Goal: Task Accomplishment & Management: Manage account settings

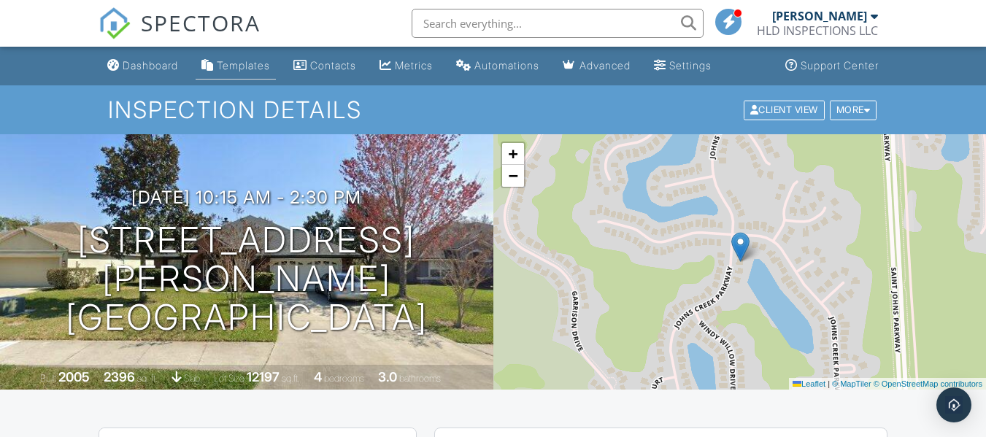
click at [222, 66] on div "Templates" at bounding box center [243, 65] width 53 height 12
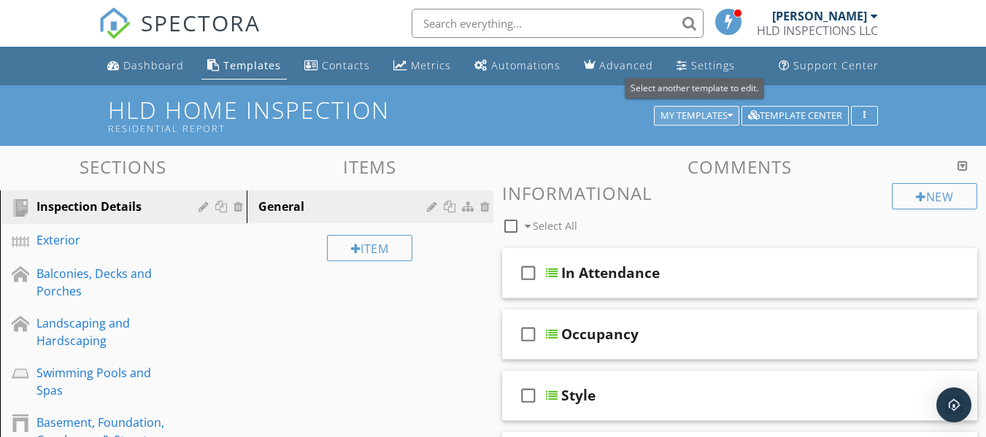
click at [728, 119] on icon "button" at bounding box center [730, 116] width 5 height 10
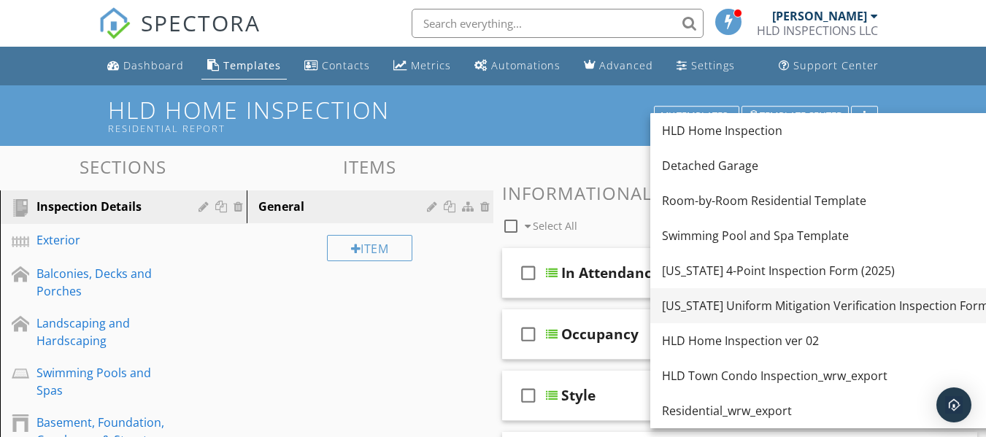
click at [736, 310] on div "Florida Uniform Mitigation Verification Inspection Form" at bounding box center [825, 306] width 327 height 18
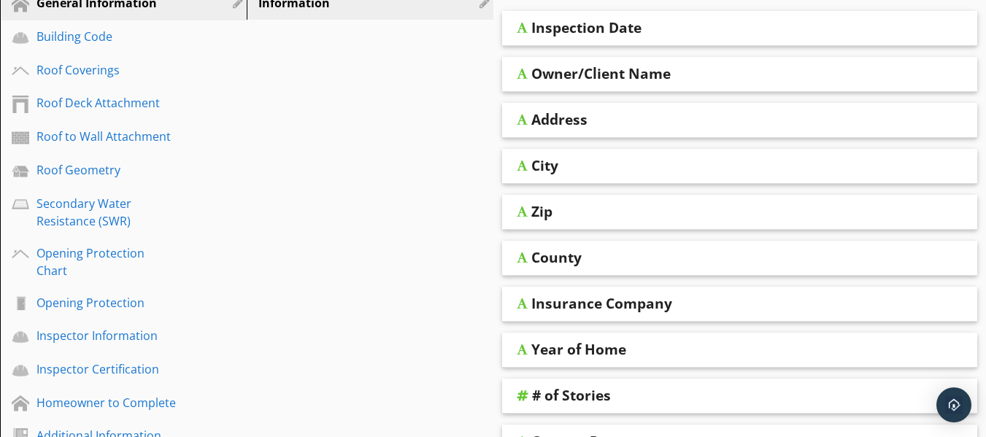
scroll to position [219, 0]
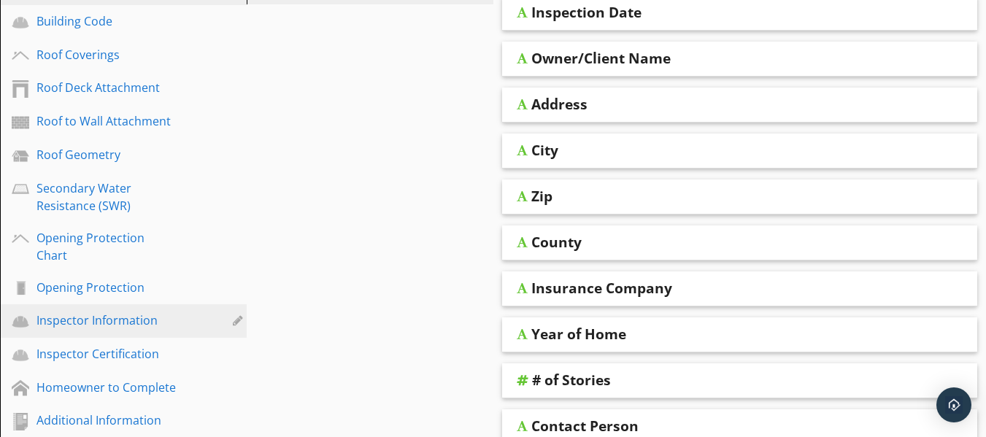
click at [99, 312] on div "Inspector Information" at bounding box center [106, 321] width 141 height 18
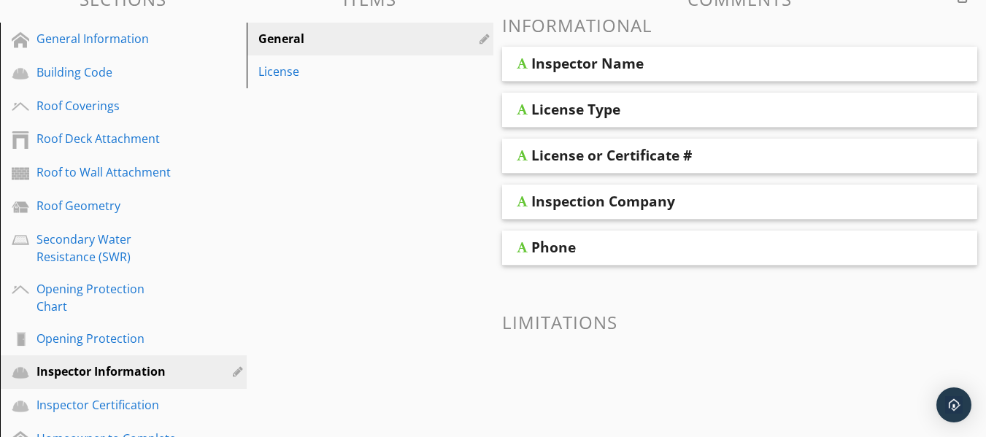
scroll to position [72, 0]
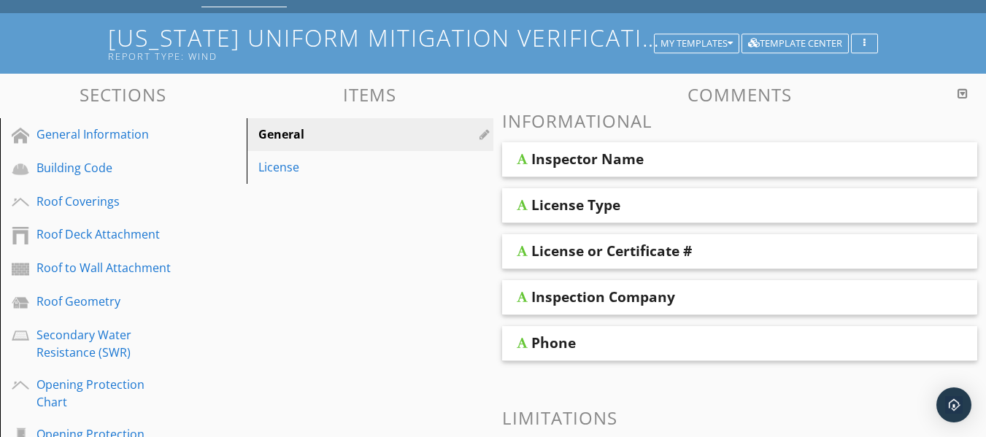
click at [562, 164] on div "Inspector Name" at bounding box center [587, 159] width 112 height 18
click at [669, 182] on span "Inspector Name License Type License or Certificate # Inspection Company Phone" at bounding box center [740, 251] width 476 height 219
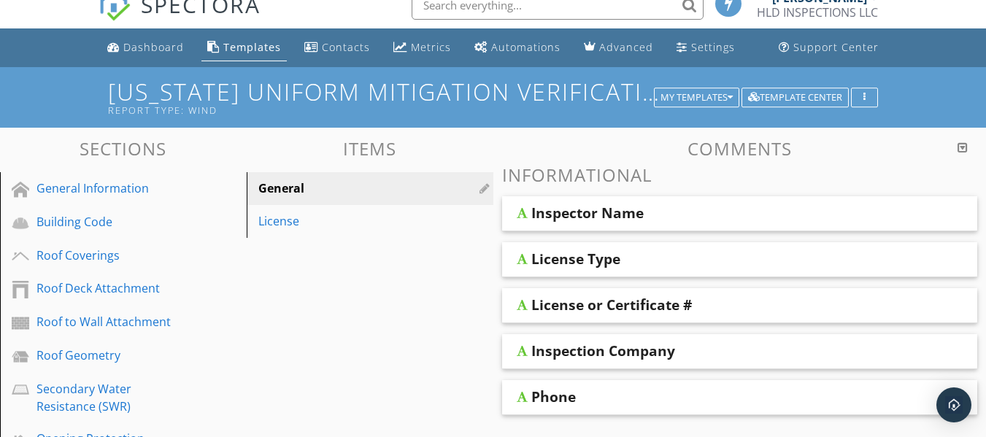
scroll to position [0, 0]
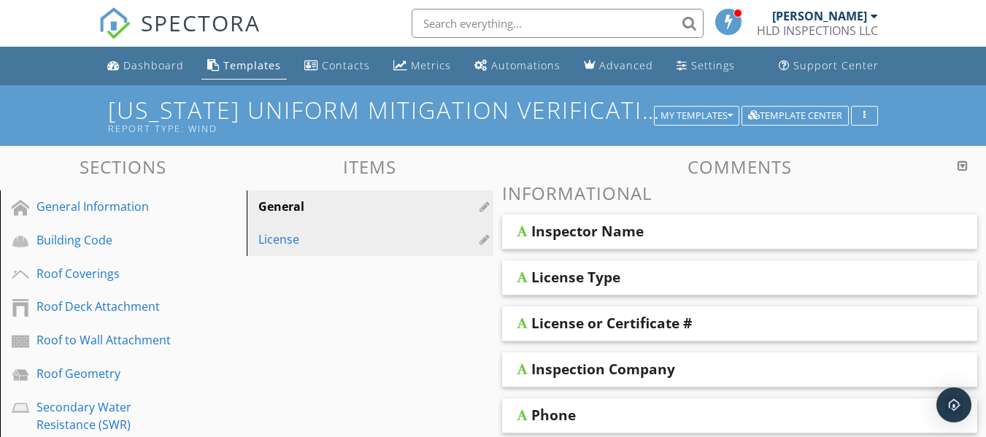
click at [279, 245] on div "License" at bounding box center [344, 240] width 173 height 18
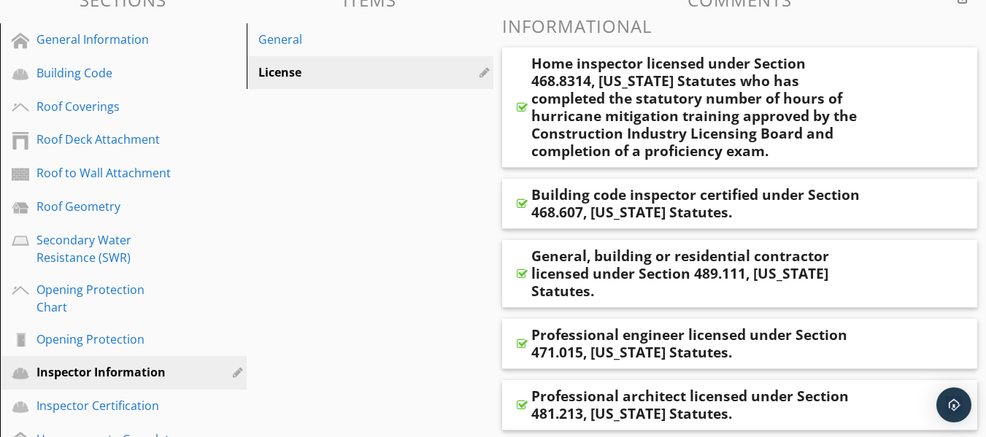
scroll to position [122, 0]
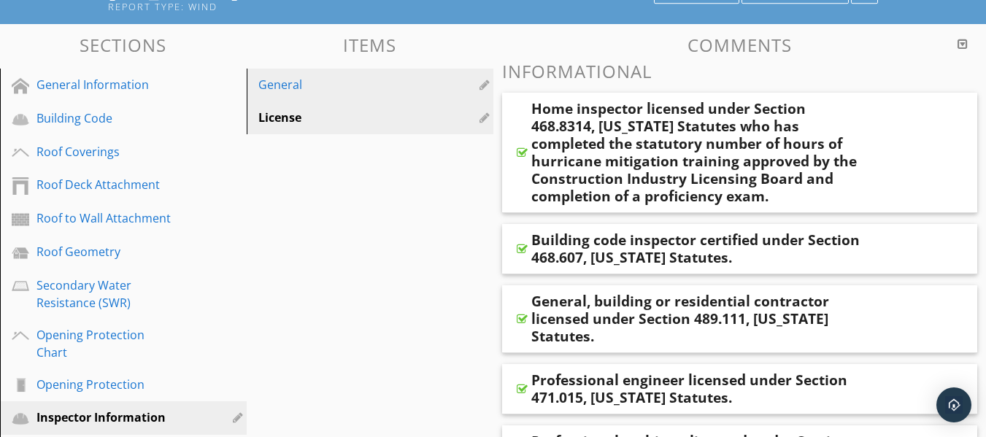
click at [280, 87] on div "General" at bounding box center [344, 85] width 173 height 18
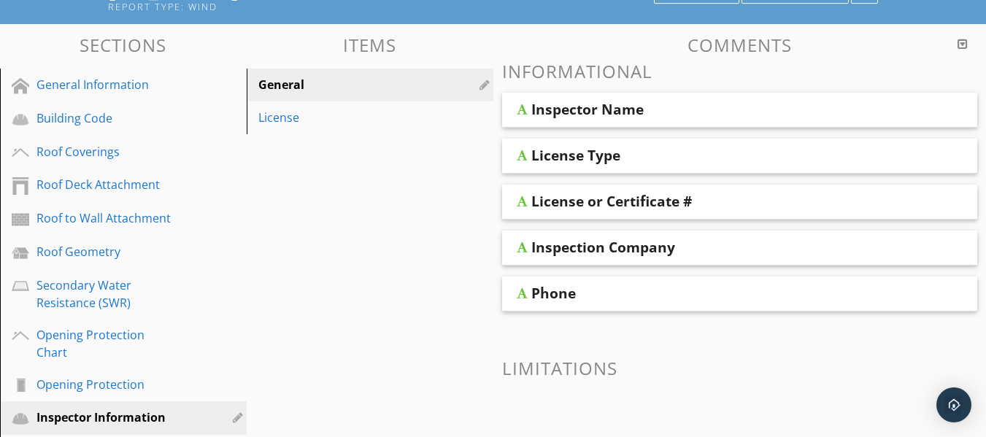
click at [551, 116] on div "Inspector Name" at bounding box center [587, 110] width 112 height 18
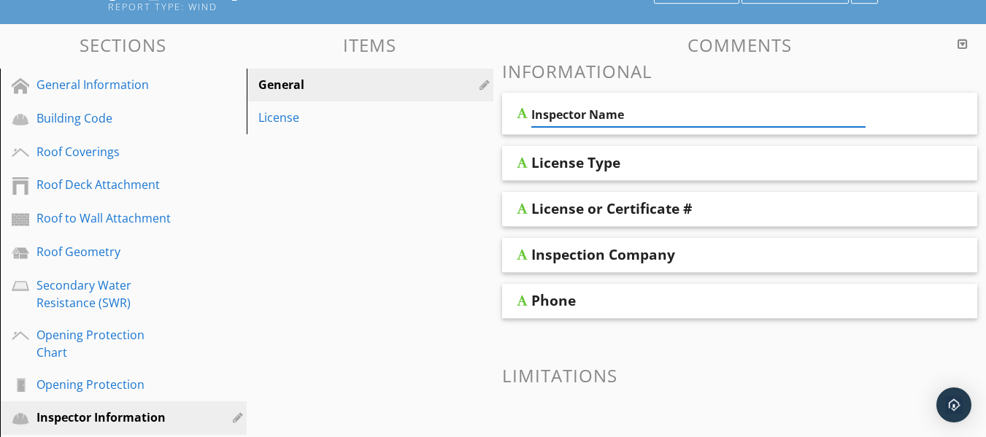
click at [520, 120] on div "Inspector Name" at bounding box center [740, 114] width 476 height 42
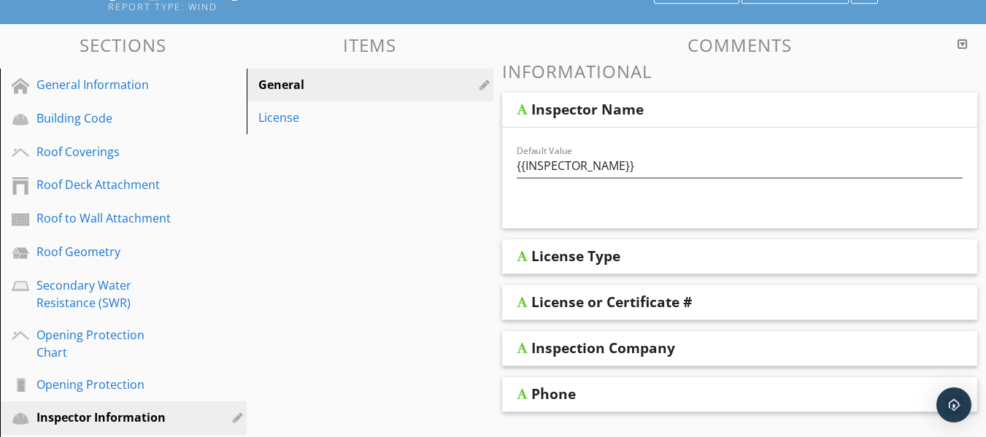
click at [523, 109] on div at bounding box center [522, 110] width 11 height 12
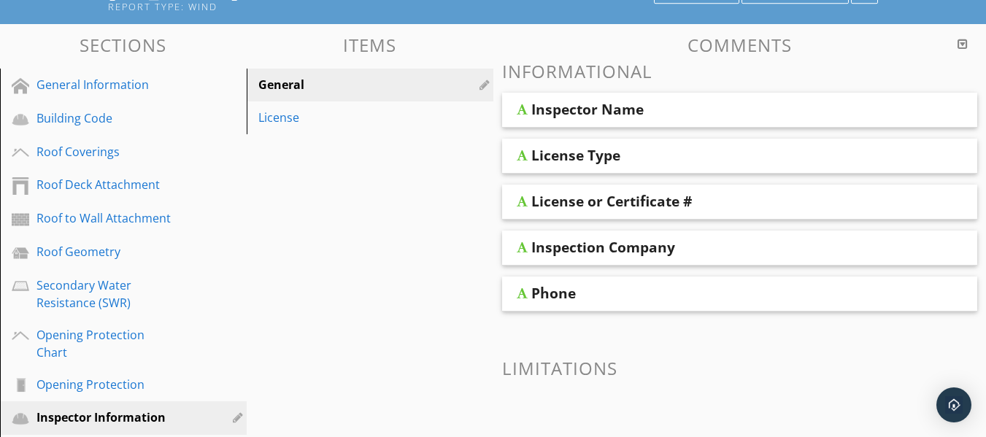
click at [522, 158] on div at bounding box center [522, 156] width 11 height 12
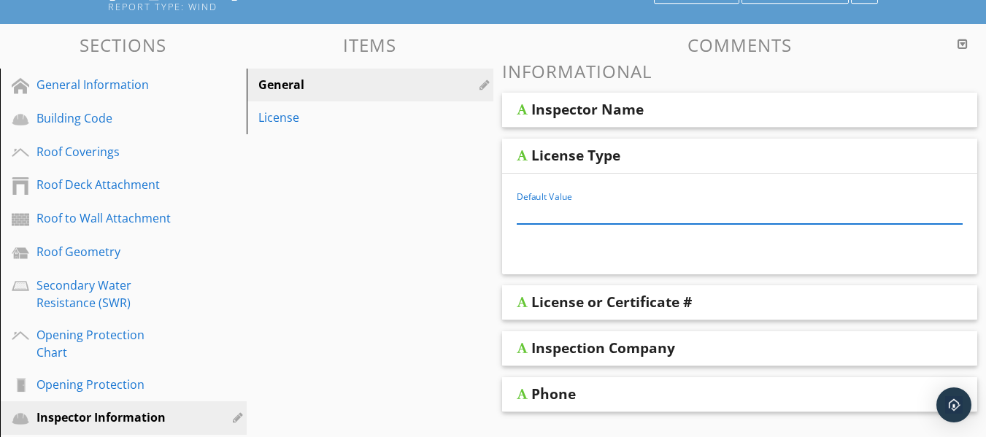
click at [532, 207] on input "Default Value" at bounding box center [740, 212] width 447 height 24
type input "Home Inspector"
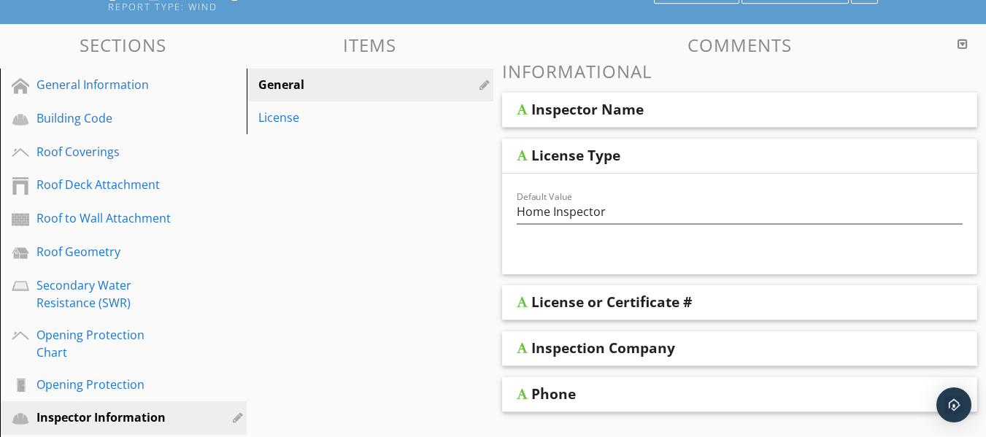
click at [591, 253] on div "Default Value Home Inspector" at bounding box center [740, 224] width 476 height 101
click at [523, 302] on div at bounding box center [522, 302] width 11 height 12
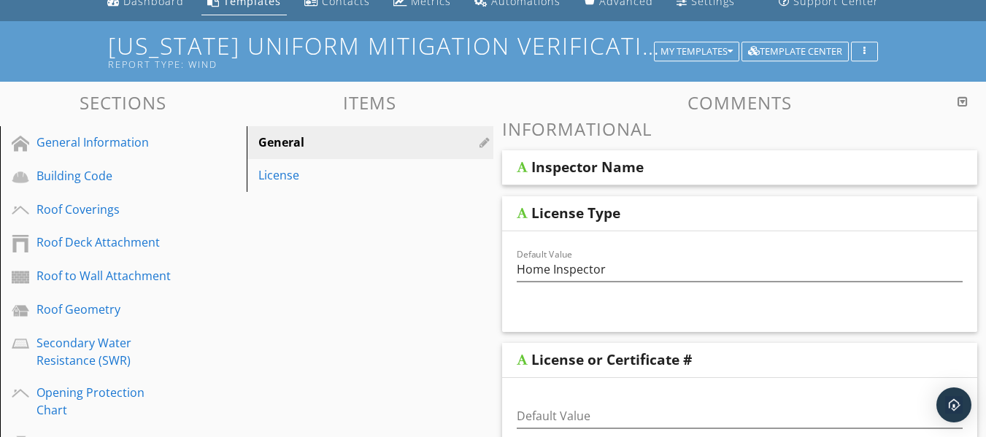
scroll to position [49, 0]
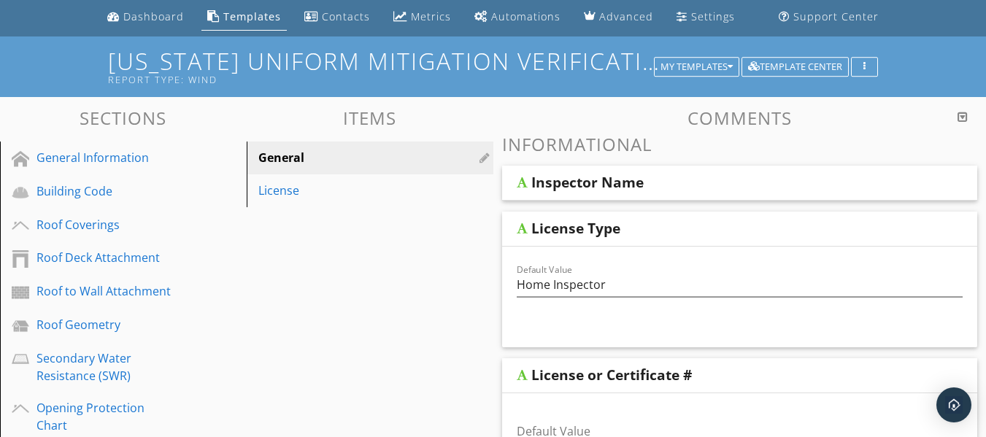
click at [524, 183] on div at bounding box center [522, 183] width 11 height 12
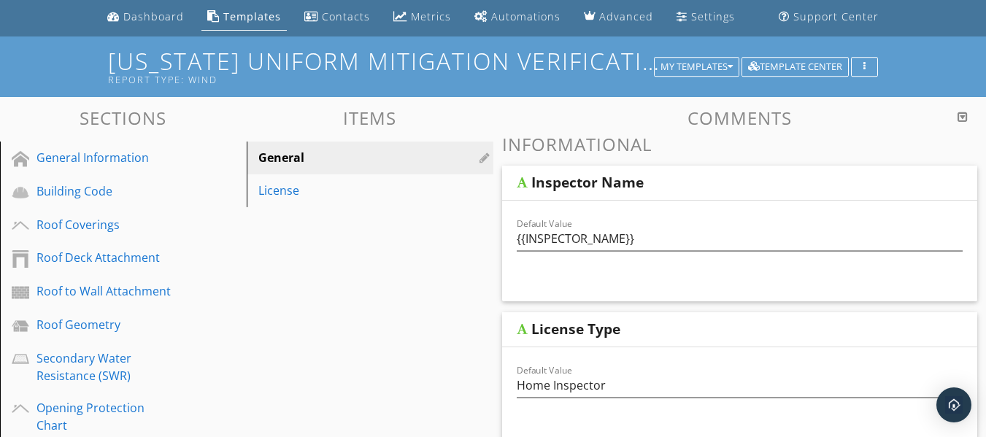
scroll to position [122, 0]
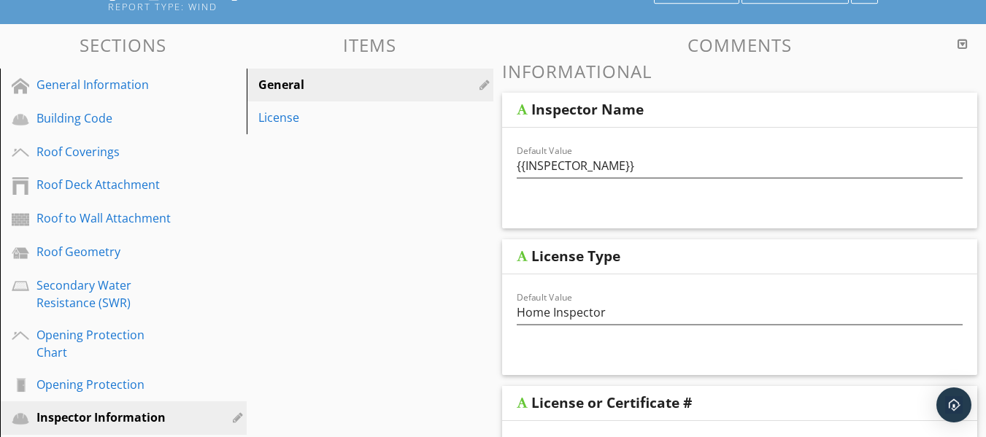
click at [520, 257] on div at bounding box center [522, 256] width 11 height 12
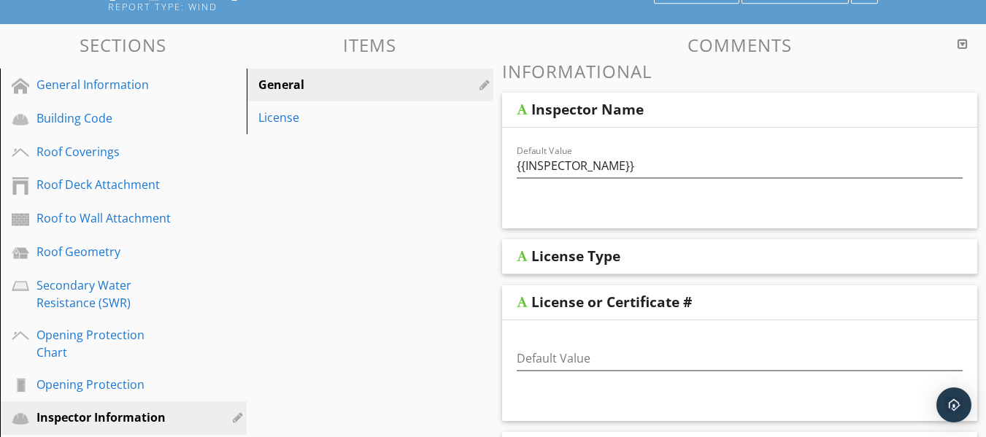
click at [526, 265] on div "License Type" at bounding box center [740, 256] width 476 height 35
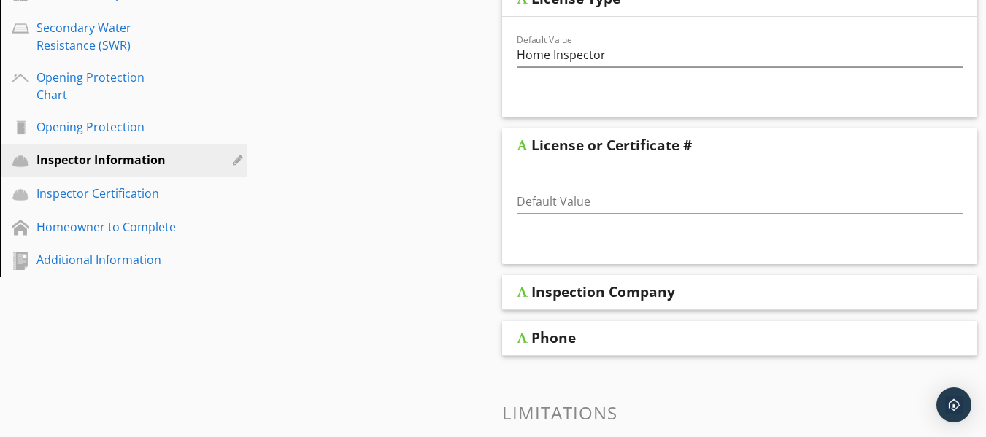
scroll to position [414, 0]
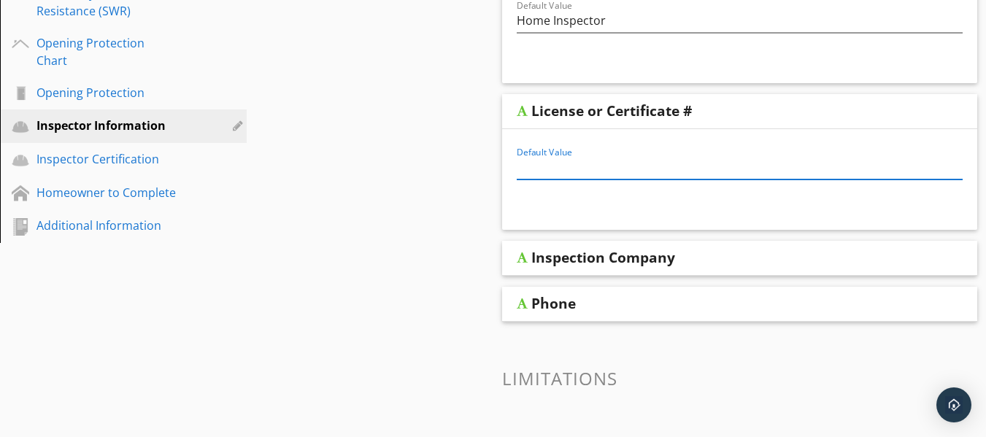
click at [533, 170] on input "Default Value" at bounding box center [740, 167] width 447 height 24
type input "HI9512"
click at [522, 264] on div "Inspection Company" at bounding box center [740, 258] width 476 height 35
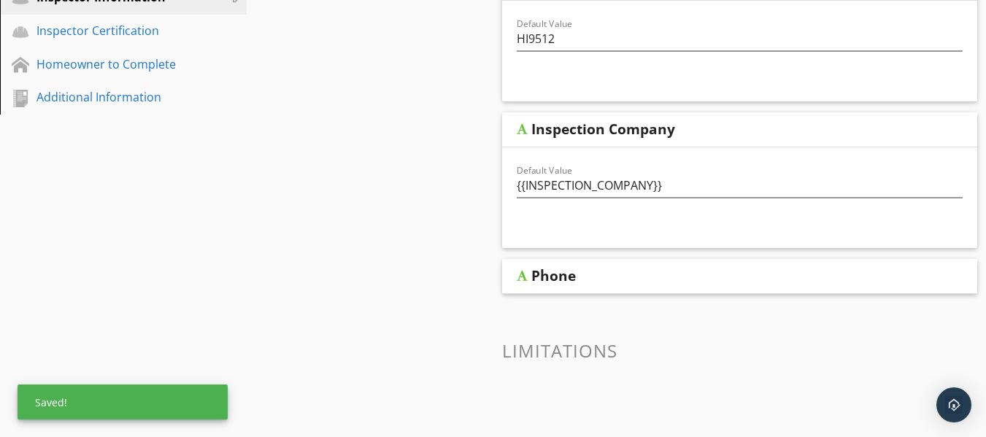
scroll to position [560, 0]
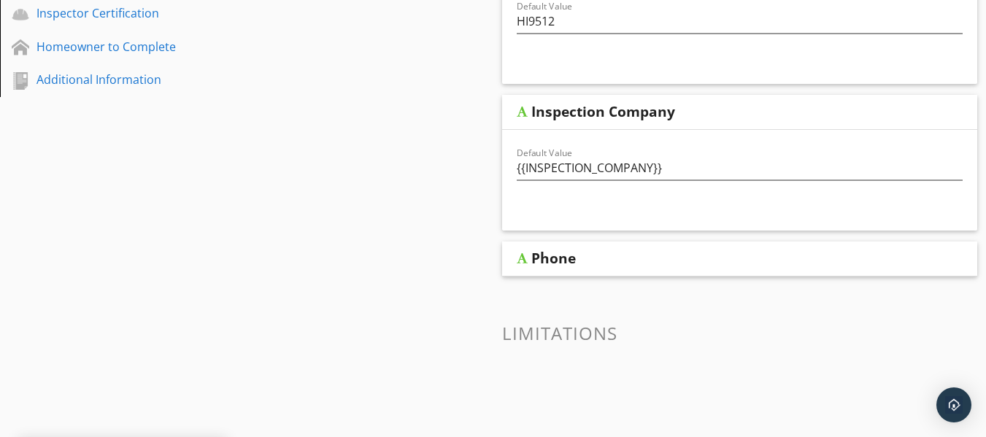
click at [521, 257] on div at bounding box center [522, 259] width 11 height 12
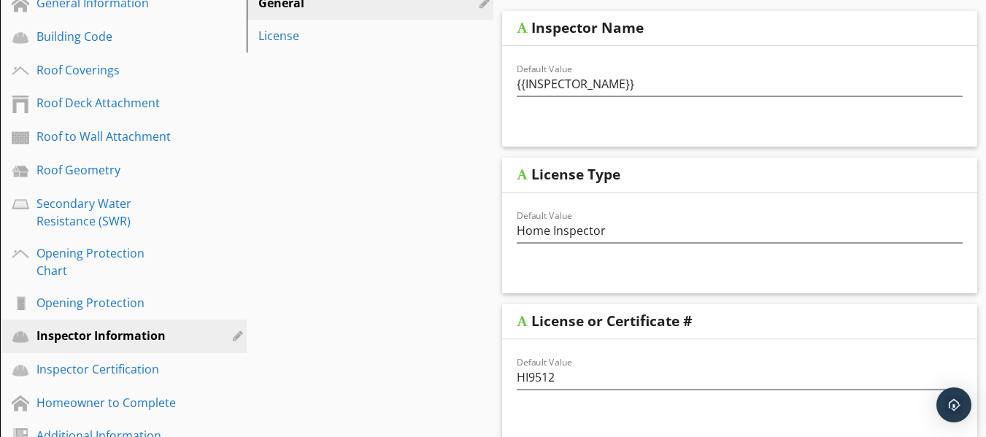
scroll to position [128, 0]
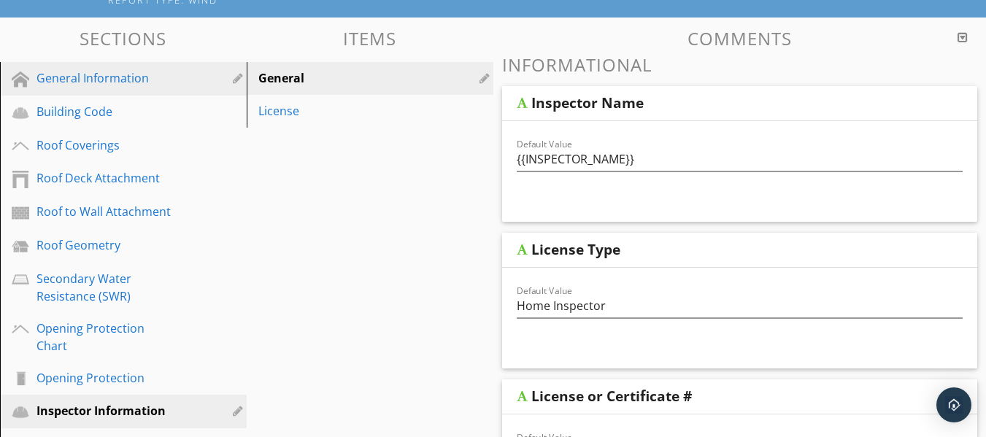
click at [88, 84] on div "General Information" at bounding box center [106, 78] width 141 height 18
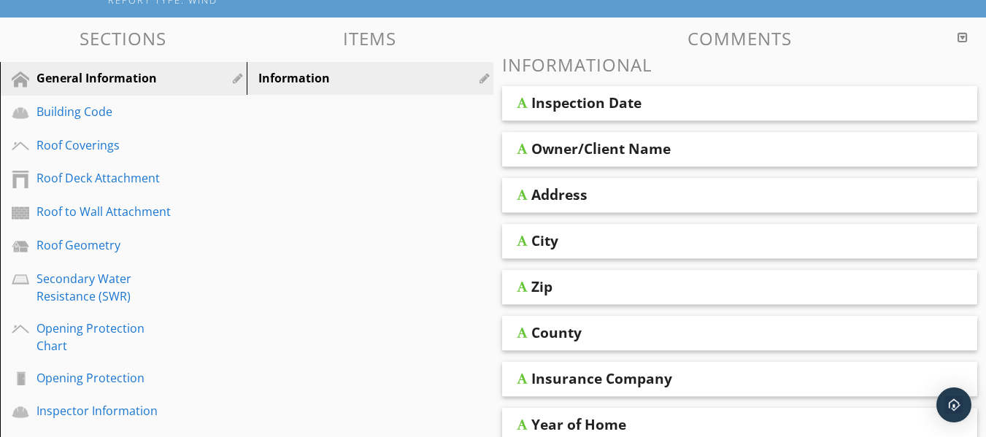
click at [525, 107] on div at bounding box center [522, 103] width 11 height 12
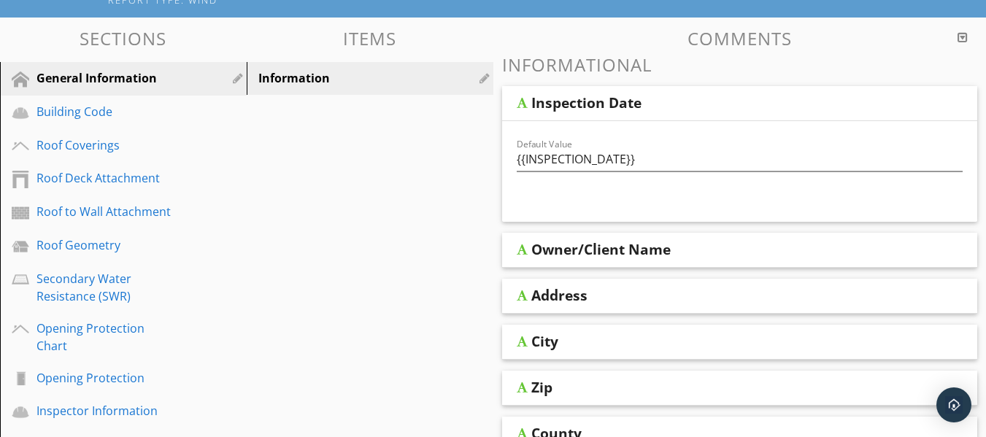
click at [523, 255] on div at bounding box center [522, 250] width 11 height 12
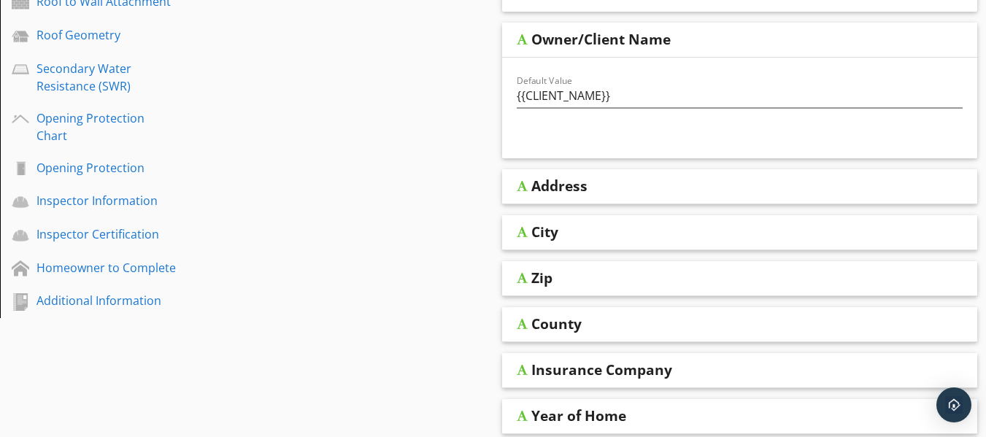
scroll to position [347, 0]
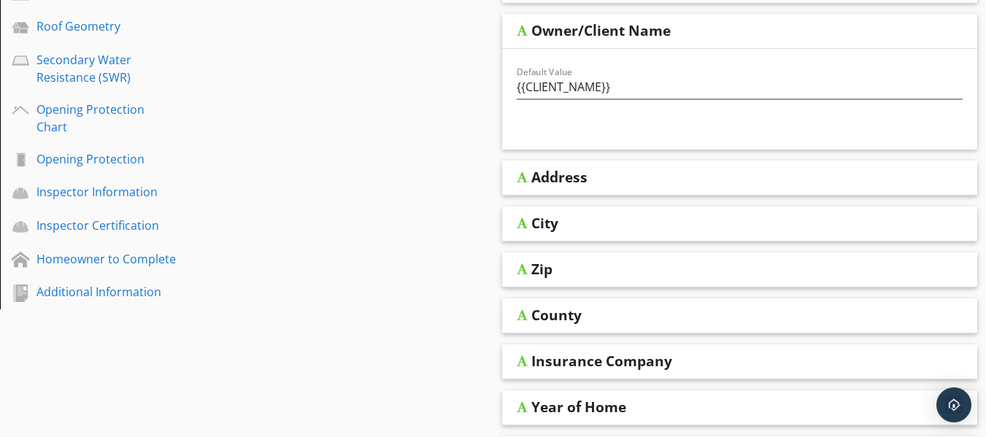
click at [518, 177] on div at bounding box center [522, 178] width 11 height 12
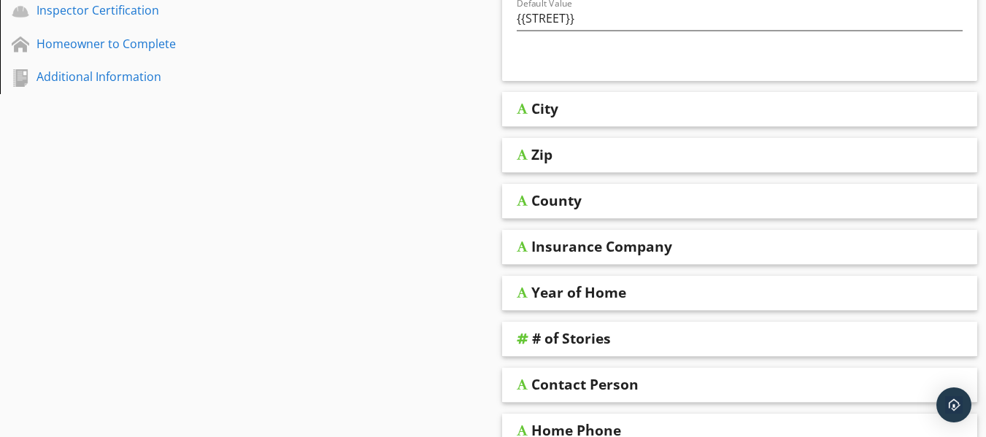
scroll to position [566, 0]
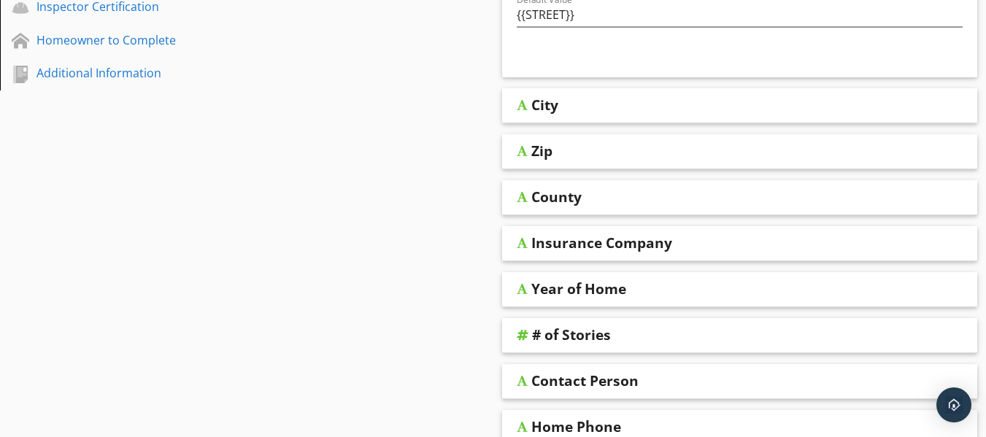
click at [523, 113] on div "City" at bounding box center [740, 105] width 476 height 35
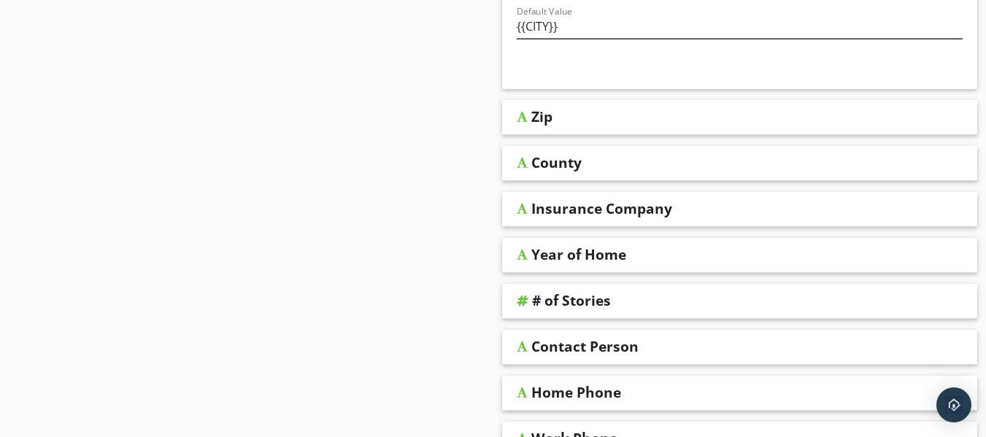
scroll to position [712, 0]
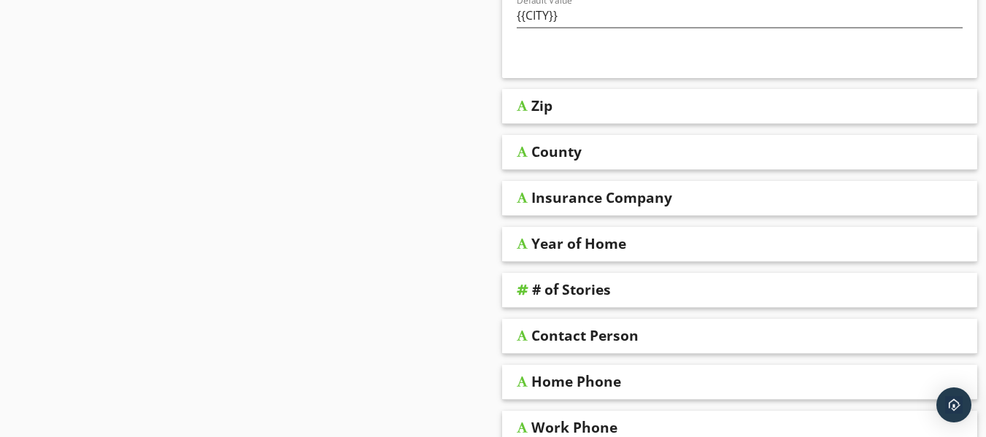
click at [522, 160] on div "County" at bounding box center [740, 152] width 476 height 35
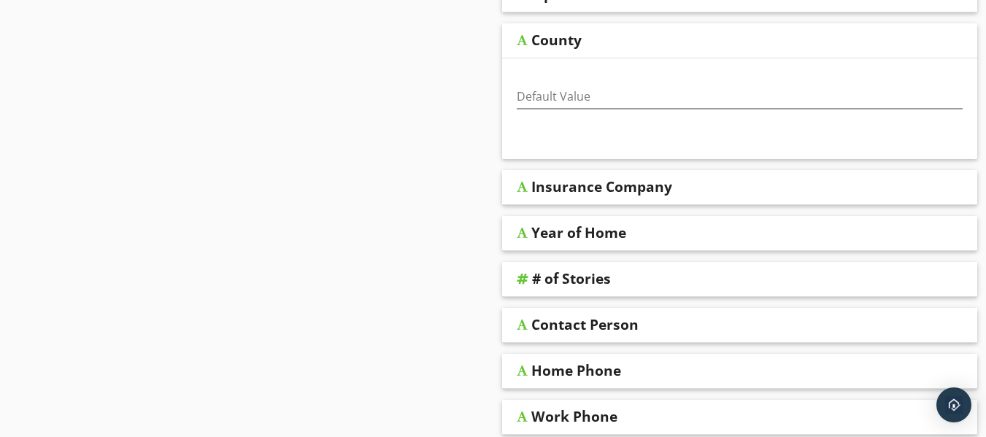
scroll to position [858, 0]
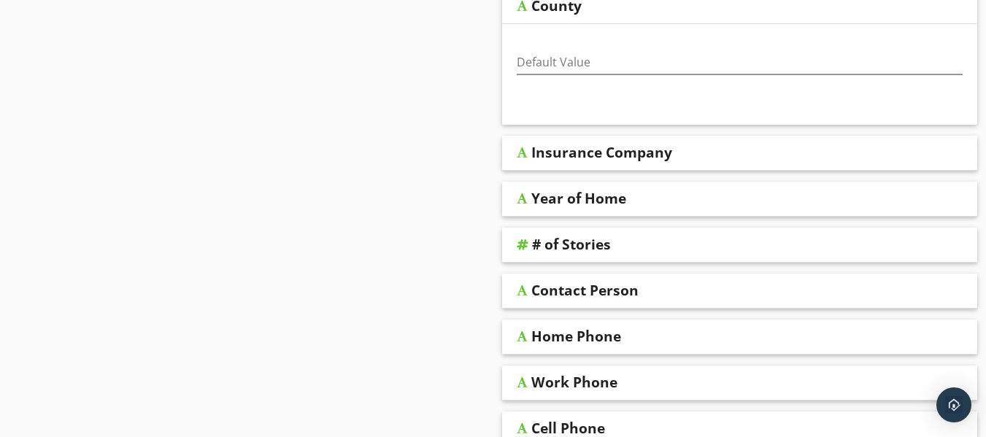
click at [523, 159] on div "Insurance Company" at bounding box center [740, 153] width 476 height 35
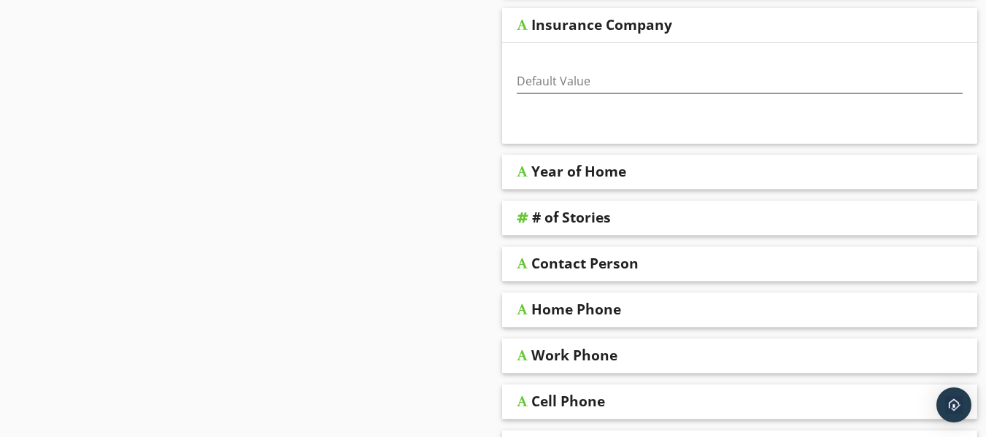
scroll to position [1004, 0]
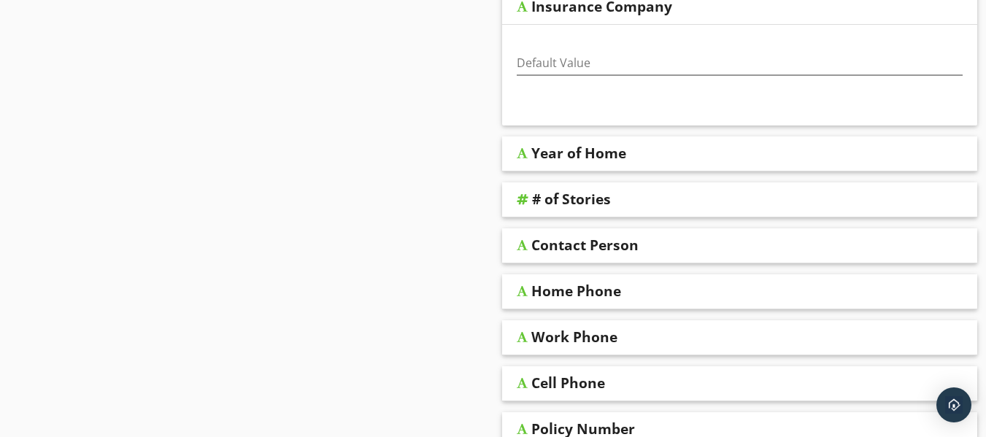
click at [525, 160] on div "Year of Home" at bounding box center [740, 153] width 476 height 35
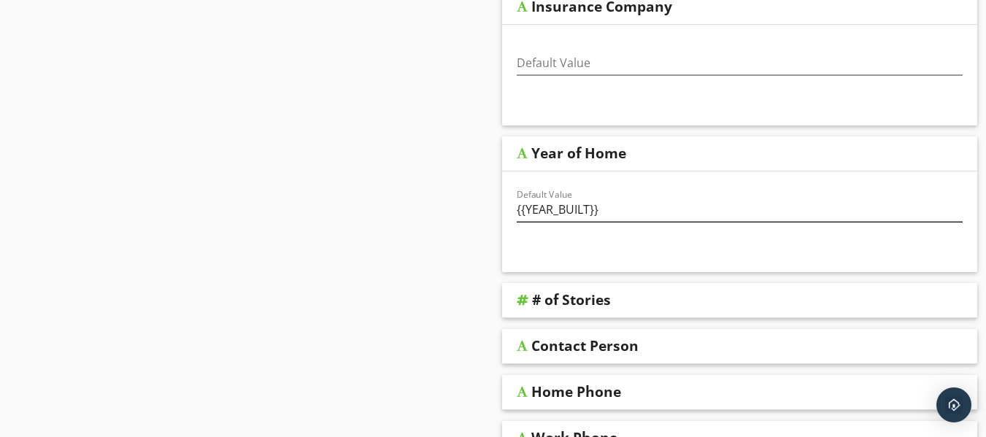
scroll to position [1077, 0]
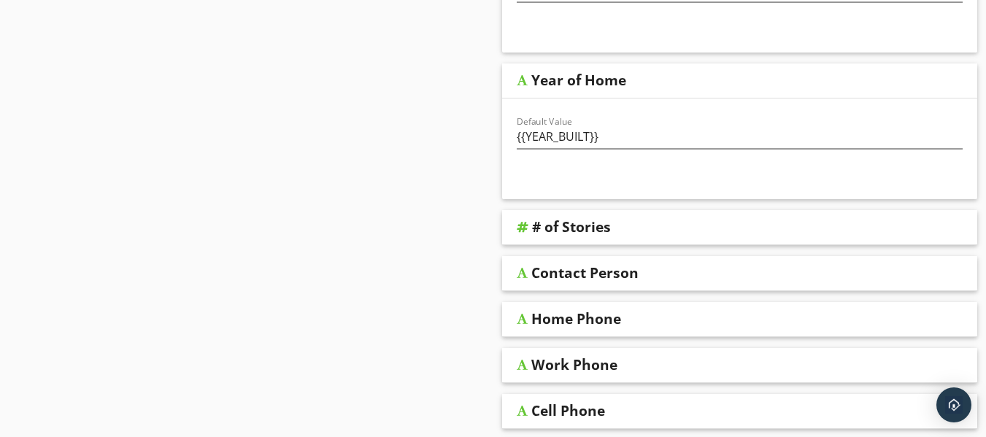
click at [521, 228] on div at bounding box center [523, 227] width 12 height 12
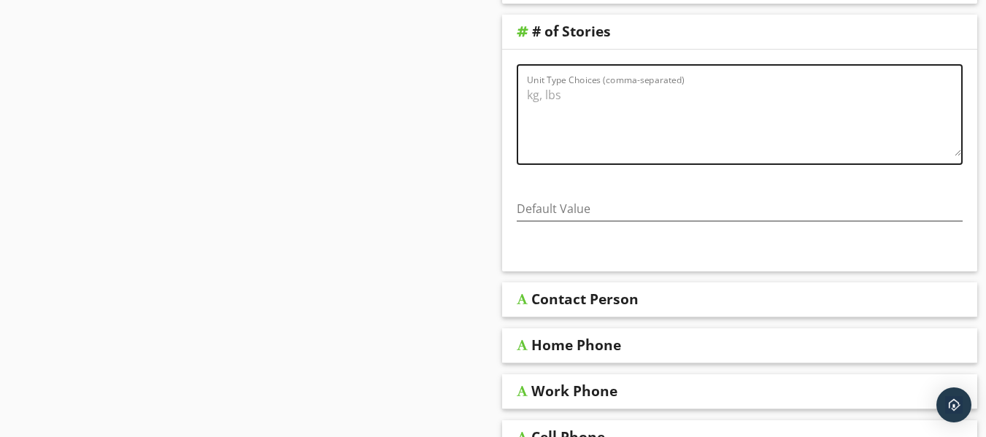
scroll to position [1296, 0]
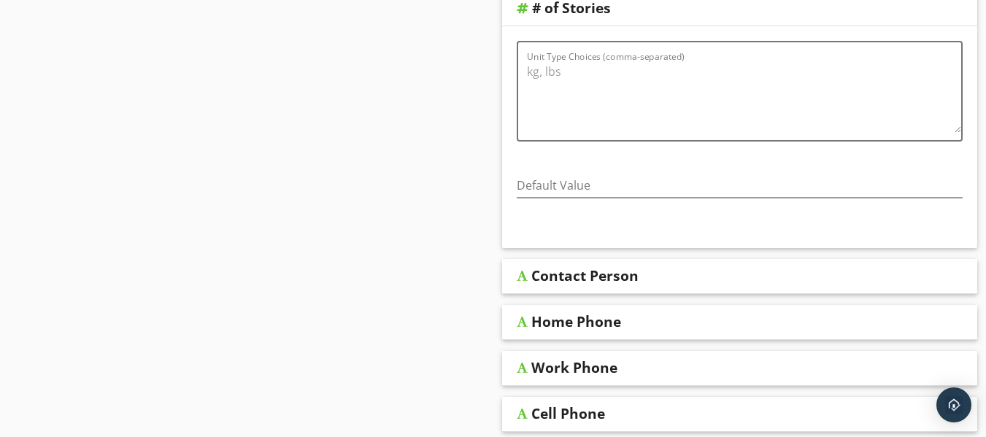
click at [520, 278] on div at bounding box center [522, 276] width 11 height 12
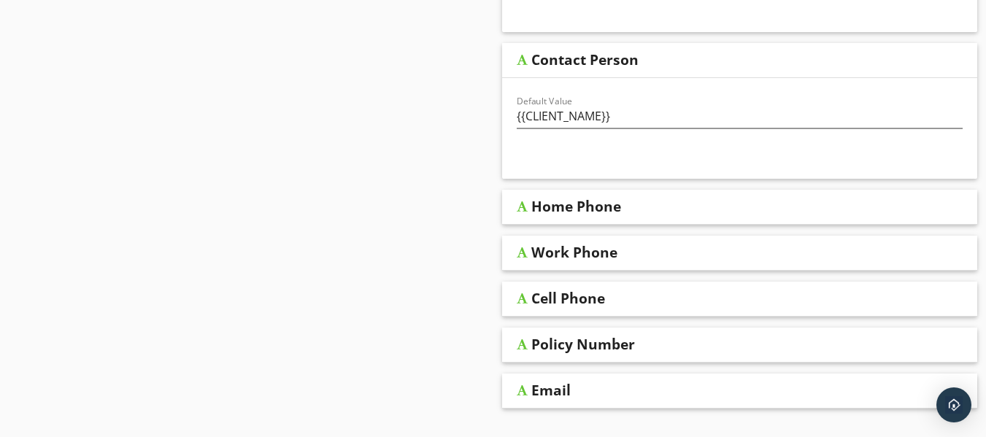
scroll to position [1515, 0]
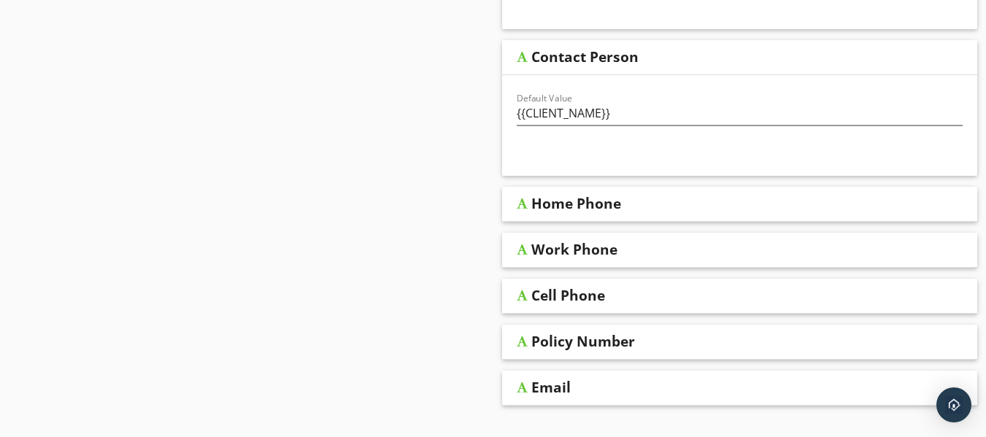
click at [525, 205] on div at bounding box center [522, 204] width 11 height 12
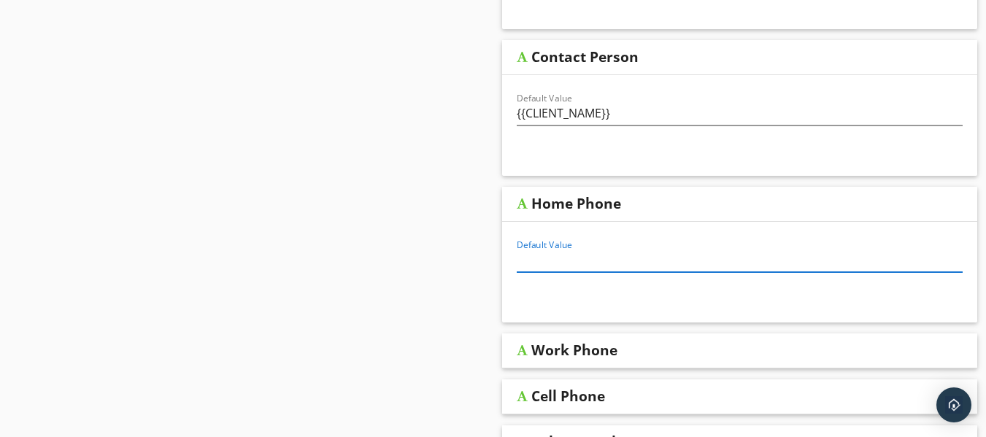
click at [568, 259] on input "Default Value" at bounding box center [740, 260] width 447 height 24
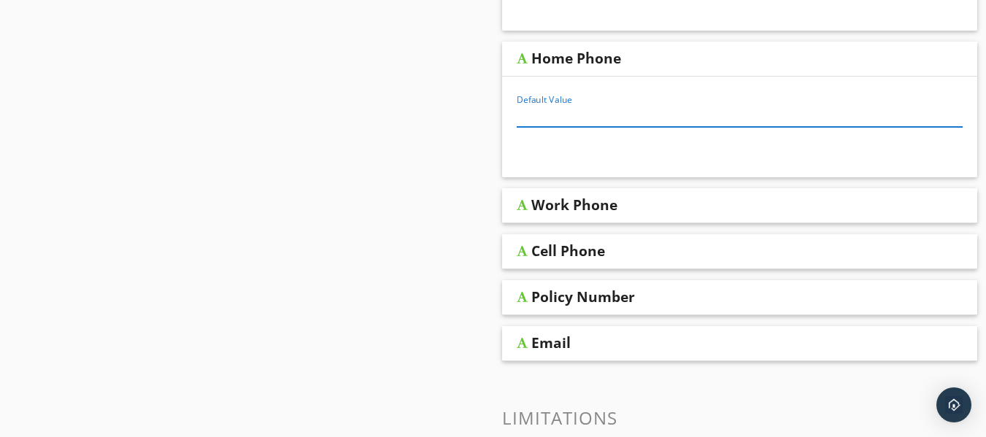
scroll to position [1661, 0]
click at [528, 253] on div "Cell Phone" at bounding box center [740, 251] width 476 height 35
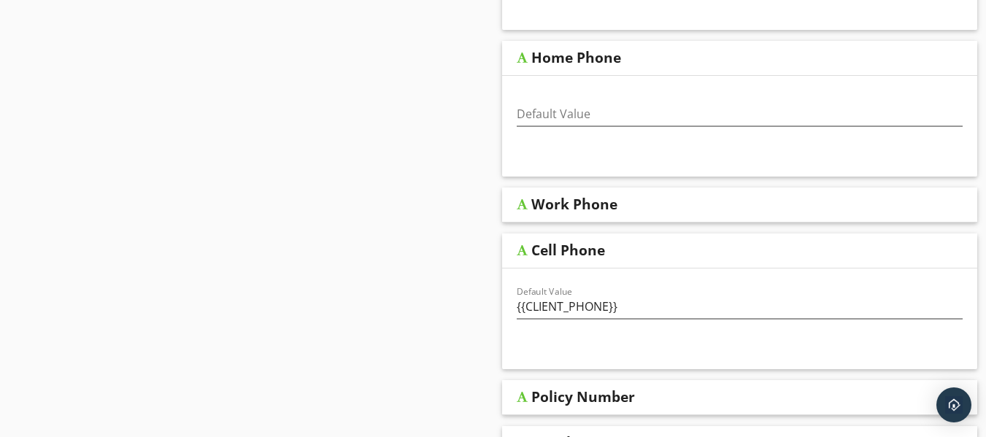
click at [524, 207] on div at bounding box center [522, 205] width 11 height 12
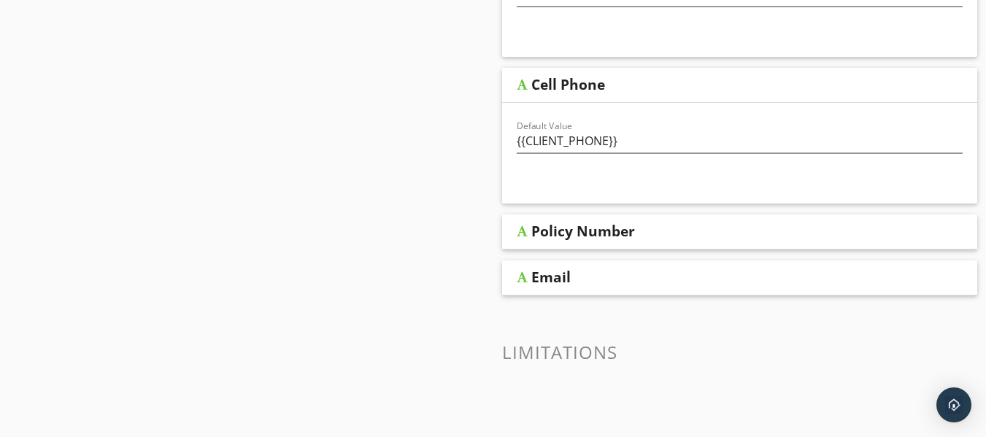
scroll to position [1953, 0]
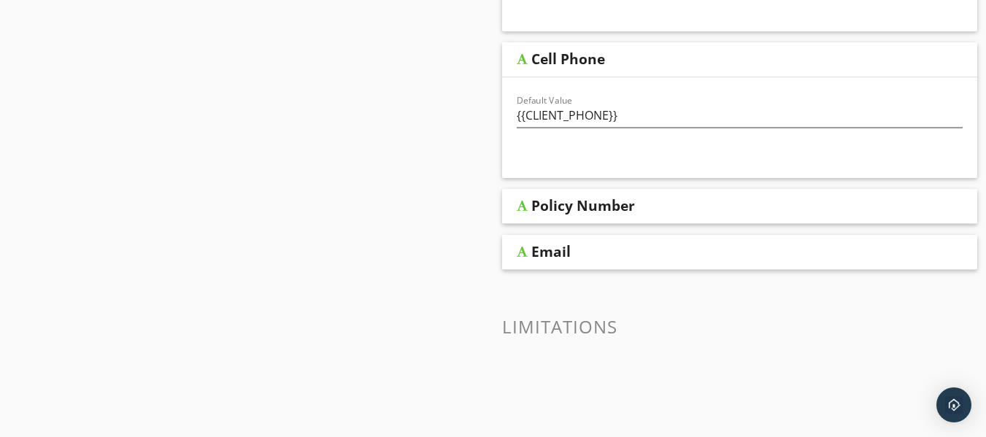
click at [528, 209] on div "Policy Number" at bounding box center [740, 206] width 476 height 35
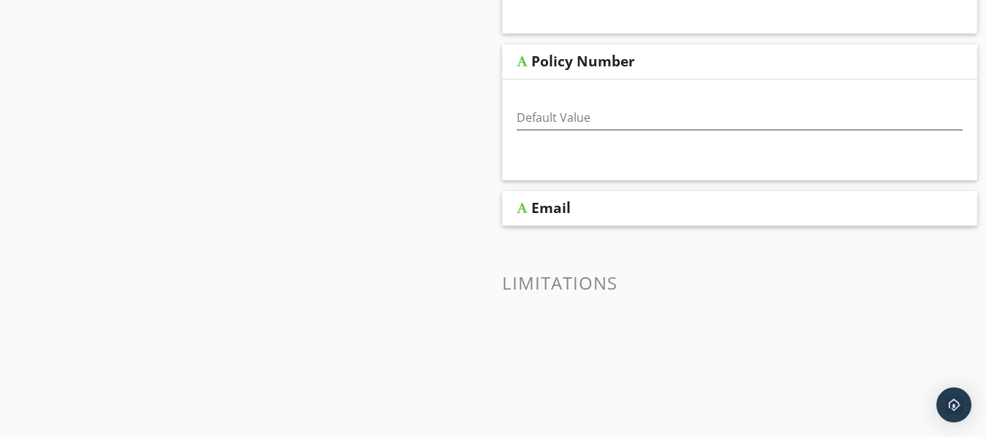
scroll to position [2099, 0]
click at [528, 209] on div "Email" at bounding box center [740, 207] width 476 height 35
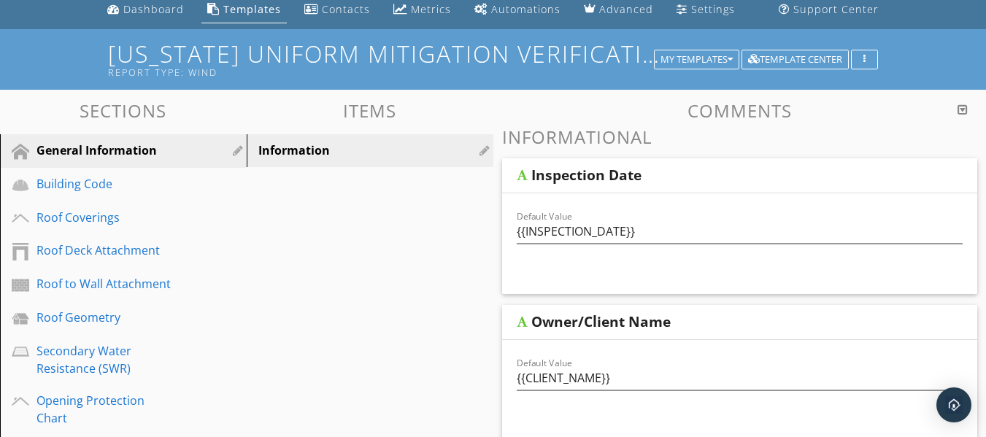
scroll to position [55, 0]
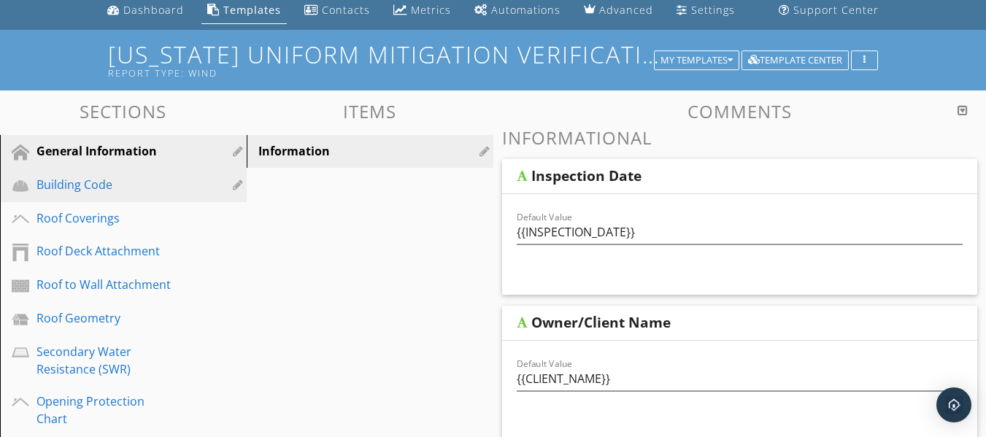
click at [66, 178] on div "Building Code" at bounding box center [106, 185] width 141 height 18
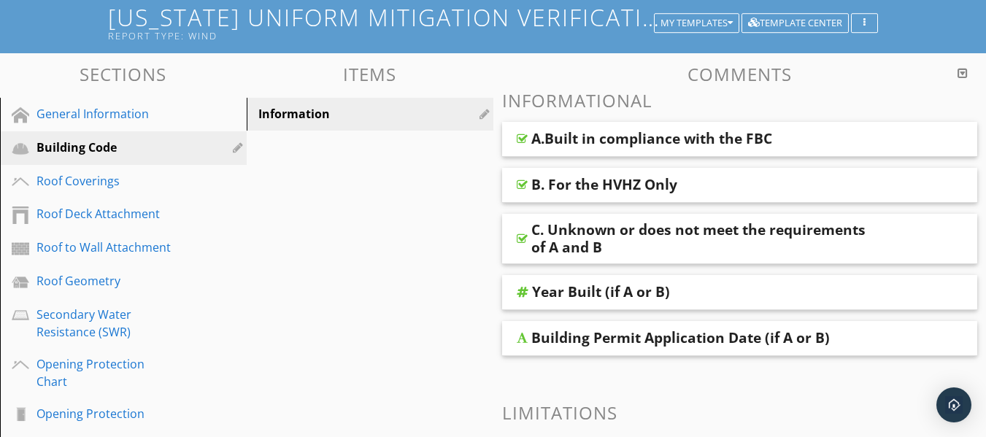
scroll to position [128, 0]
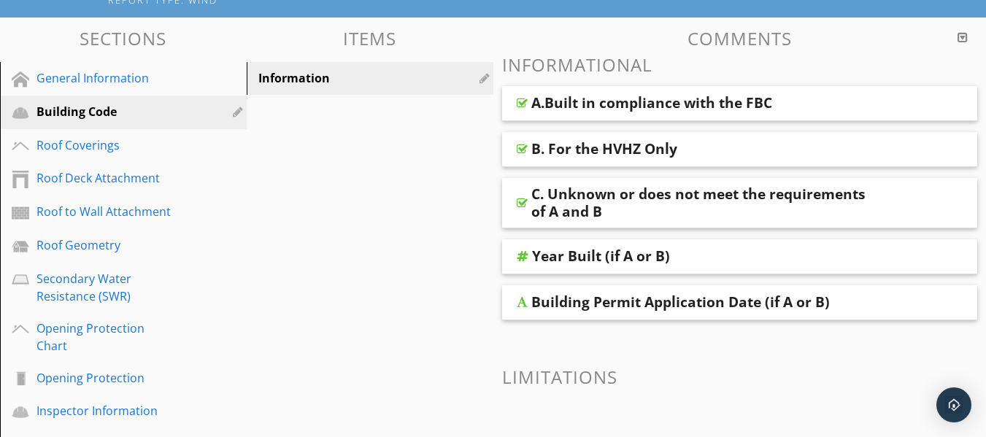
click at [522, 104] on div at bounding box center [522, 103] width 11 height 12
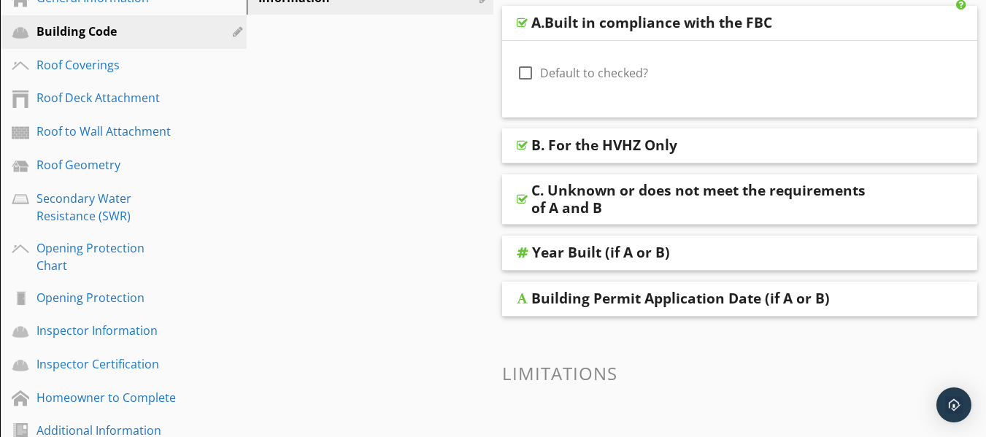
scroll to position [9, 0]
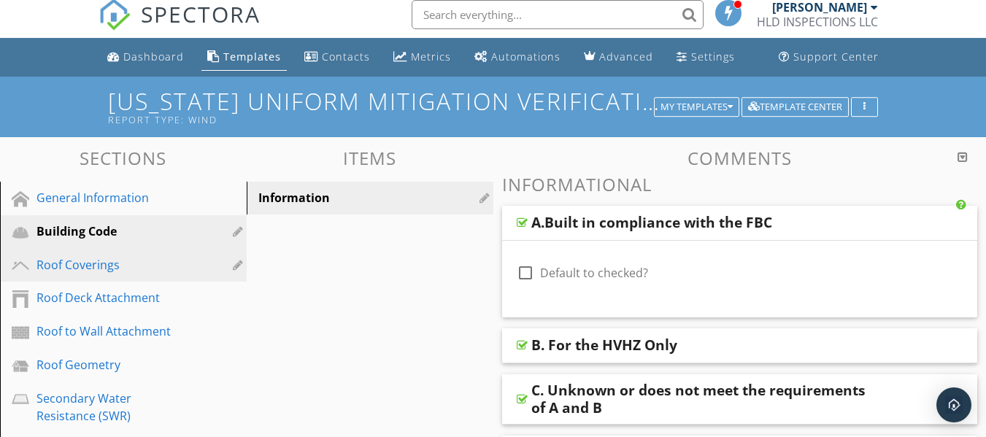
click at [97, 271] on div "Roof Coverings" at bounding box center [106, 265] width 141 height 18
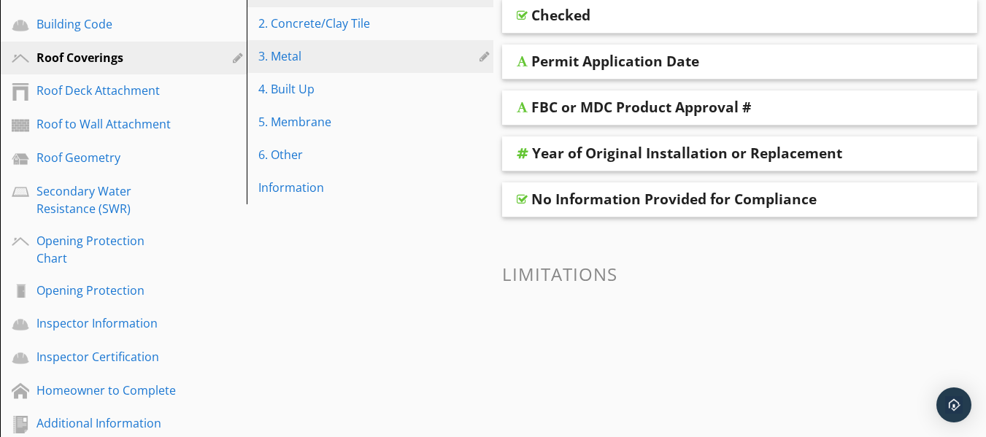
scroll to position [218, 0]
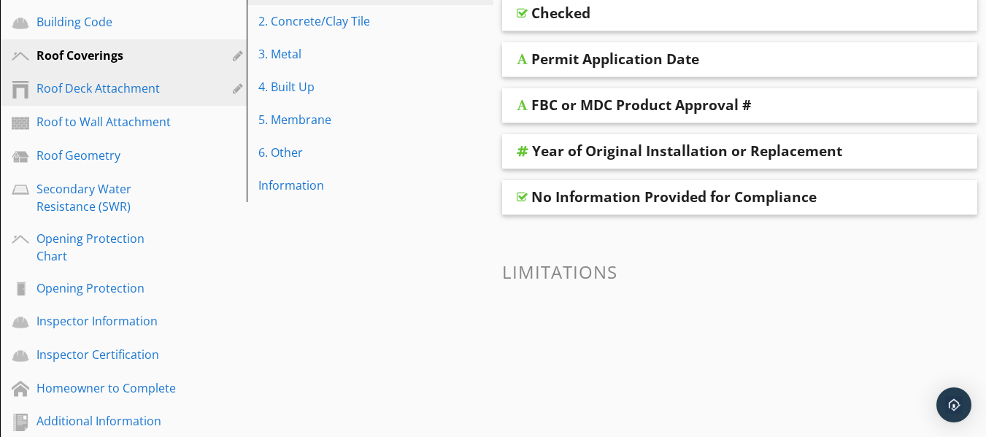
click at [134, 87] on div "Roof Deck Attachment" at bounding box center [106, 89] width 141 height 18
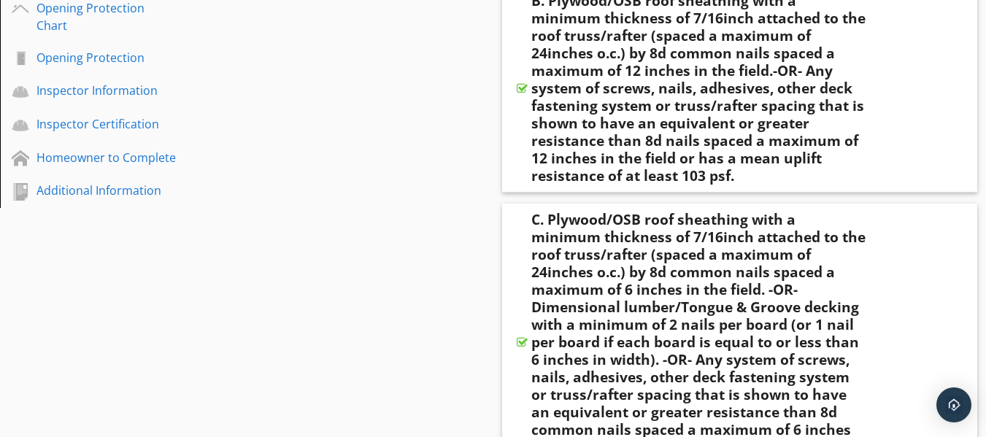
scroll to position [365, 0]
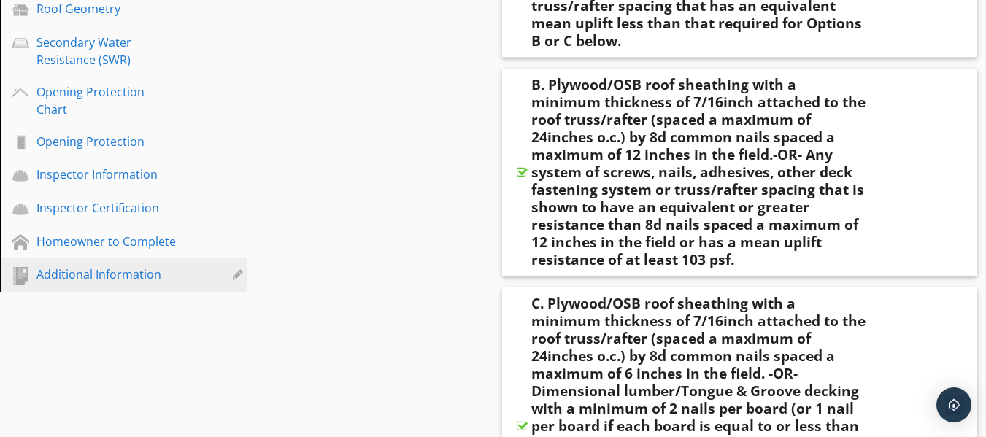
click at [145, 266] on div "Additional Information" at bounding box center [106, 275] width 141 height 18
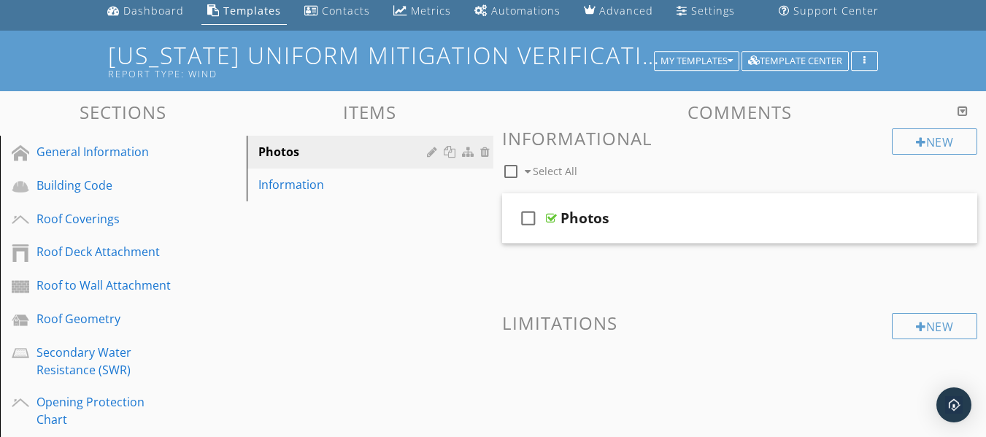
scroll to position [0, 0]
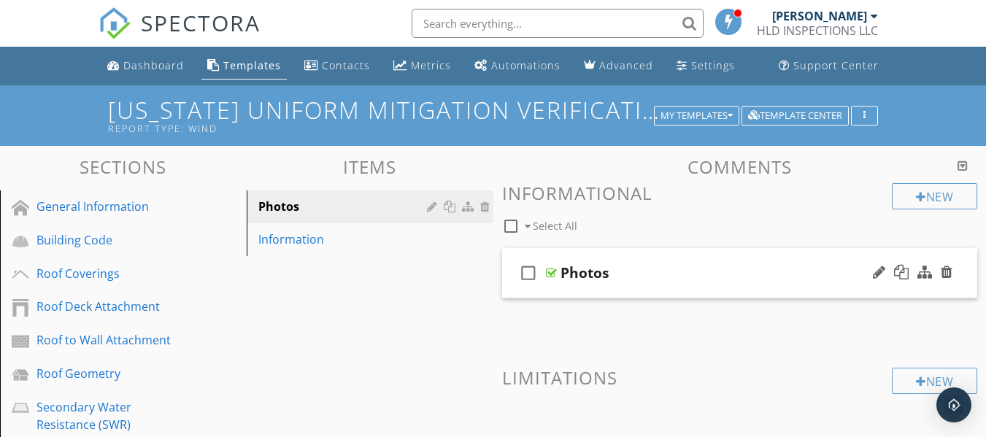
click at [523, 272] on icon "check_box_outline_blank" at bounding box center [528, 272] width 23 height 35
checkbox input "true"
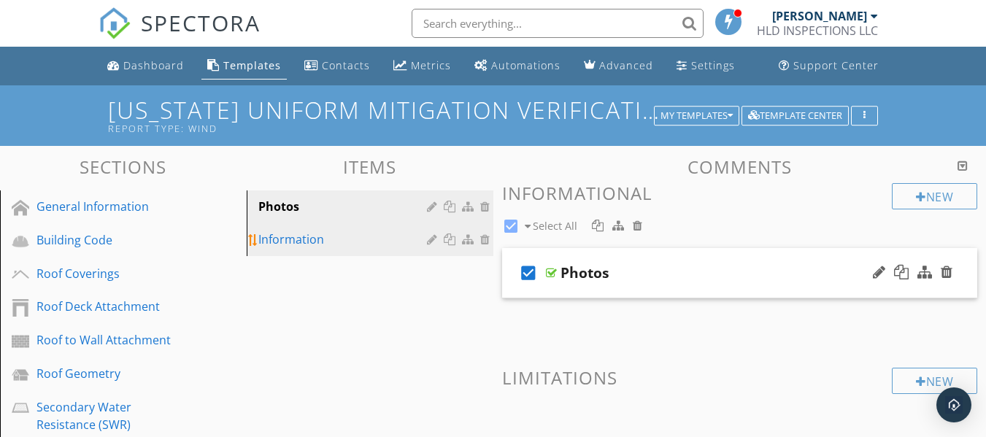
click at [283, 242] on div "Information" at bounding box center [344, 240] width 173 height 18
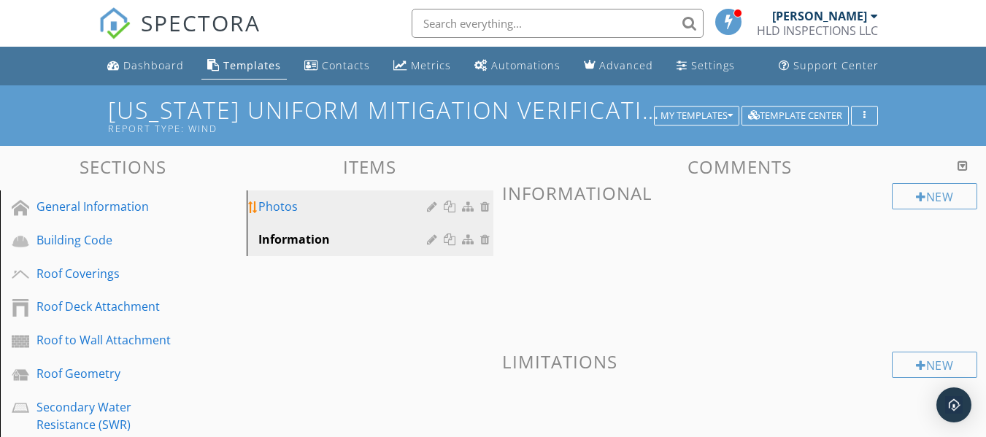
click at [289, 215] on div "Photos" at bounding box center [344, 207] width 173 height 18
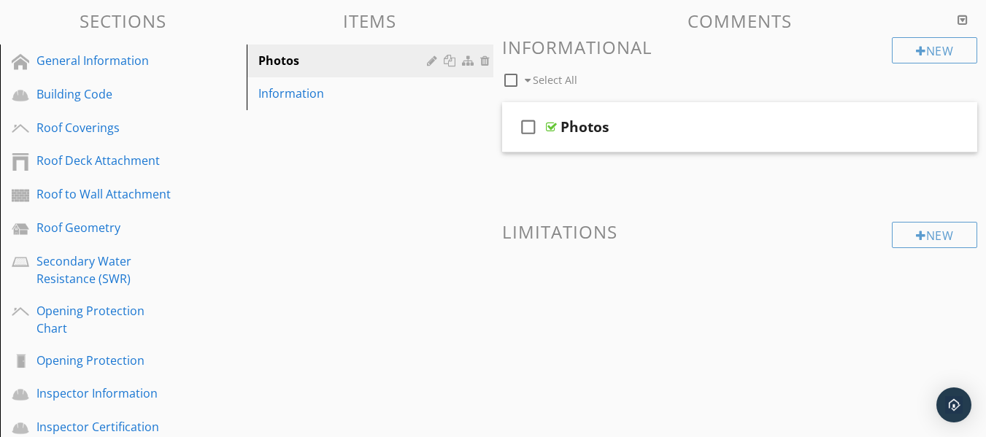
scroll to position [218, 0]
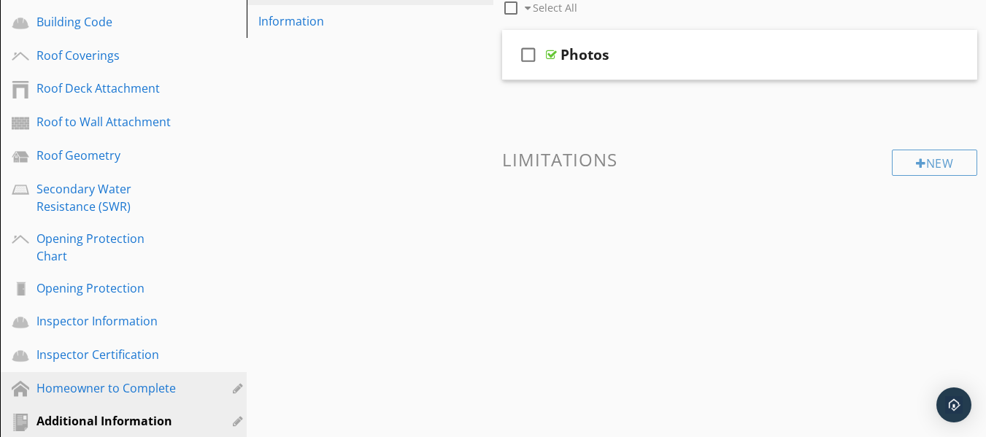
click at [111, 380] on div "Homeowner to Complete" at bounding box center [106, 389] width 141 height 18
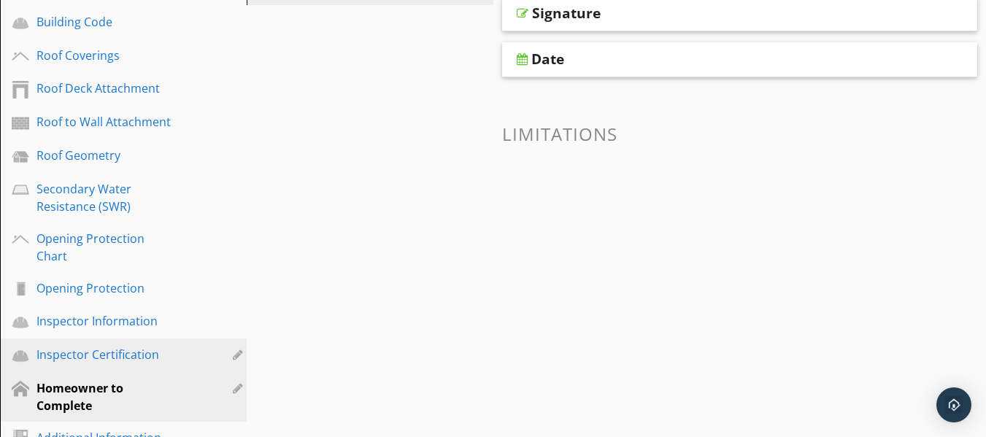
click at [88, 346] on div "Inspector Certification" at bounding box center [106, 355] width 141 height 18
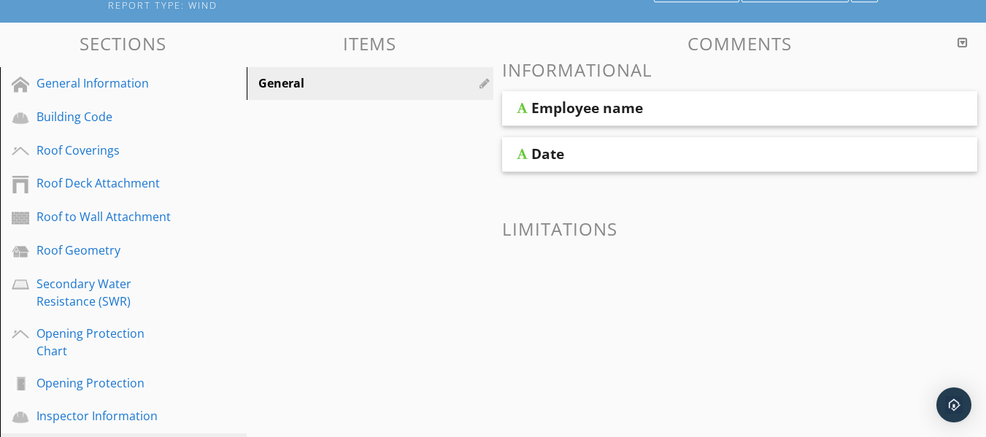
scroll to position [145, 0]
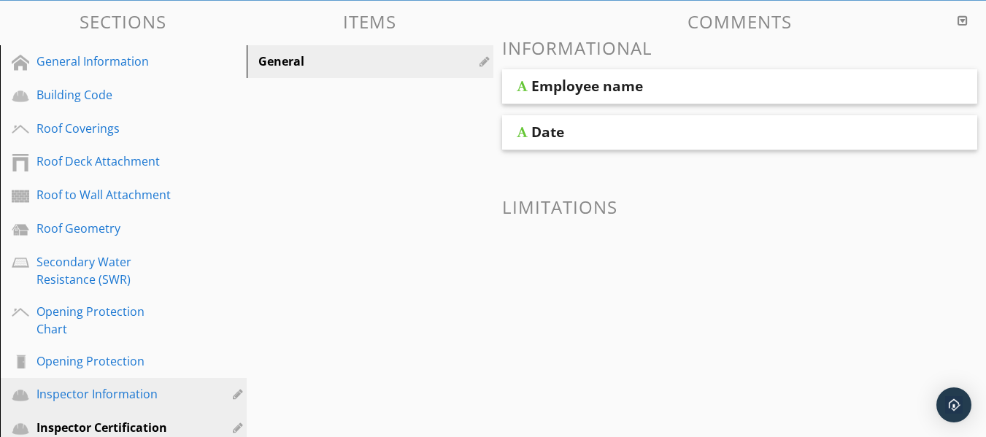
click at [85, 385] on div "Inspector Information" at bounding box center [106, 394] width 141 height 18
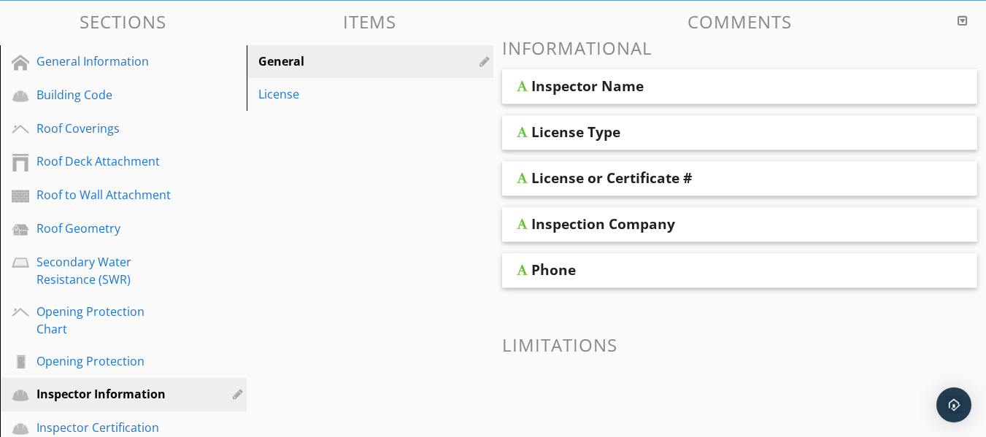
click at [524, 91] on div at bounding box center [522, 86] width 11 height 12
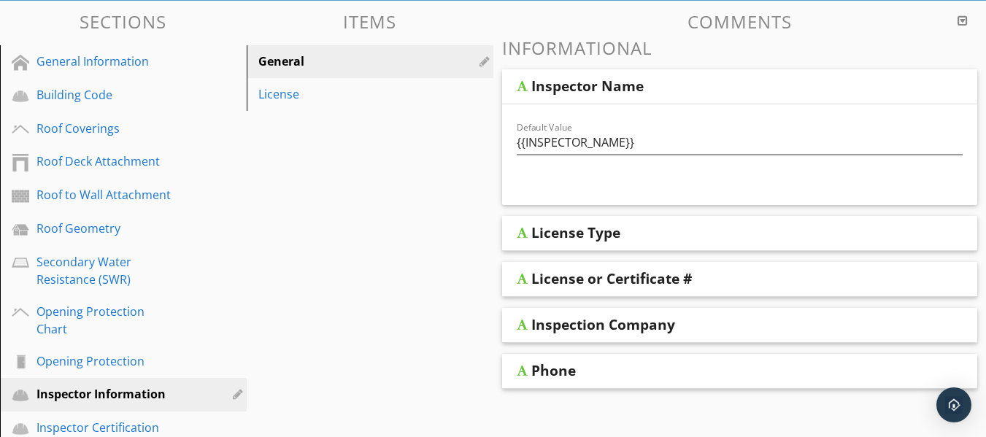
click at [518, 234] on div at bounding box center [522, 233] width 11 height 12
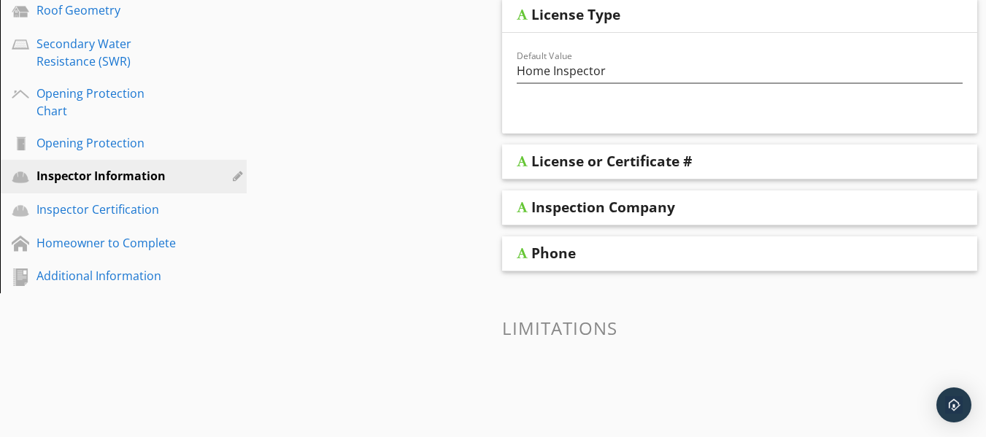
scroll to position [364, 0]
click at [520, 164] on div at bounding box center [522, 161] width 11 height 12
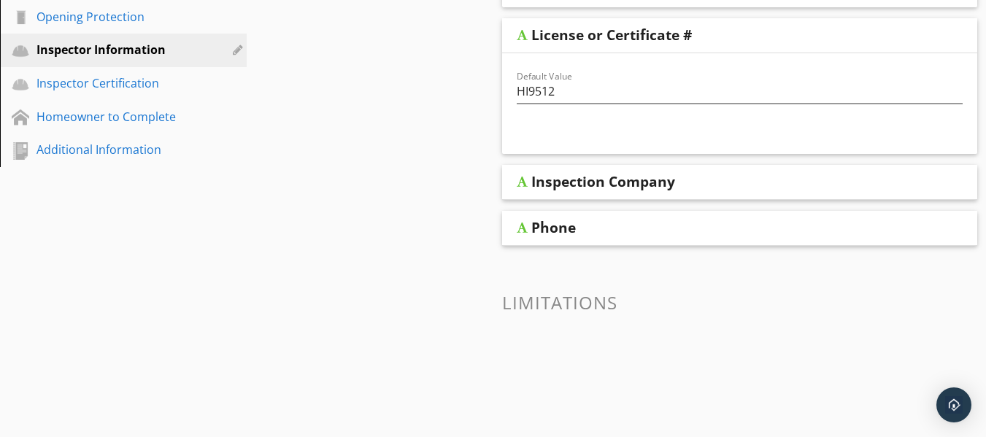
scroll to position [510, 0]
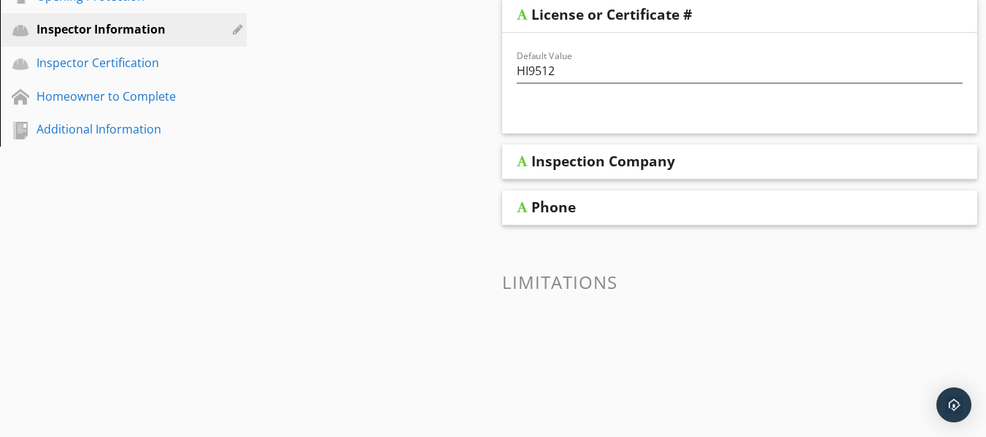
click at [522, 166] on div at bounding box center [522, 161] width 11 height 12
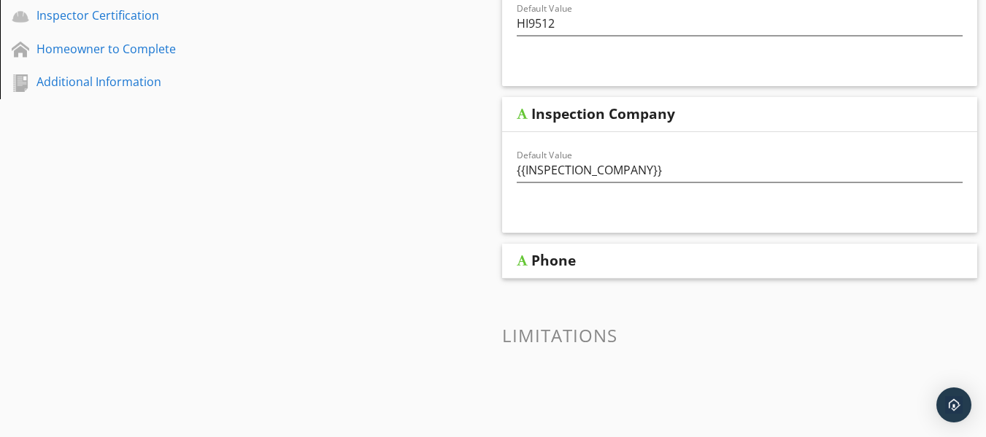
scroll to position [583, 0]
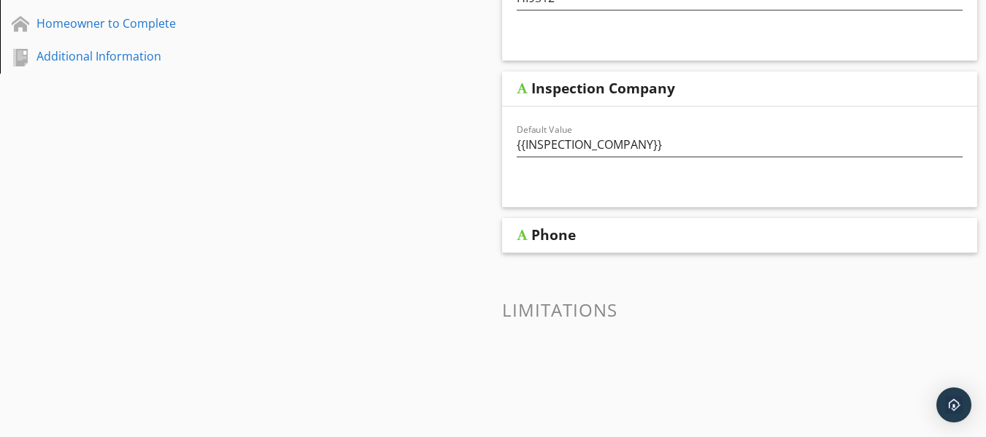
click at [518, 233] on div at bounding box center [522, 235] width 11 height 12
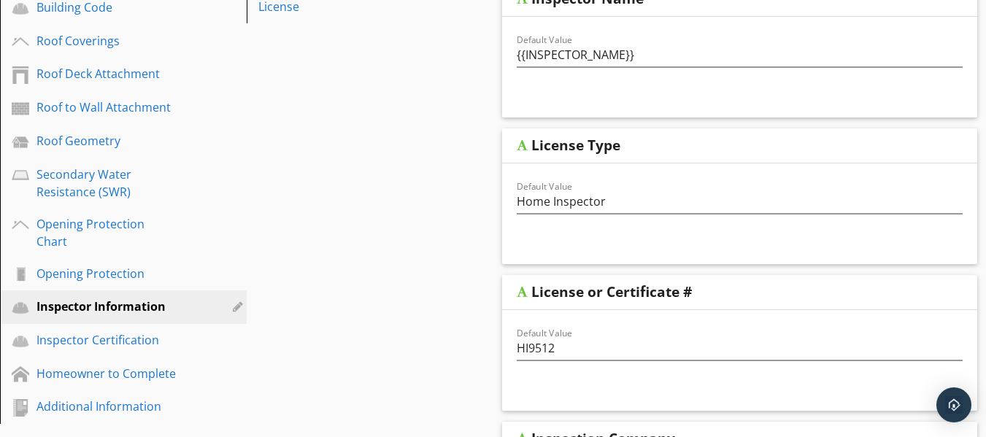
scroll to position [128, 0]
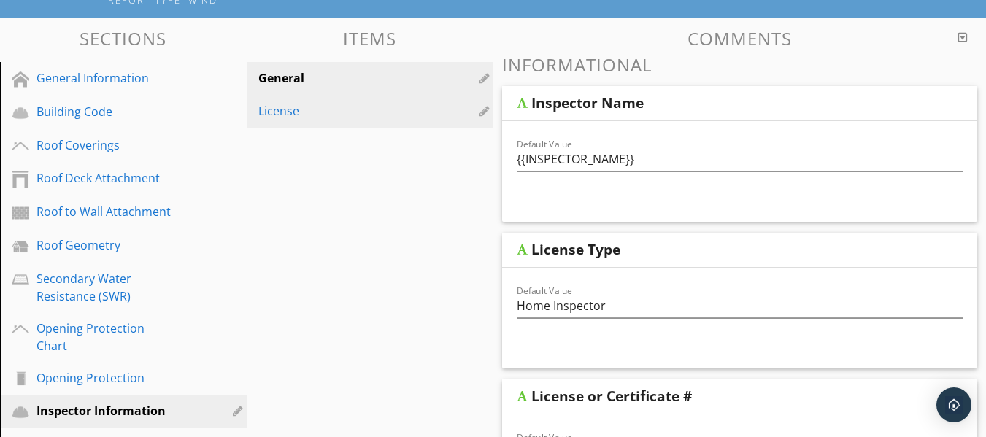
click at [272, 111] on div "License" at bounding box center [344, 111] width 173 height 18
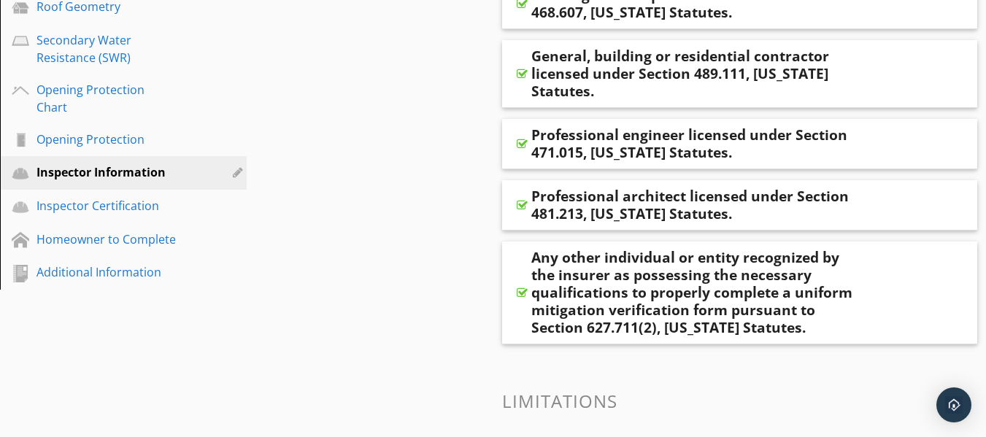
scroll to position [341, 0]
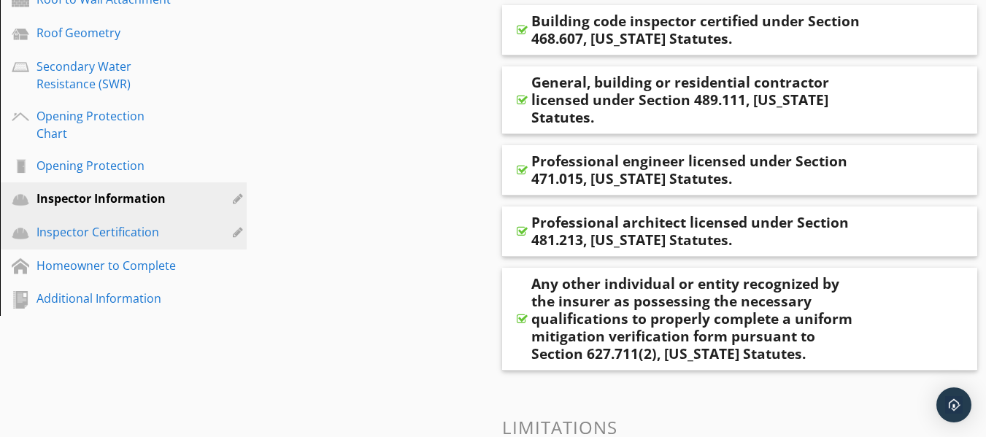
click at [124, 223] on div "Inspector Certification" at bounding box center [106, 232] width 141 height 18
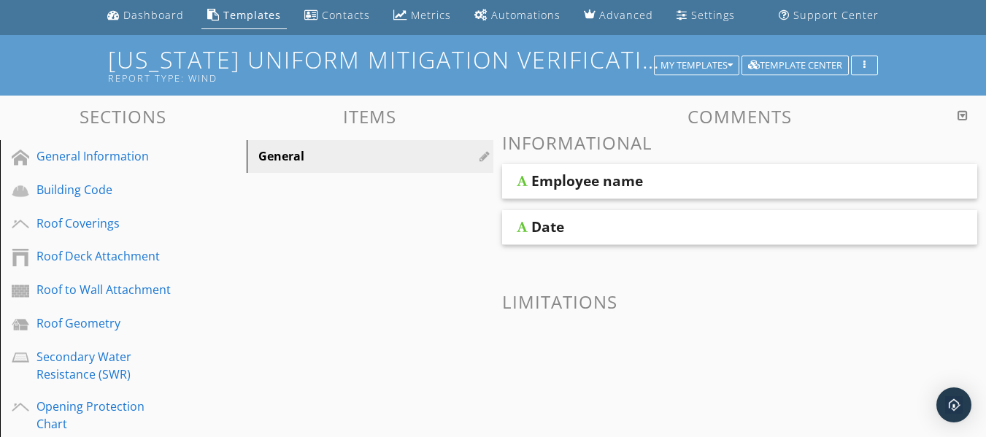
scroll to position [0, 0]
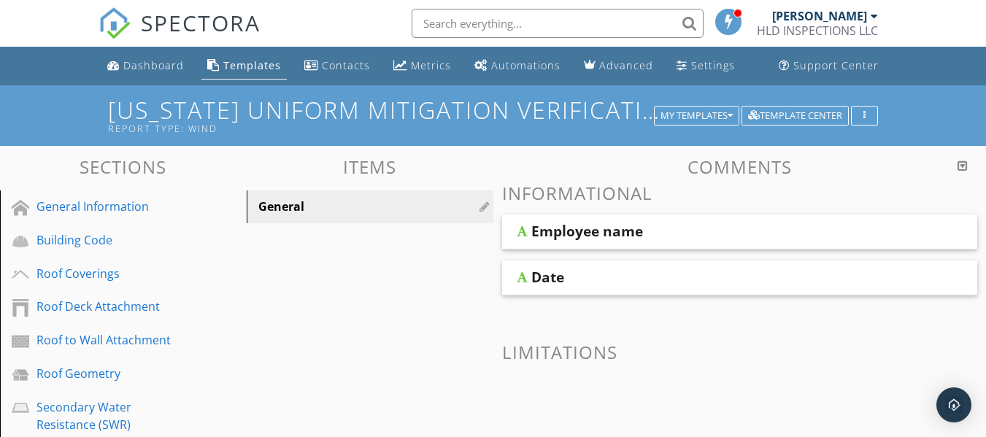
click at [519, 234] on div at bounding box center [522, 232] width 11 height 12
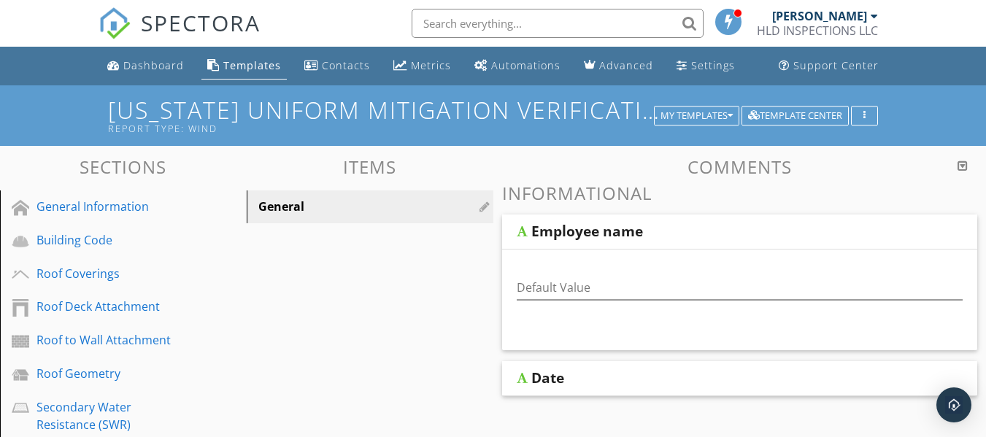
click at [526, 375] on div at bounding box center [522, 378] width 11 height 12
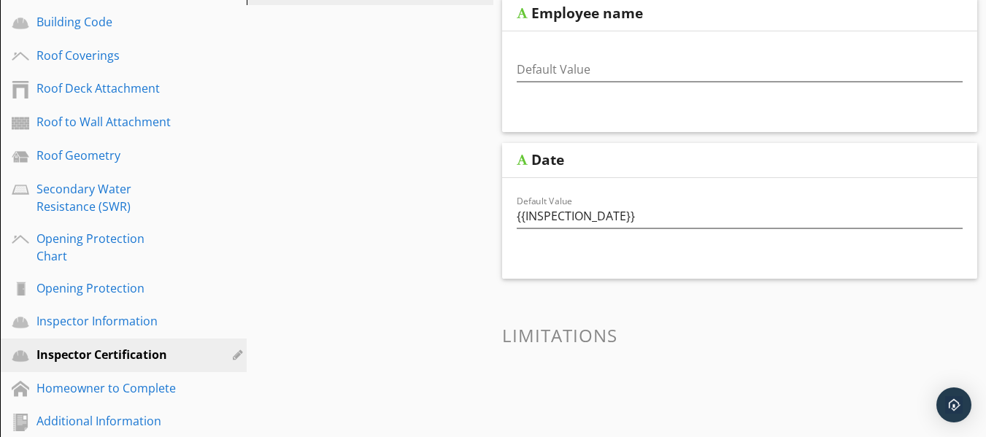
scroll to position [219, 0]
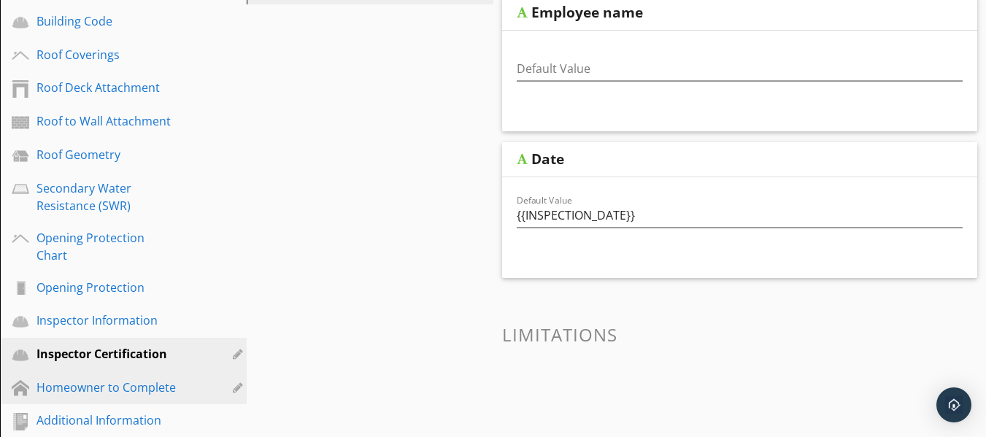
click at [150, 379] on div "Homeowner to Complete" at bounding box center [106, 388] width 141 height 18
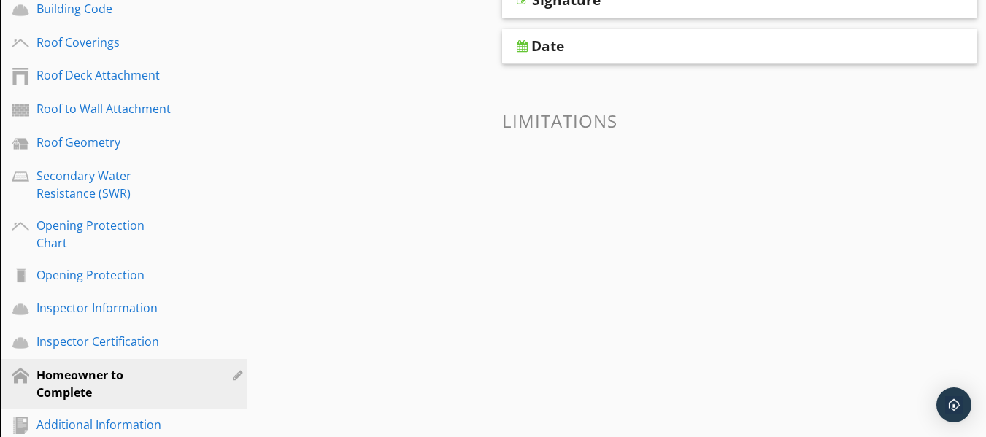
scroll to position [234, 0]
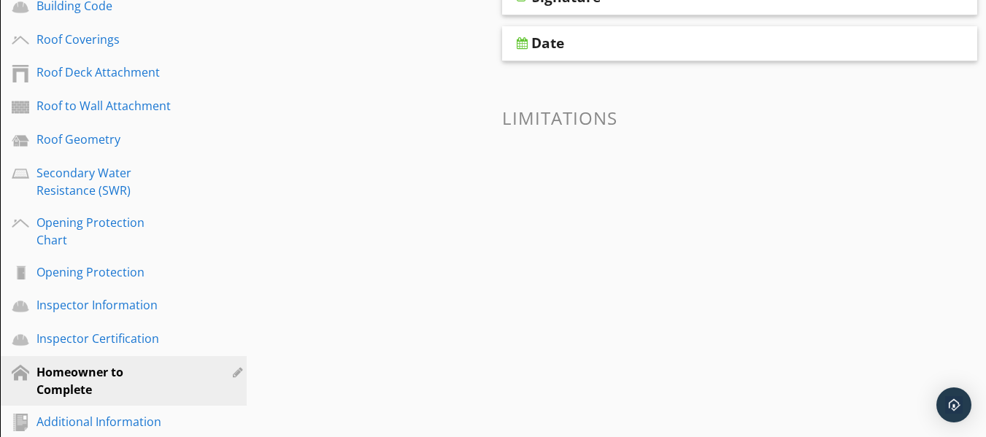
click at [126, 413] on div "Additional Information" at bounding box center [106, 422] width 141 height 18
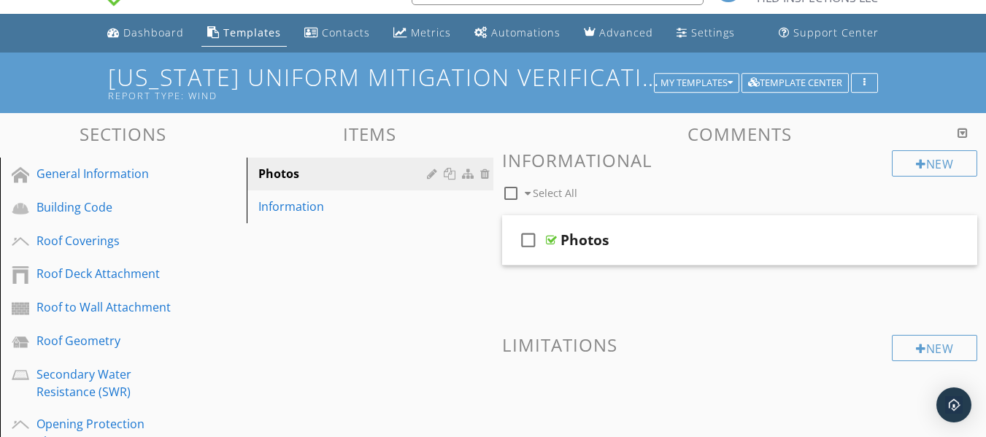
scroll to position [0, 0]
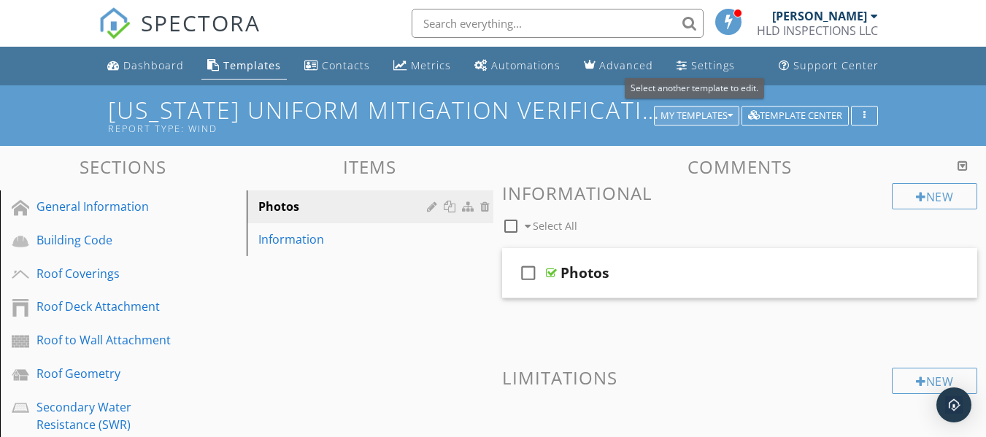
click at [736, 117] on button "My Templates" at bounding box center [696, 116] width 85 height 20
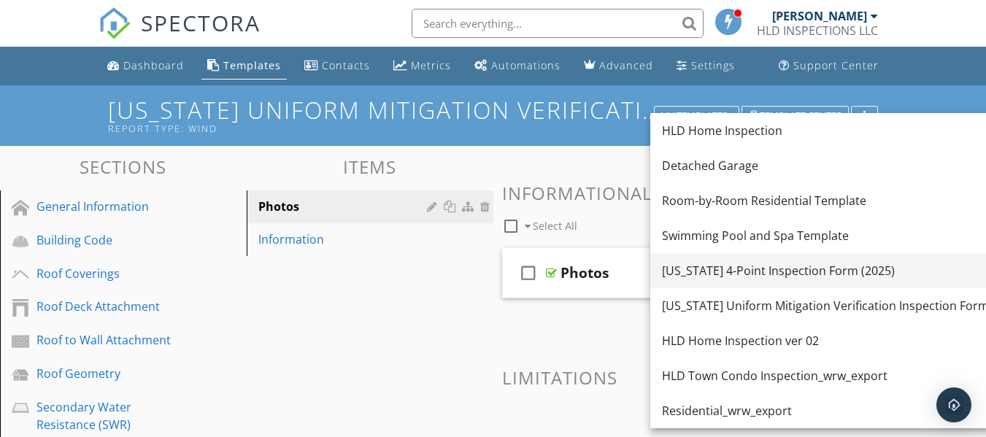
click at [695, 273] on div "[US_STATE] 4-Point Inspection Form (2025)" at bounding box center [825, 271] width 327 height 18
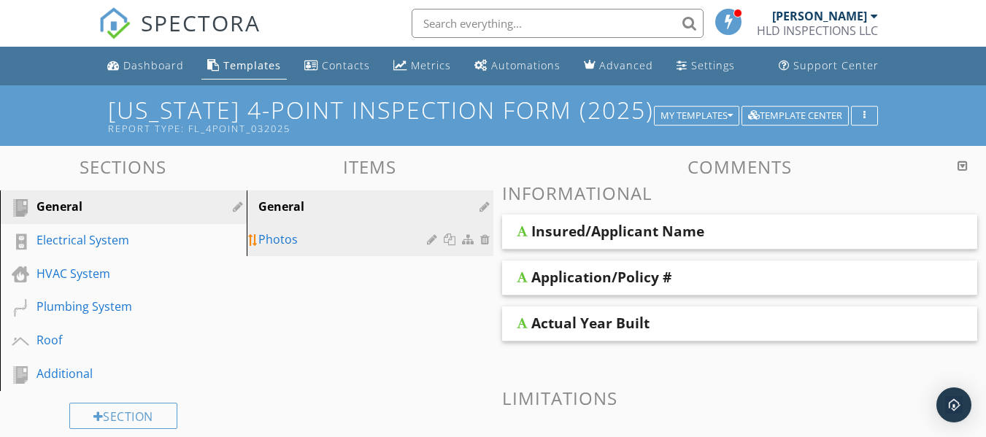
click at [275, 240] on div "Photos" at bounding box center [344, 240] width 173 height 18
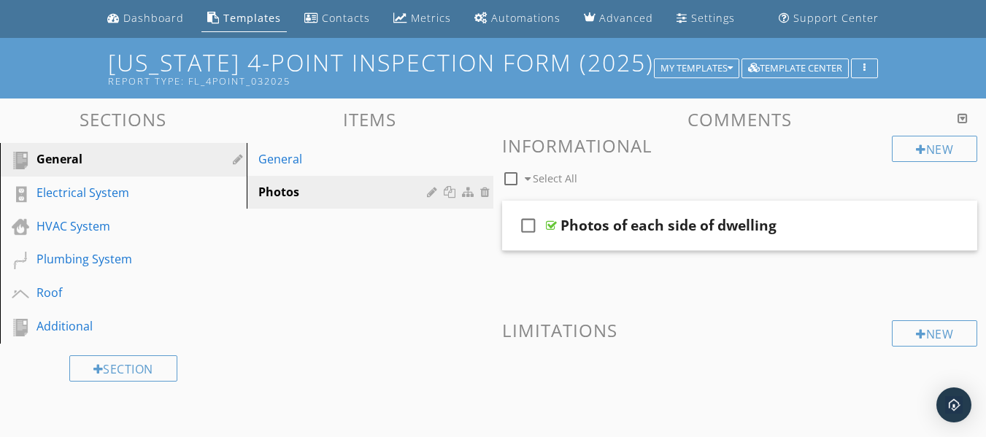
scroll to position [73, 0]
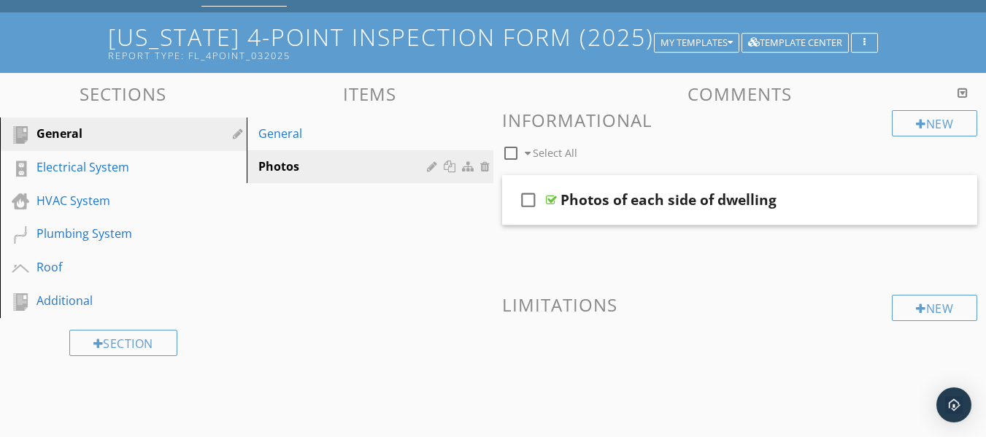
click at [84, 142] on div "General" at bounding box center [106, 134] width 141 height 18
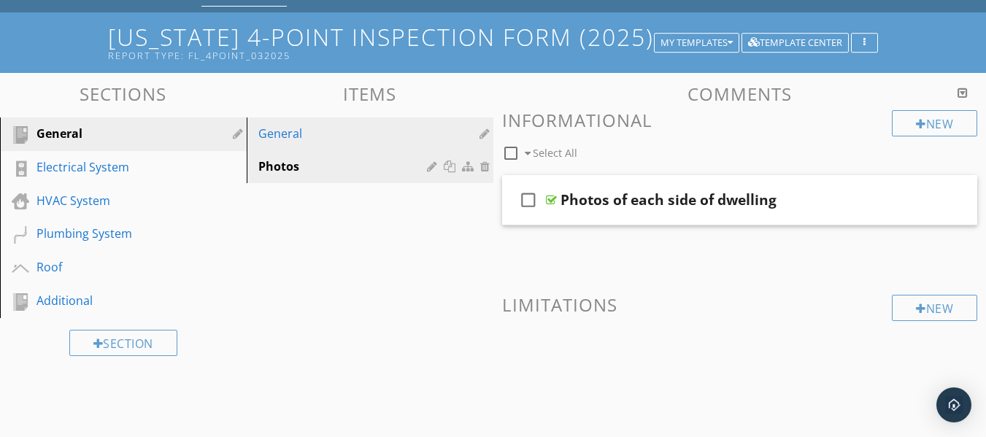
click at [280, 140] on div "General" at bounding box center [344, 134] width 173 height 18
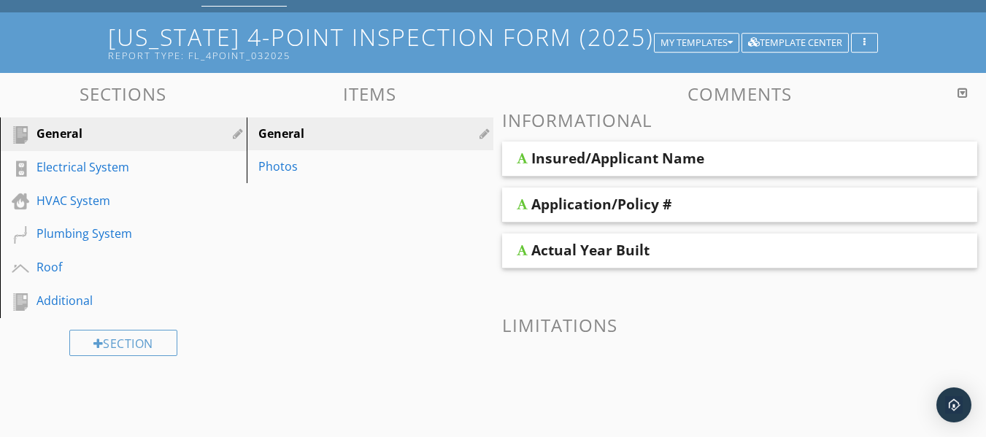
click at [513, 155] on div "Insured/Applicant Name" at bounding box center [740, 159] width 476 height 35
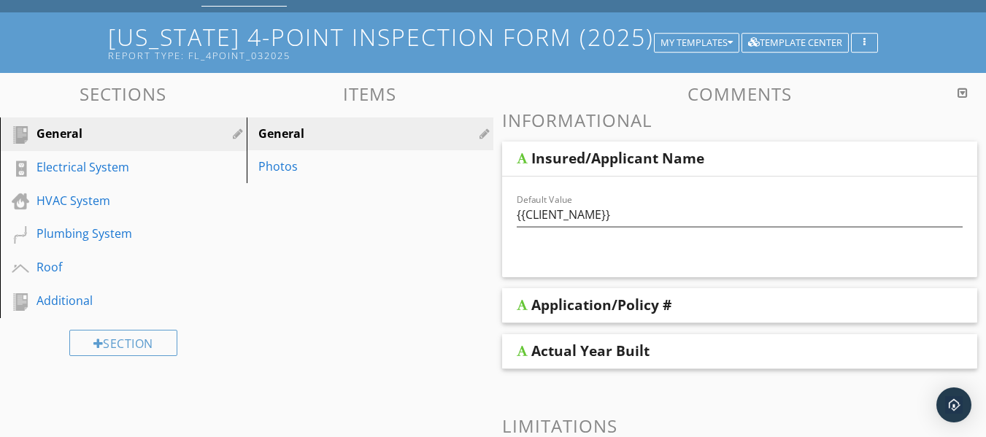
click at [520, 305] on div at bounding box center [522, 305] width 11 height 12
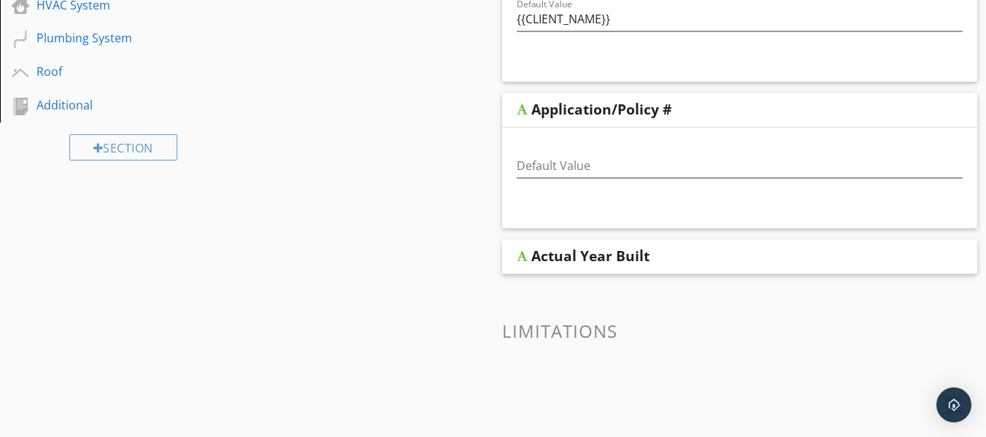
scroll to position [292, 0]
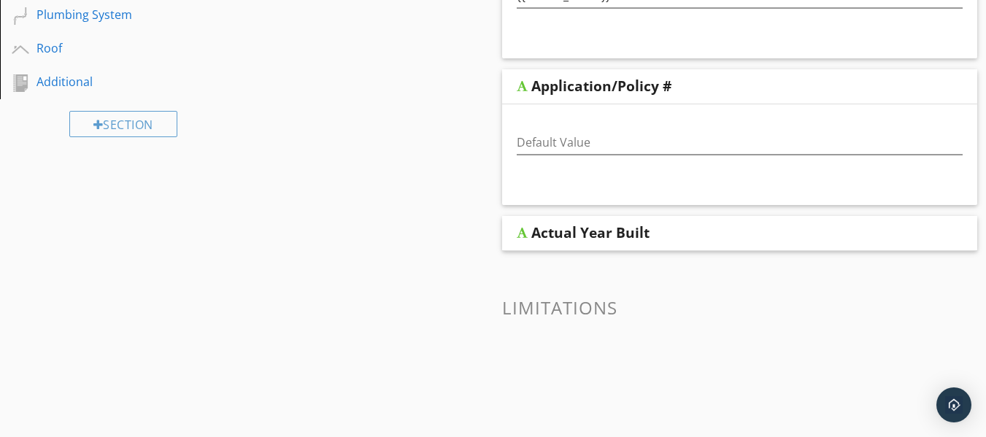
click at [524, 236] on div at bounding box center [522, 233] width 11 height 12
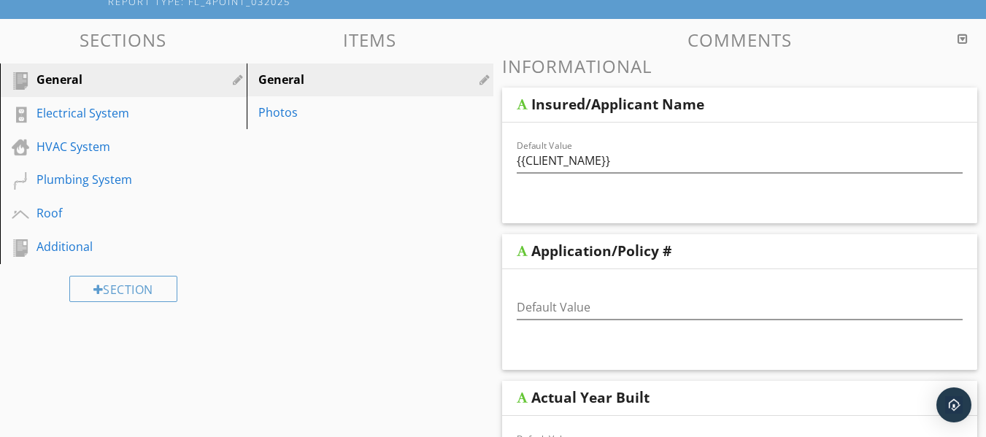
scroll to position [73, 0]
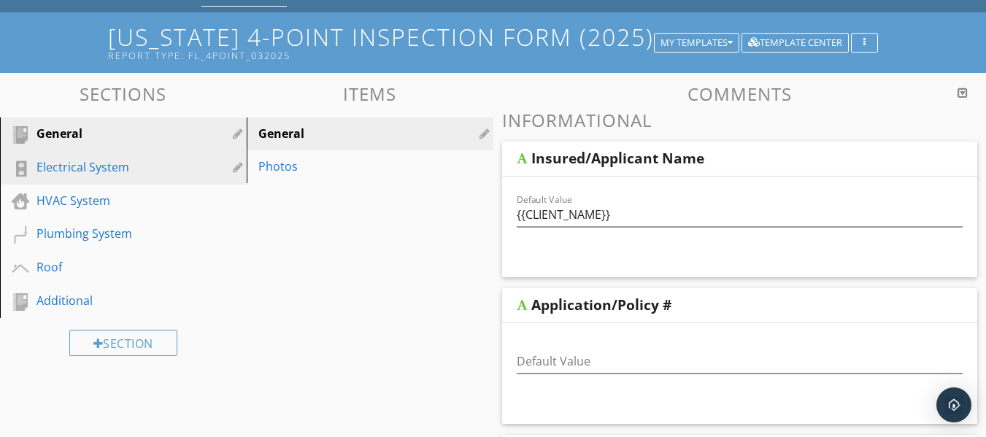
click at [74, 173] on div "Electrical System" at bounding box center [106, 167] width 141 height 18
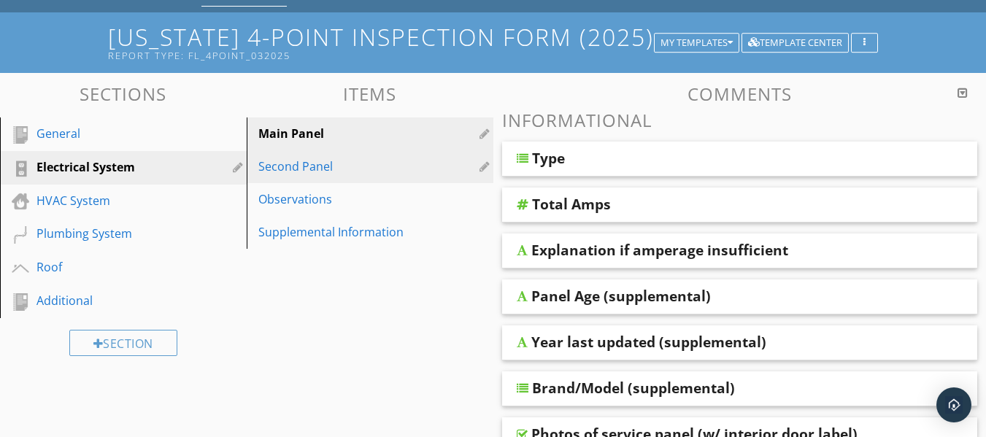
click at [272, 168] on div "Second Panel" at bounding box center [344, 167] width 173 height 18
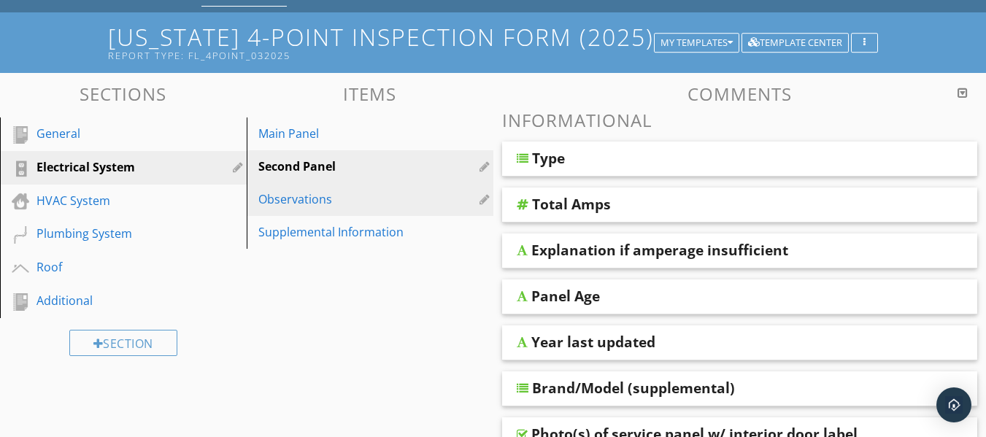
click at [276, 197] on div "Observations" at bounding box center [344, 200] width 173 height 18
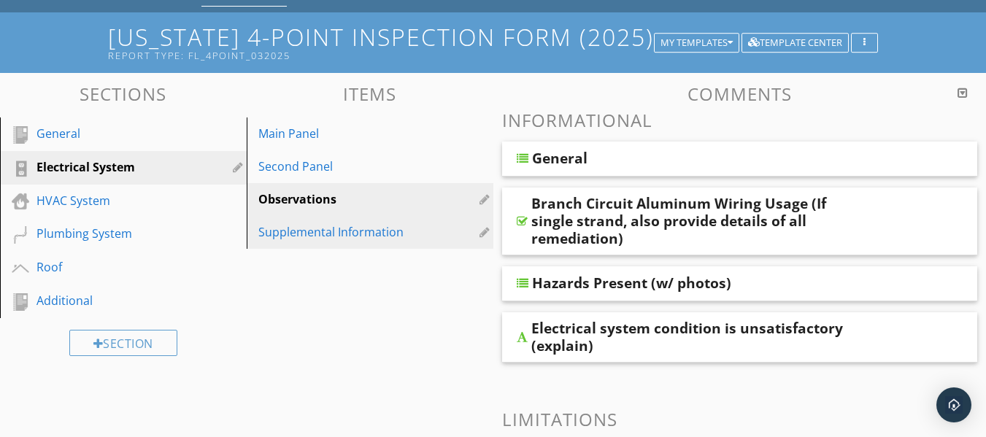
click at [282, 231] on div "Supplemental Information" at bounding box center [344, 232] width 173 height 18
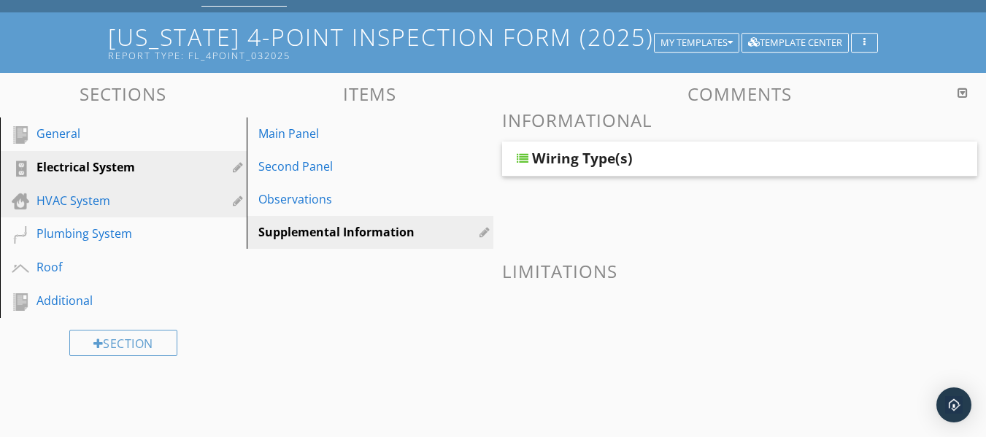
click at [90, 201] on div "HVAC System" at bounding box center [106, 201] width 141 height 18
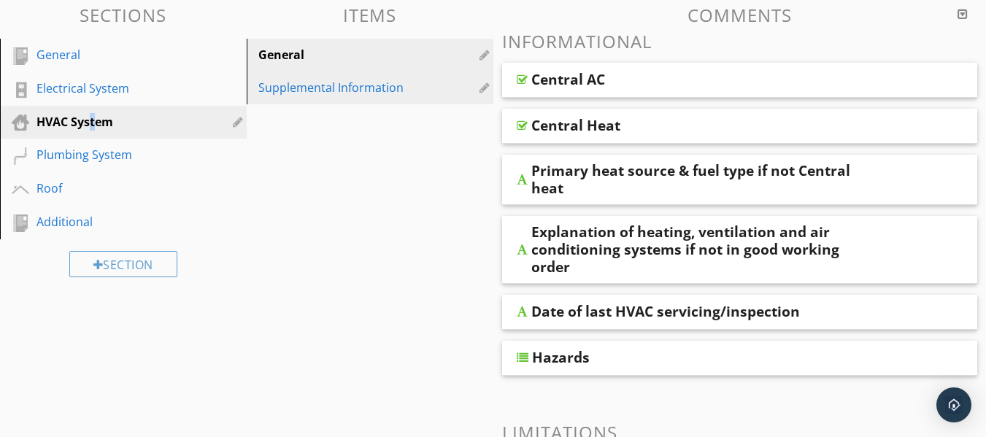
scroll to position [146, 0]
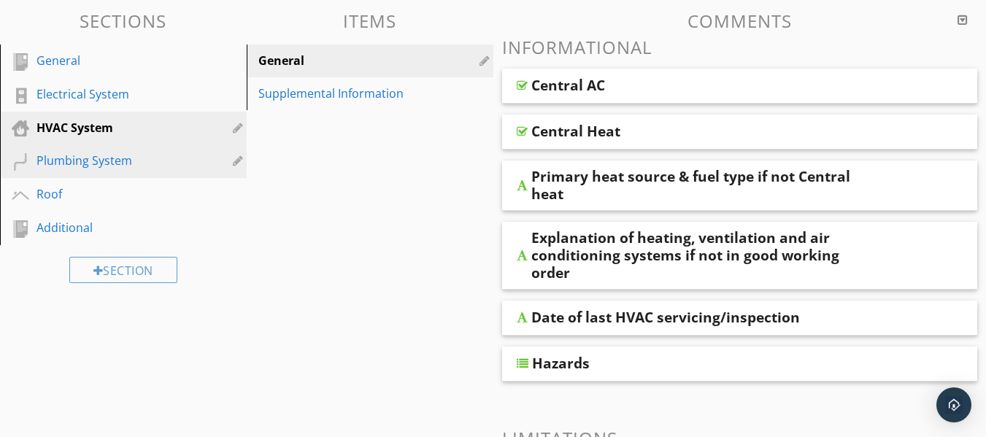
click at [77, 167] on div "Plumbing System" at bounding box center [106, 161] width 141 height 18
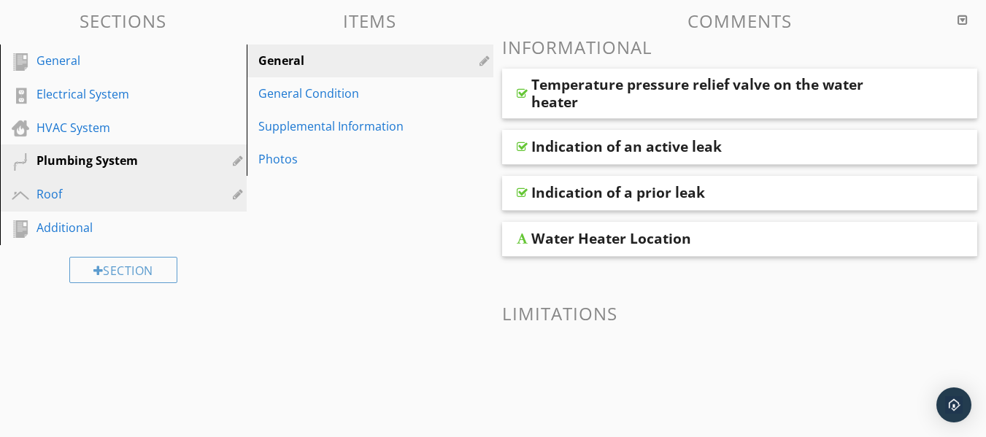
click at [70, 199] on div "Roof" at bounding box center [106, 194] width 141 height 18
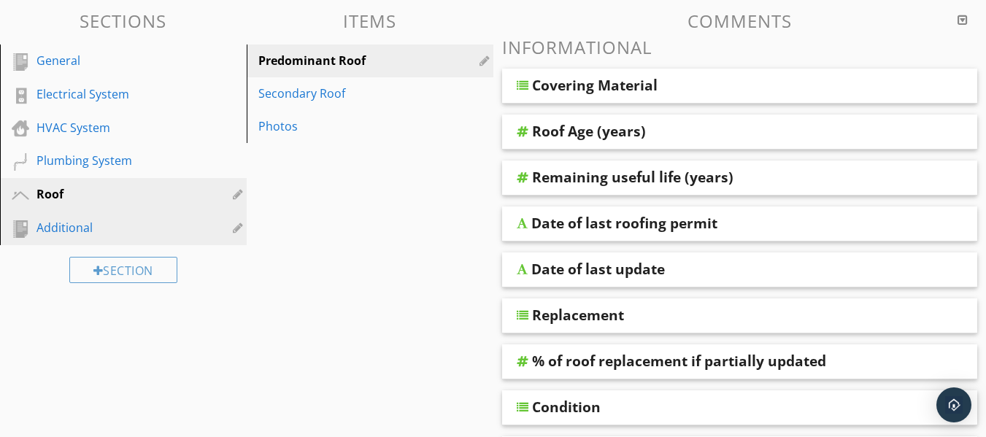
click at [87, 221] on div "Additional" at bounding box center [106, 228] width 141 height 18
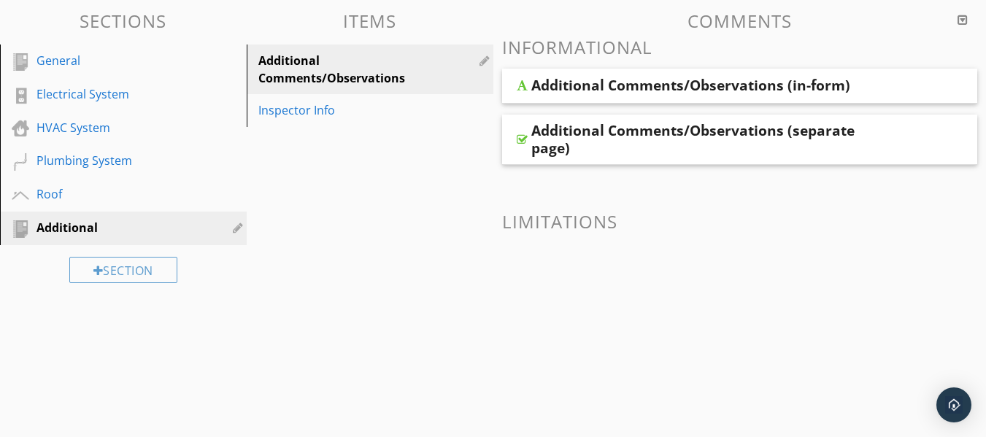
click at [523, 88] on div at bounding box center [522, 86] width 11 height 12
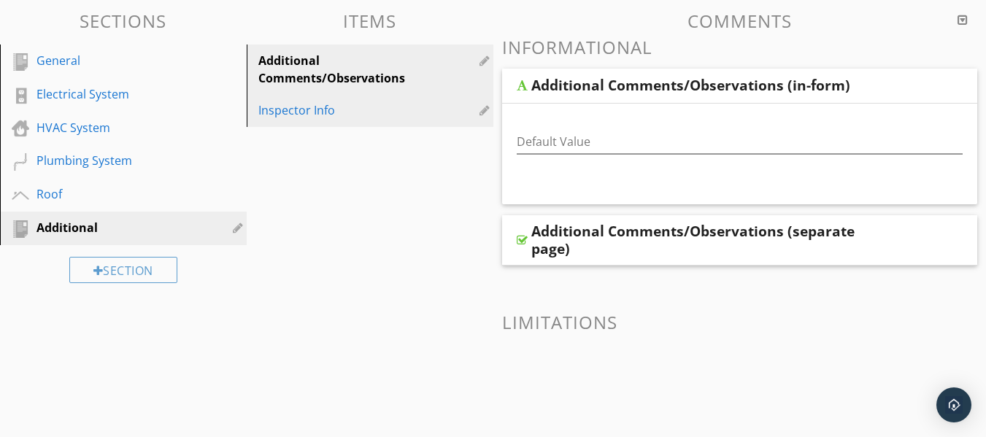
click at [293, 110] on div "Inspector Info" at bounding box center [344, 110] width 173 height 18
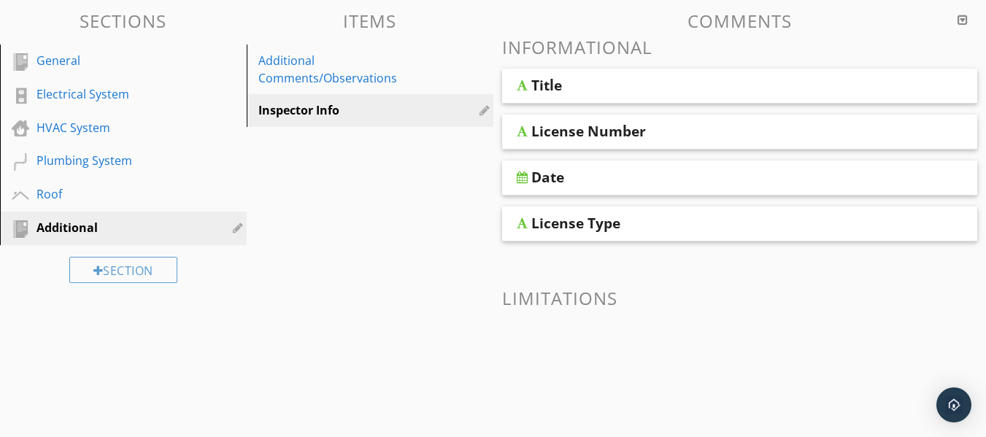
click at [519, 84] on div at bounding box center [522, 86] width 11 height 12
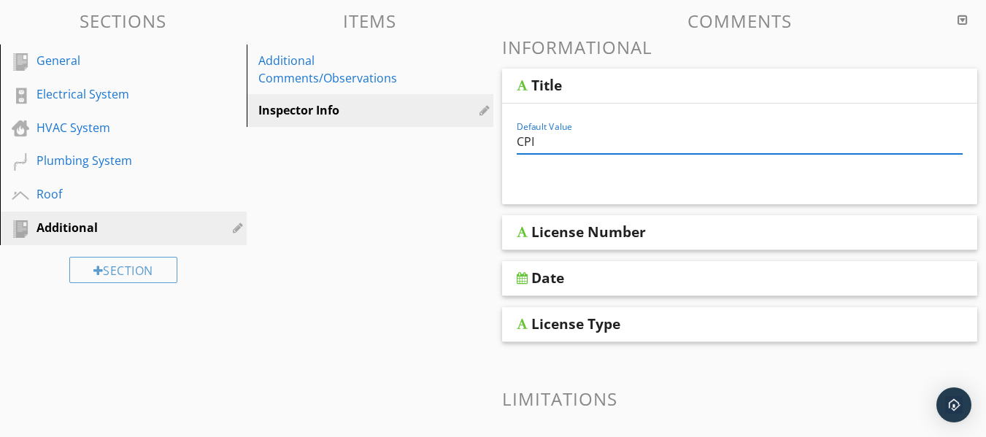
drag, startPoint x: 547, startPoint y: 141, endPoint x: 512, endPoint y: 142, distance: 35.8
click at [512, 142] on div "Default Value CPI" at bounding box center [740, 143] width 464 height 50
click at [541, 143] on input "Manger" at bounding box center [740, 142] width 447 height 24
type input "Maneger"
click at [519, 226] on div "License Number" at bounding box center [740, 232] width 476 height 35
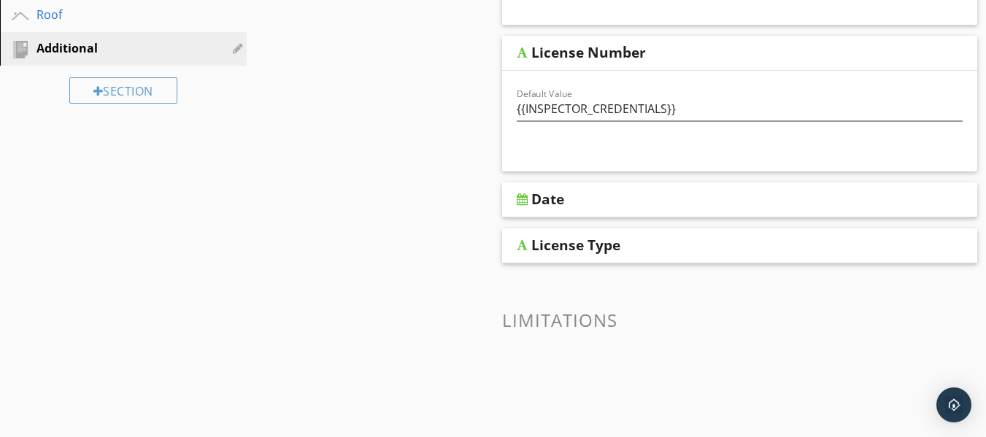
scroll to position [365, 0]
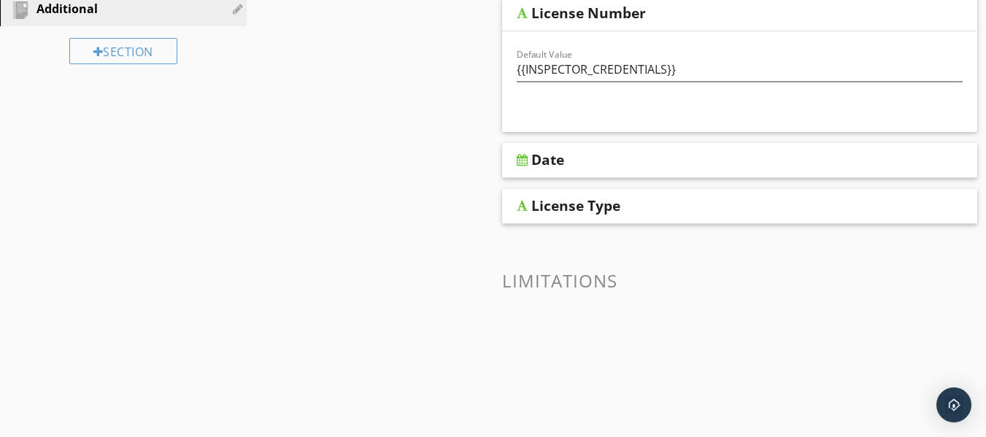
click at [526, 166] on div at bounding box center [522, 160] width 11 height 12
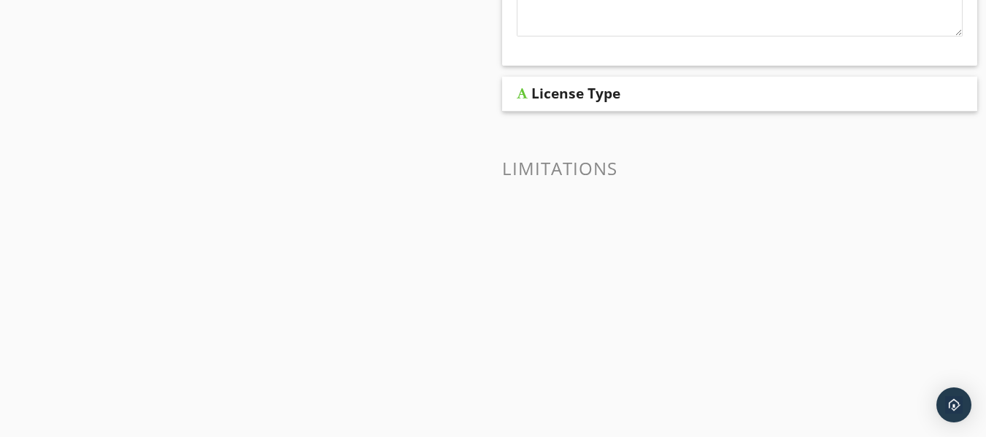
scroll to position [776, 0]
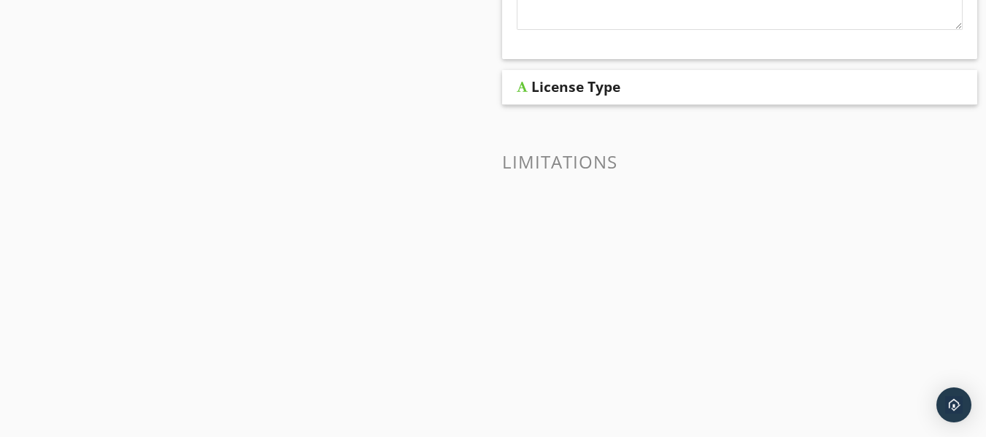
click at [523, 92] on div at bounding box center [522, 87] width 11 height 12
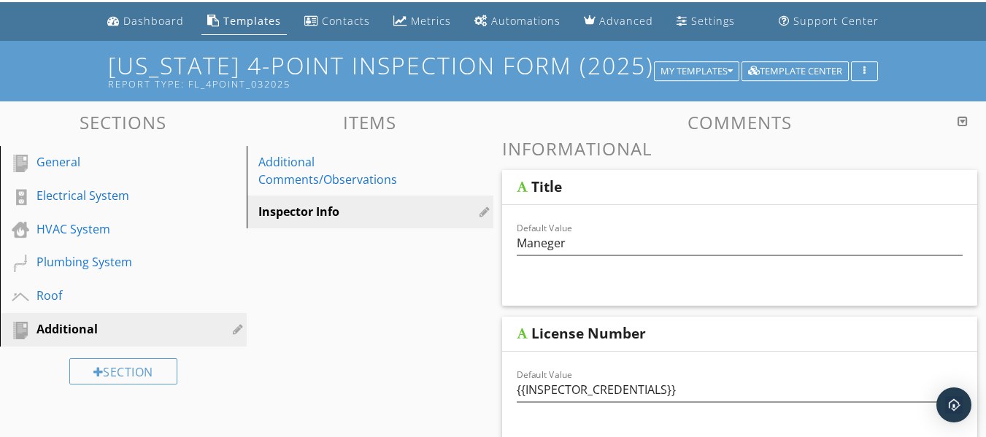
scroll to position [0, 0]
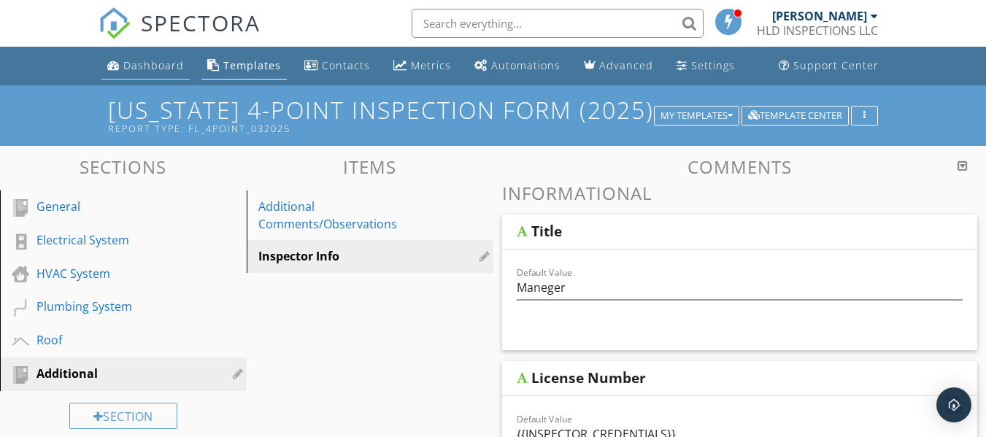
click at [150, 63] on div "Dashboard" at bounding box center [153, 65] width 61 height 14
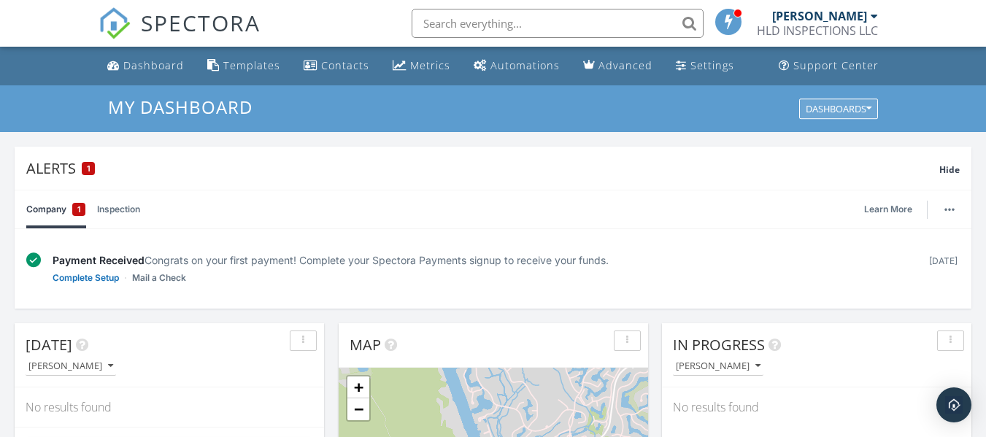
click at [868, 107] on icon "button" at bounding box center [868, 109] width 5 height 10
click at [836, 147] on span "My Dashboard" at bounding box center [846, 142] width 81 height 16
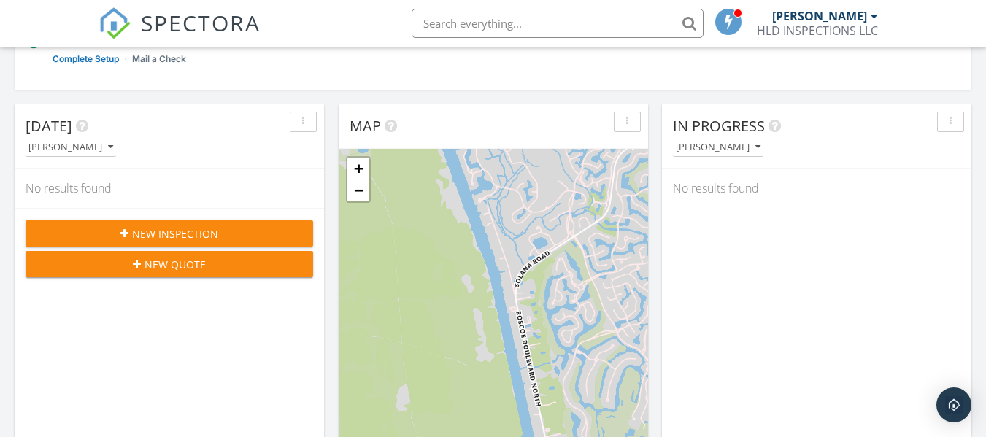
scroll to position [146, 0]
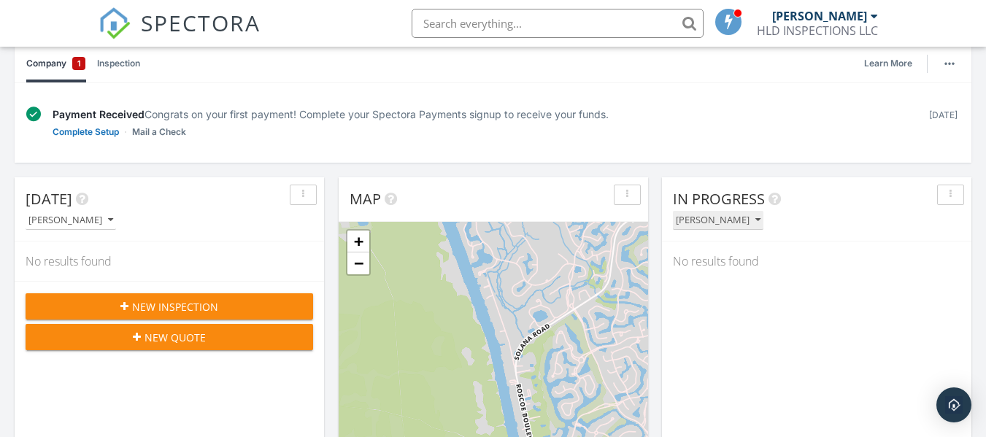
click at [761, 219] on icon "button" at bounding box center [757, 220] width 5 height 10
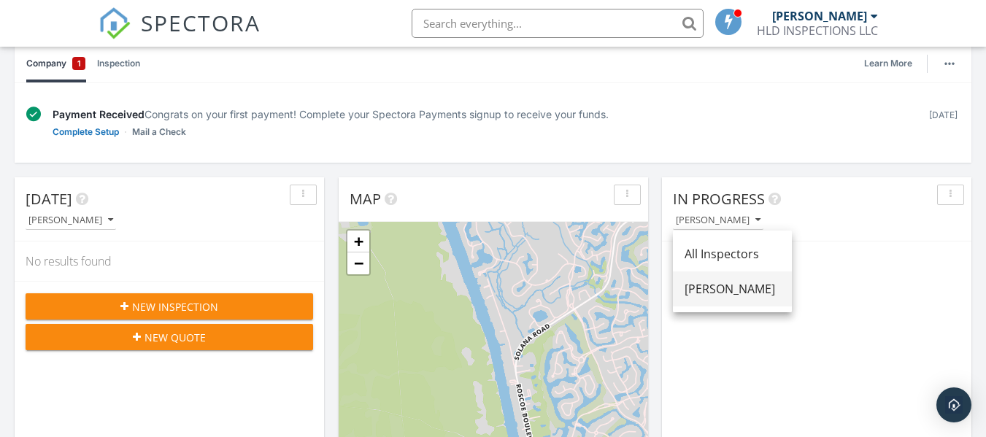
click at [757, 292] on div "[PERSON_NAME]" at bounding box center [733, 289] width 96 height 18
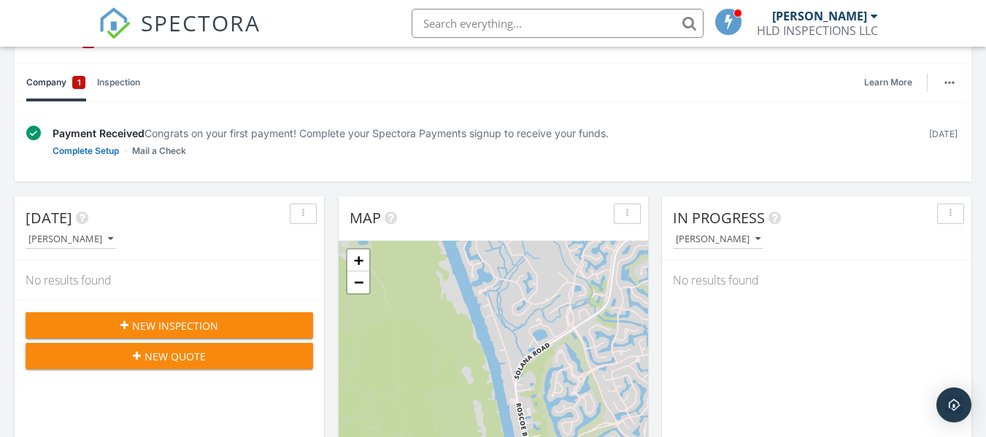
scroll to position [0, 0]
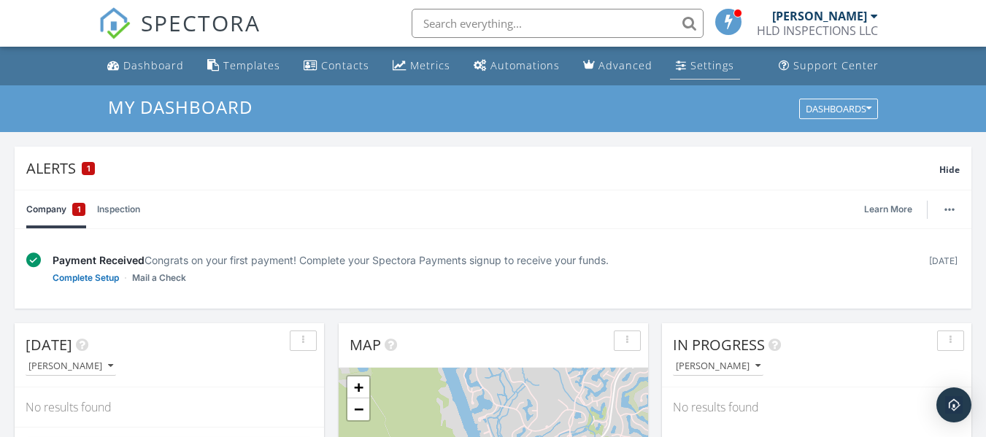
click at [676, 68] on div "Settings" at bounding box center [681, 65] width 11 height 12
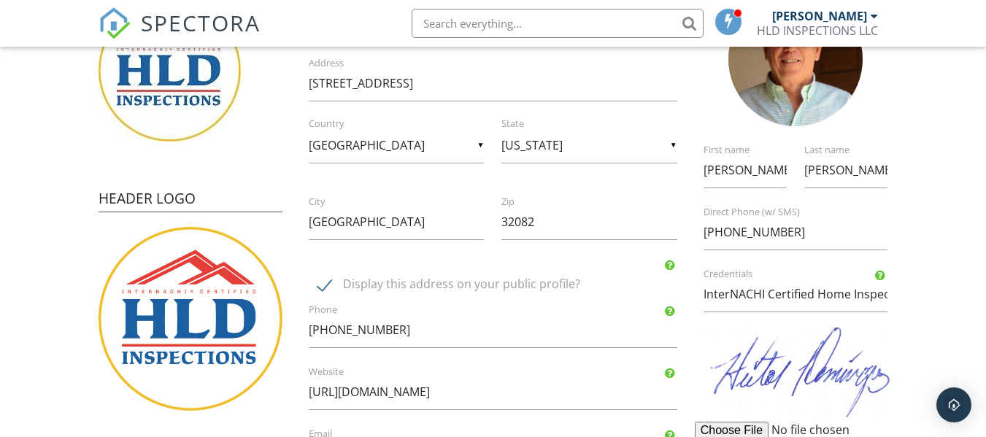
scroll to position [219, 0]
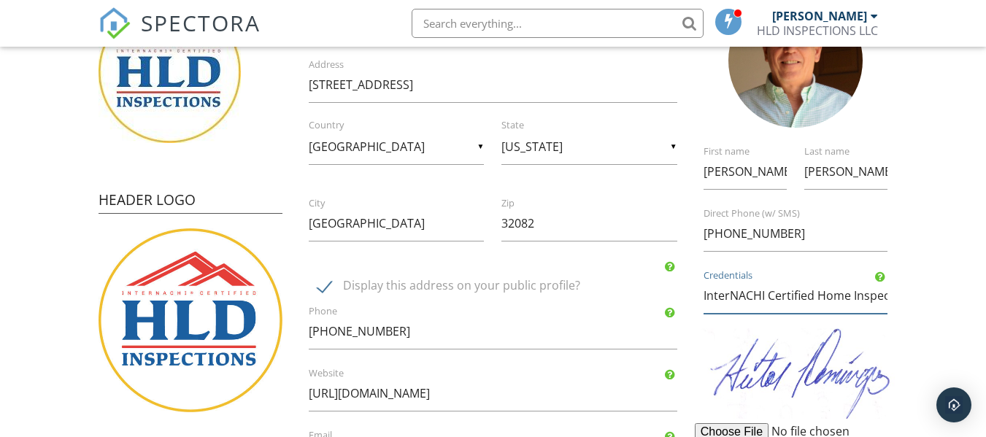
click at [758, 302] on input "InterNACHI Certified Home Inspector" at bounding box center [796, 296] width 184 height 36
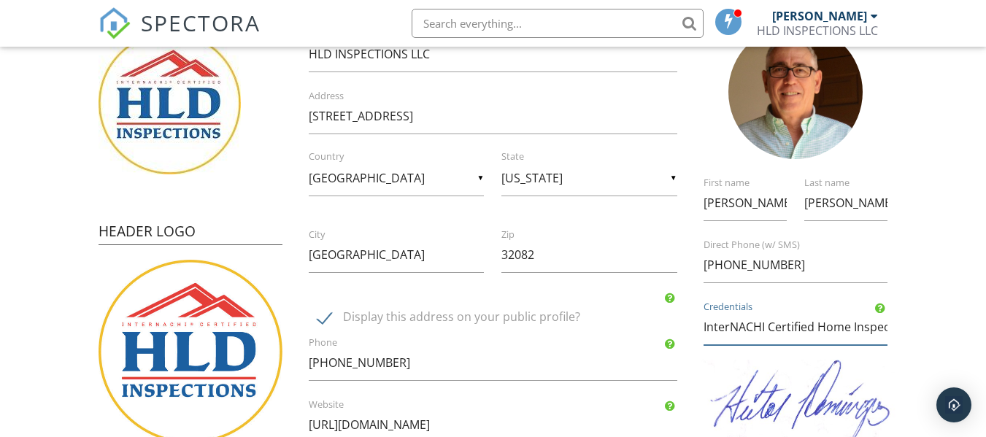
scroll to position [207, 0]
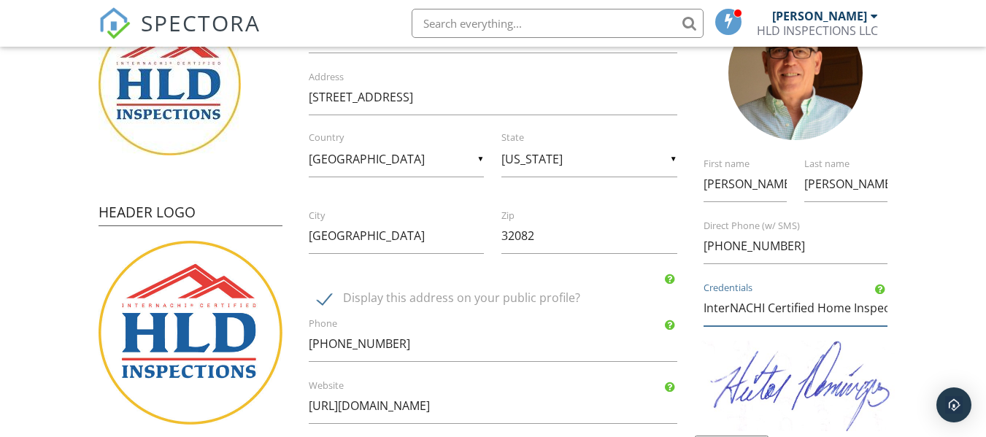
click at [882, 306] on input "InterNACHI Certified Home Inspector" at bounding box center [796, 309] width 184 height 36
click at [889, 307] on div "InterNACHI Certified Home Inspector Credentials" at bounding box center [795, 309] width 201 height 36
click at [888, 306] on div "InterNACHI Certified Home Inspector Credentials" at bounding box center [795, 309] width 201 height 36
click at [771, 318] on input "InterNACHI Certified Home Inspector" at bounding box center [796, 309] width 184 height 36
drag, startPoint x: 851, startPoint y: 306, endPoint x: 712, endPoint y: 315, distance: 139.7
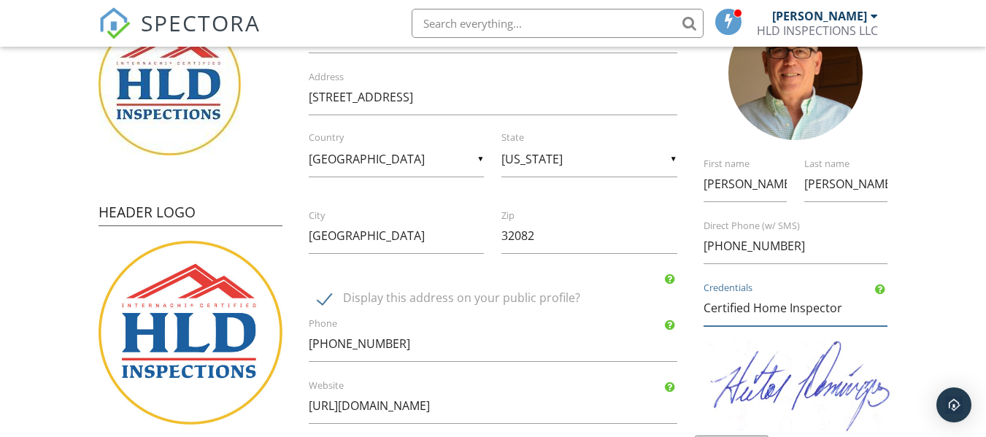
click at [704, 309] on input "Certified Home Inspector" at bounding box center [796, 309] width 184 height 36
click at [730, 307] on input "CPI - HI9512" at bounding box center [796, 309] width 184 height 36
type input "HI9512"
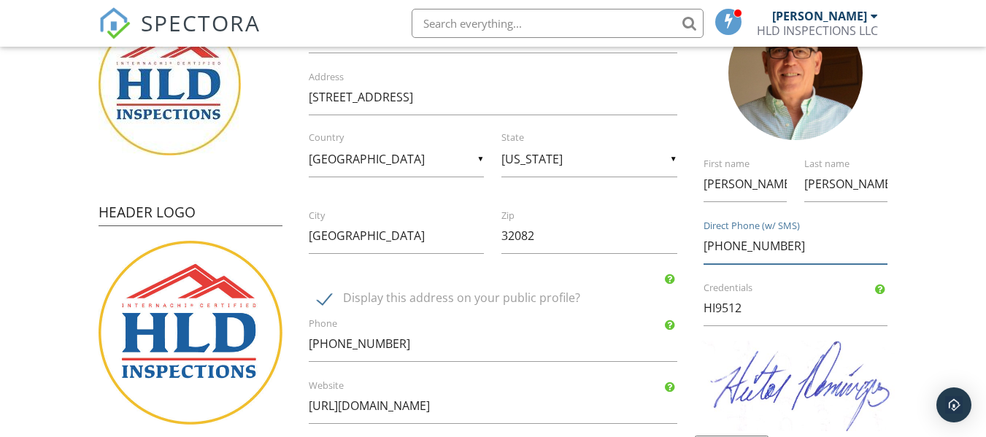
click at [879, 242] on input "[PHONE_NUMBER]" at bounding box center [796, 246] width 184 height 36
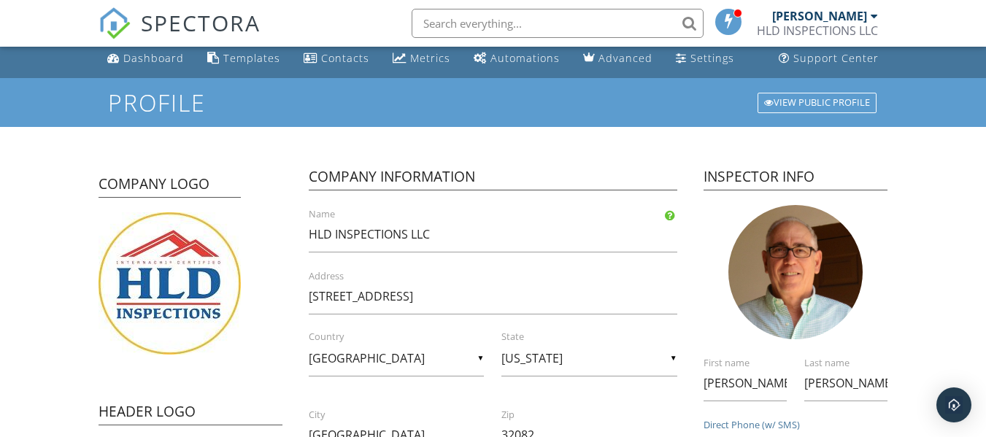
scroll to position [0, 0]
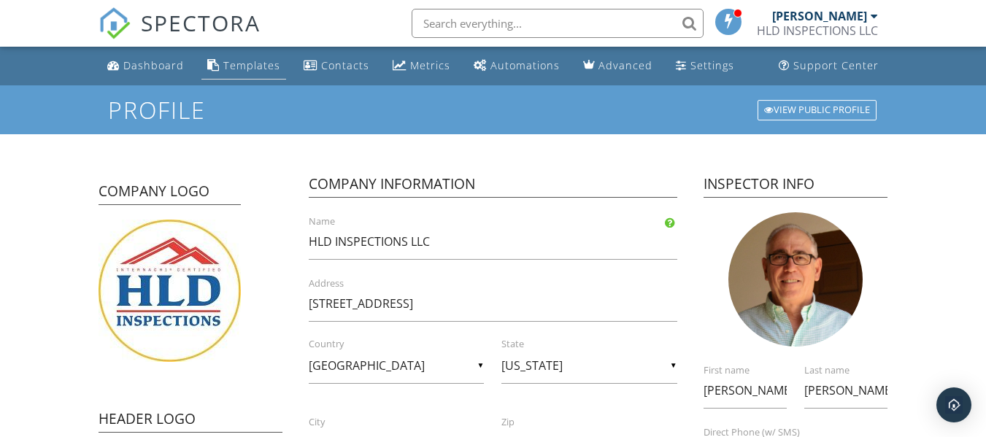
click at [272, 74] on link "Templates" at bounding box center [243, 66] width 85 height 27
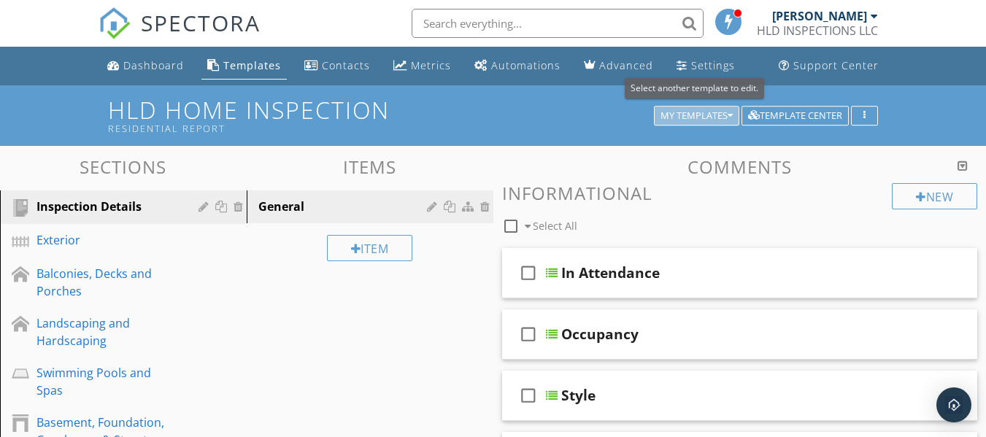
click at [733, 118] on button "My Templates" at bounding box center [696, 116] width 85 height 20
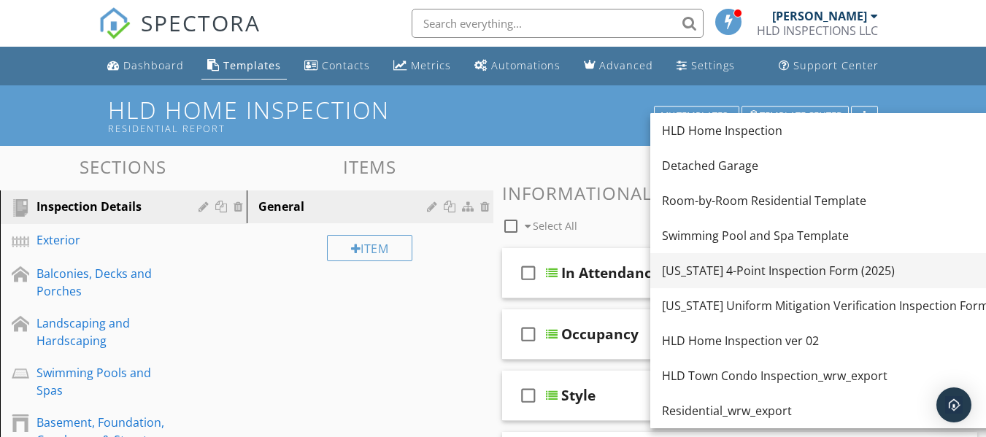
click at [736, 274] on div "Florida 4-Point Inspection Form (2025)" at bounding box center [825, 271] width 327 height 18
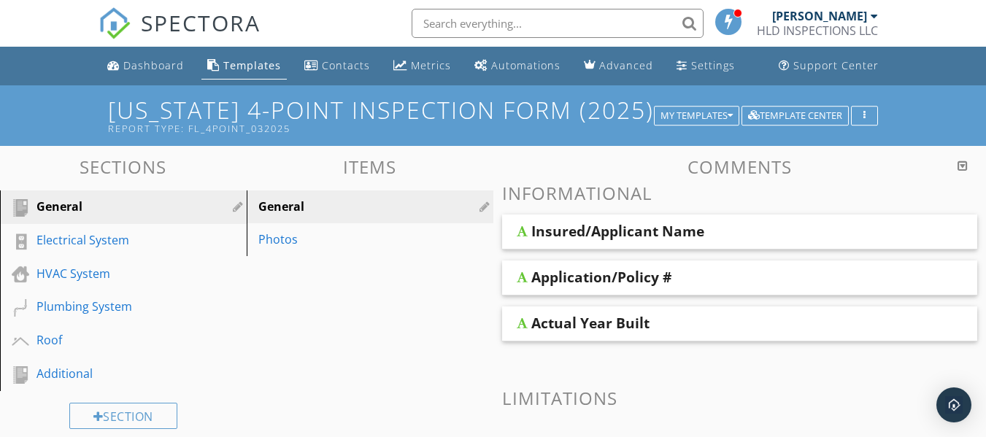
scroll to position [73, 0]
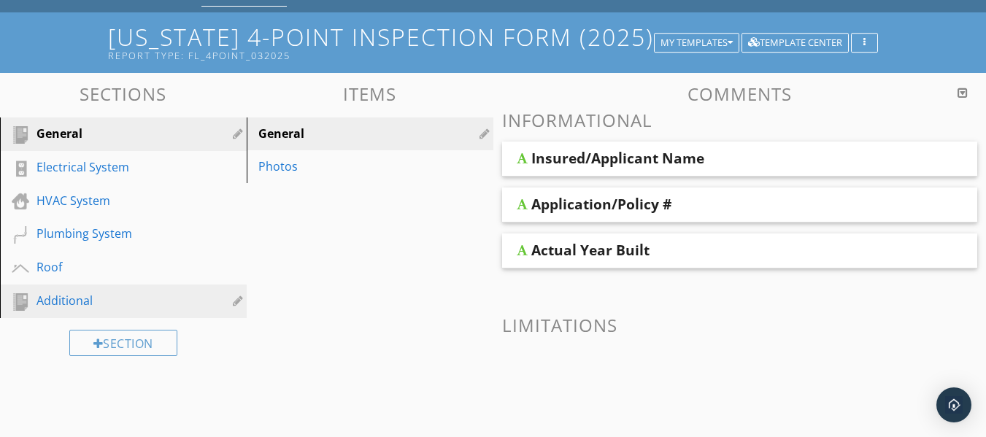
click at [88, 301] on div "Additional" at bounding box center [106, 301] width 141 height 18
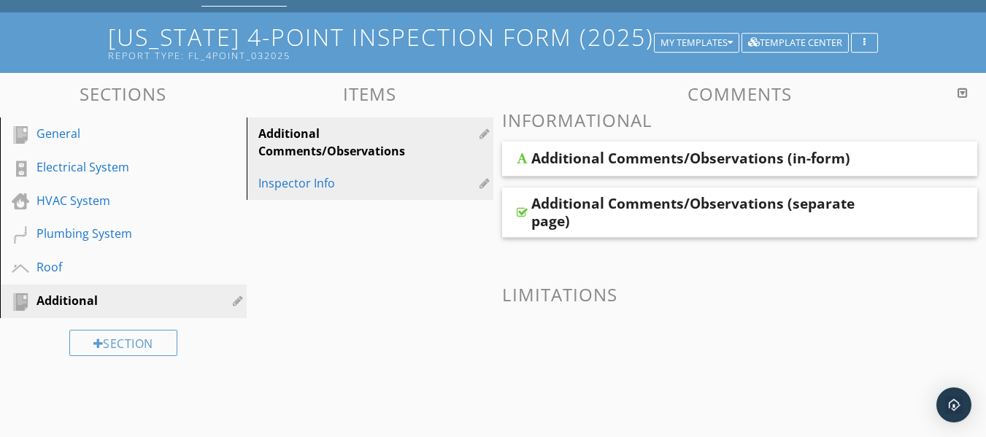
click at [268, 193] on link "Inspector Info" at bounding box center [372, 183] width 242 height 32
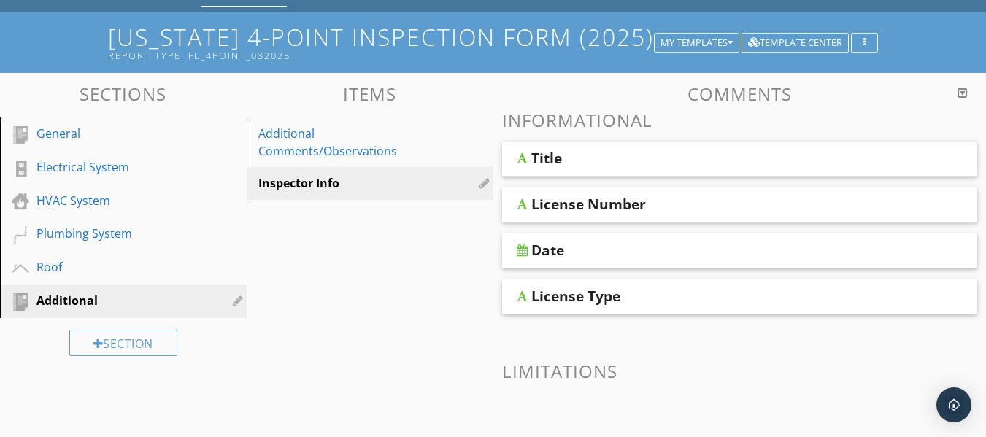
click at [523, 153] on div at bounding box center [522, 159] width 11 height 12
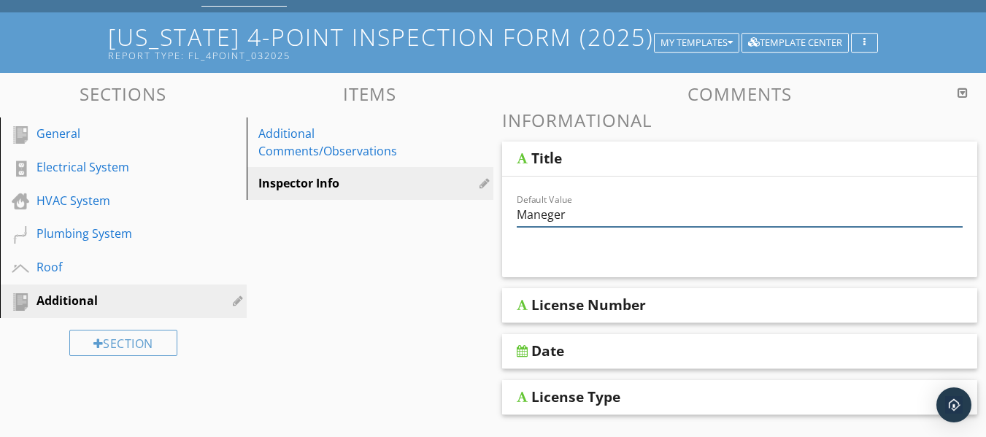
click at [545, 212] on input "Maneger" at bounding box center [740, 215] width 447 height 24
type input "Manager"
click at [526, 308] on div at bounding box center [522, 305] width 11 height 12
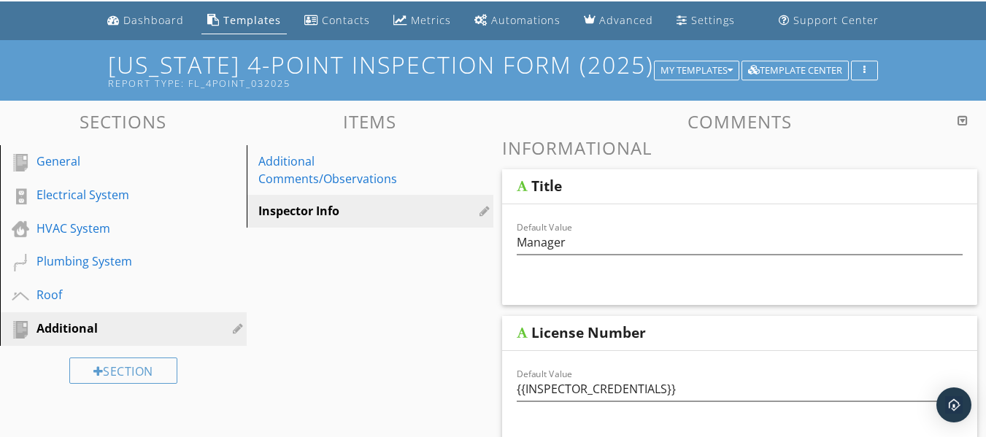
scroll to position [0, 0]
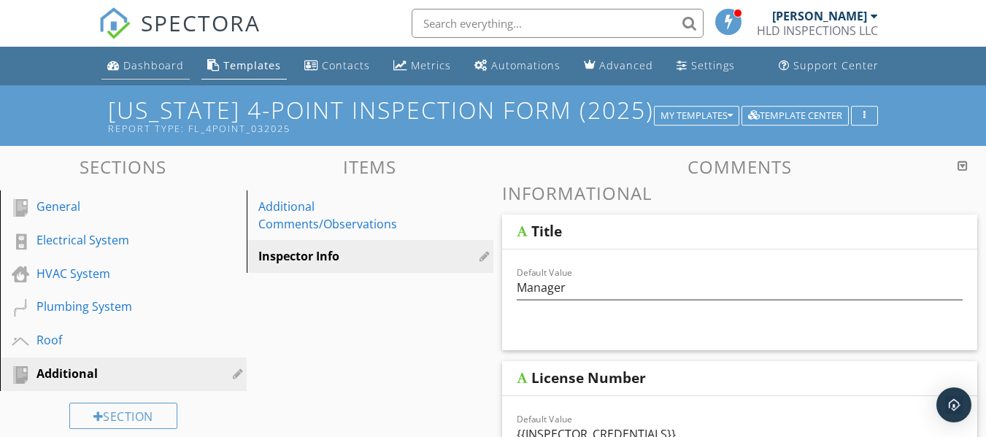
click at [166, 67] on div "Dashboard" at bounding box center [153, 65] width 61 height 14
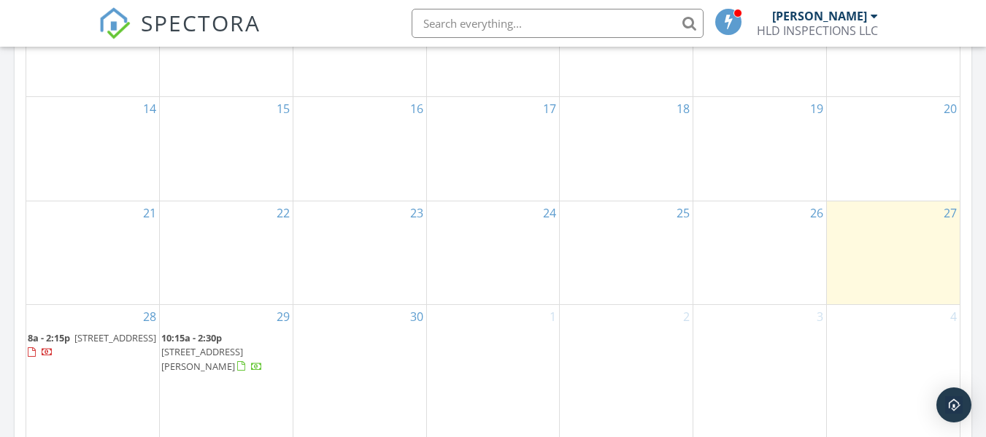
scroll to position [1022, 0]
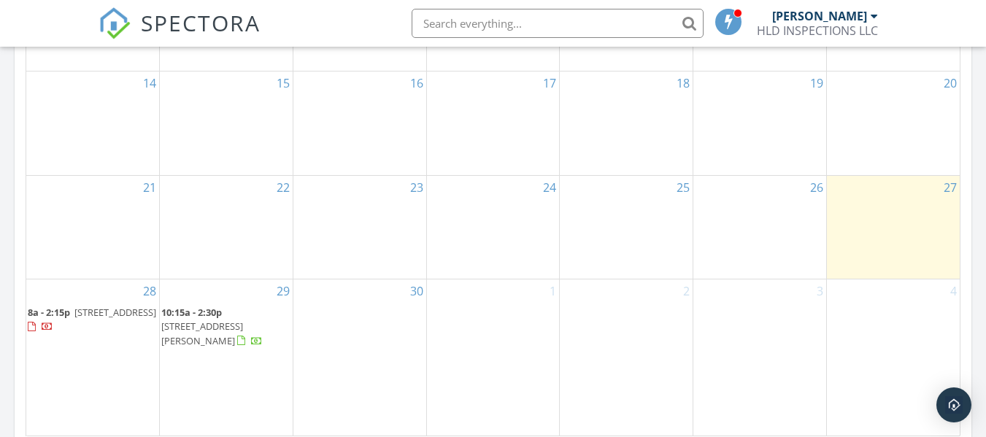
click at [61, 313] on span "8a - 2:15p" at bounding box center [49, 312] width 42 height 13
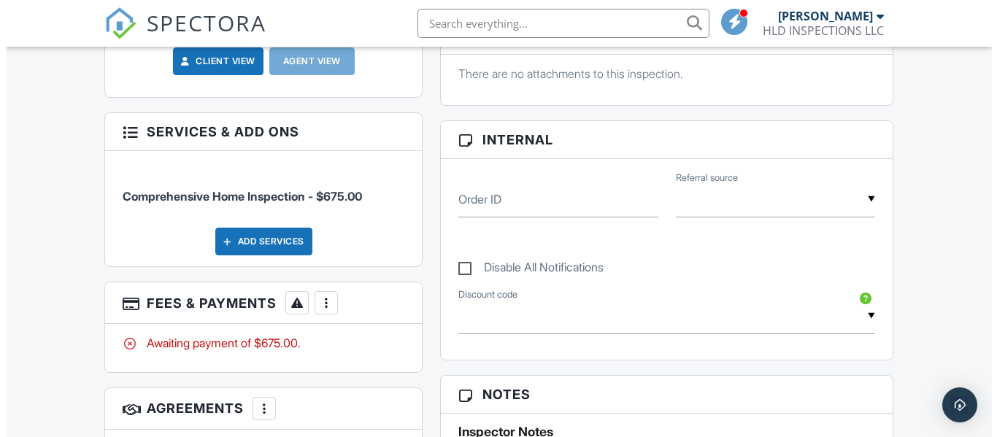
scroll to position [803, 0]
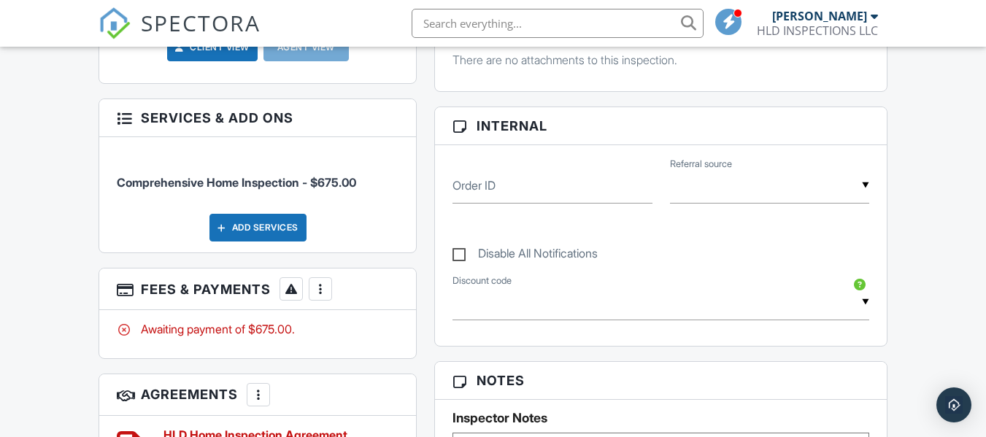
click at [272, 230] on div "Add Services" at bounding box center [257, 228] width 97 height 28
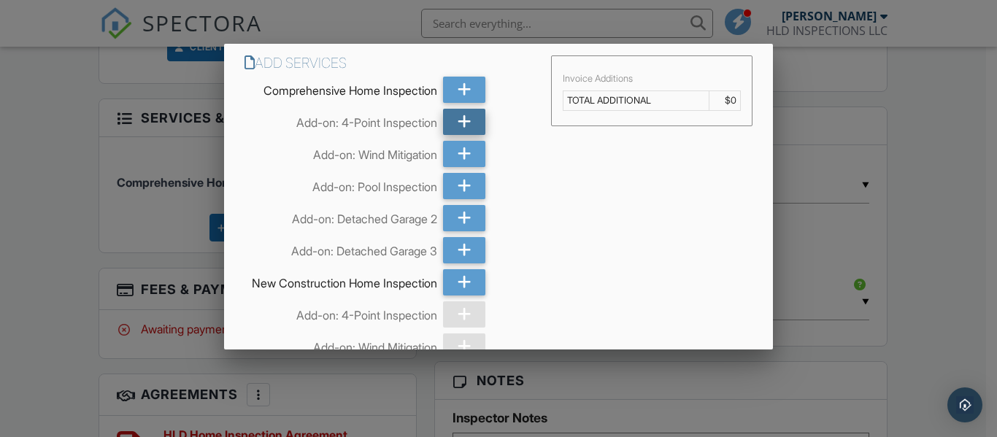
click at [453, 123] on div at bounding box center [464, 122] width 42 height 26
click at [458, 147] on icon at bounding box center [465, 154] width 14 height 26
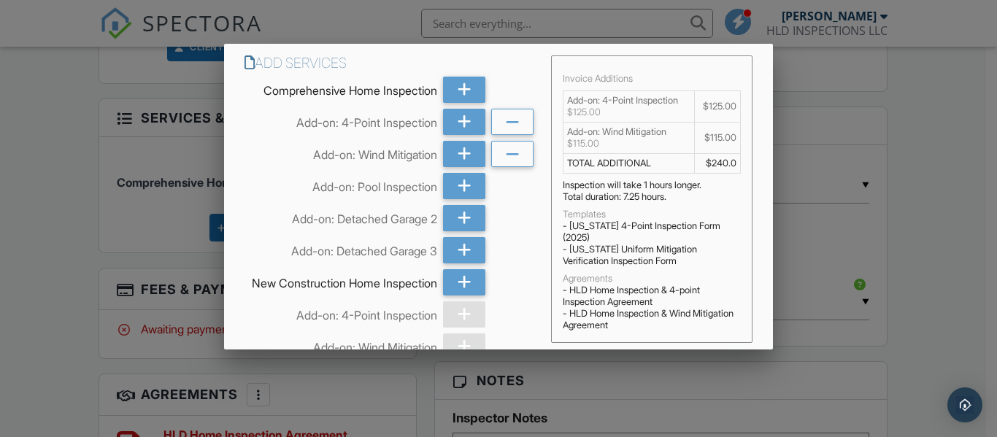
scroll to position [73, 0]
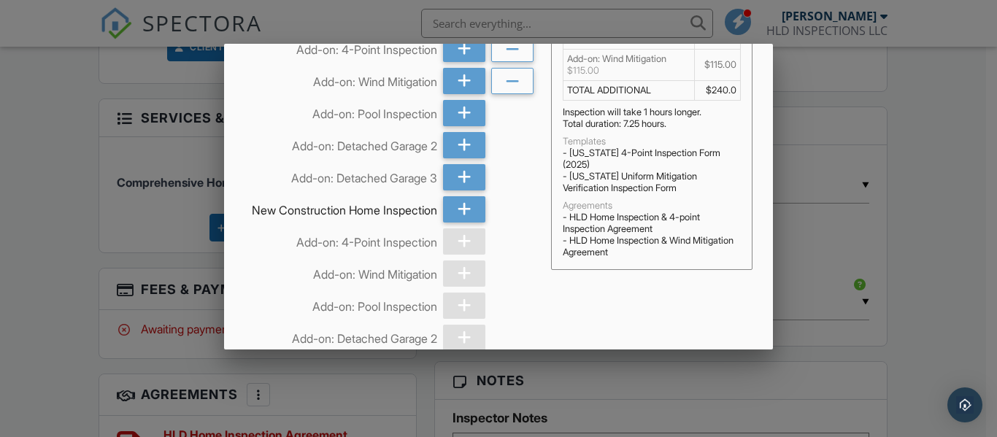
click at [685, 228] on div "- HLD Home Inspection & 4-point Inspection Agreement" at bounding box center [652, 223] width 178 height 23
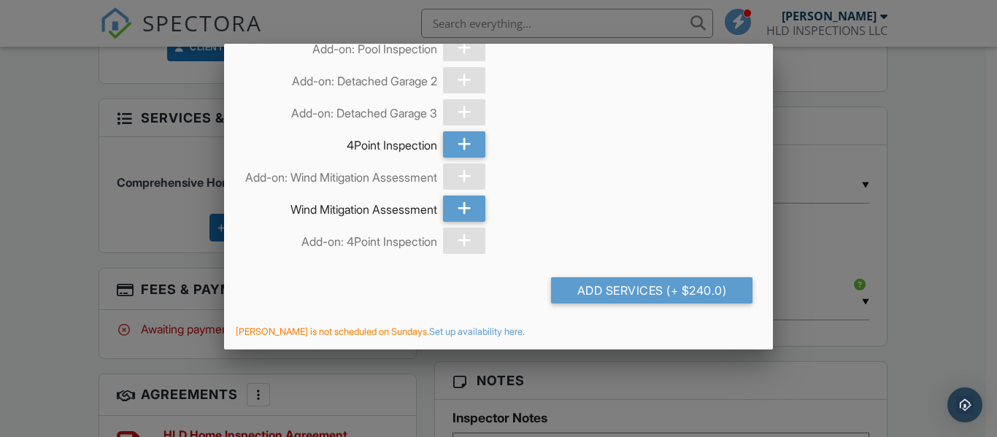
scroll to position [1716, 0]
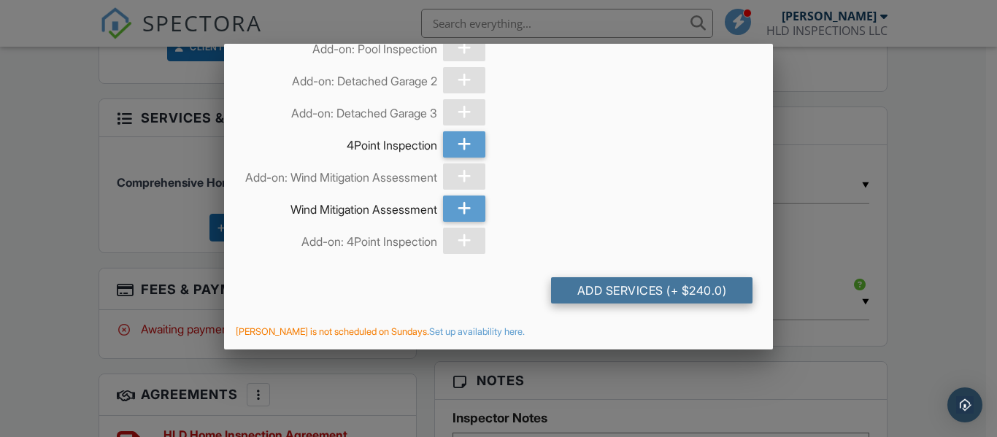
click at [562, 291] on div "Add Services (+ $240.0)" at bounding box center [651, 290] width 201 height 26
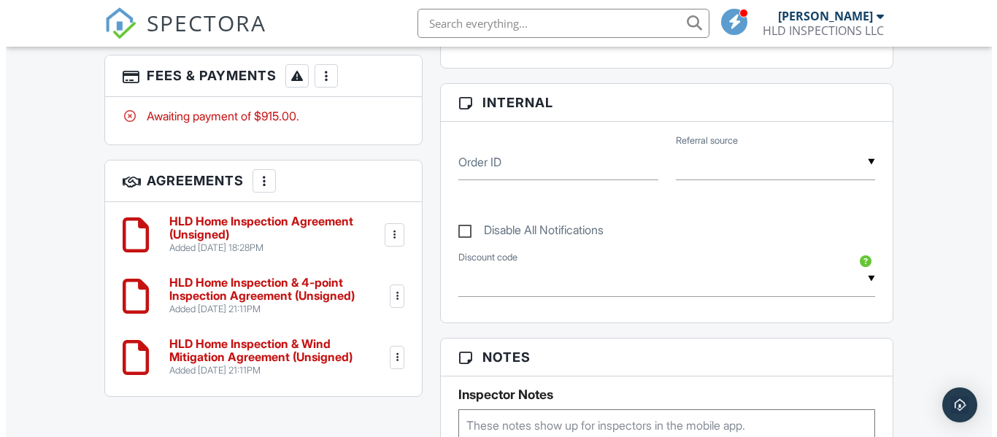
scroll to position [1022, 0]
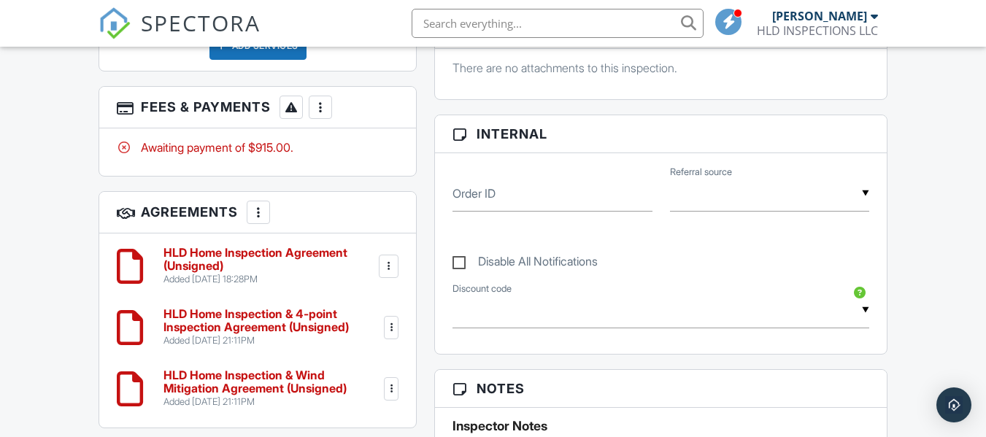
click at [261, 215] on div at bounding box center [258, 212] width 15 height 15
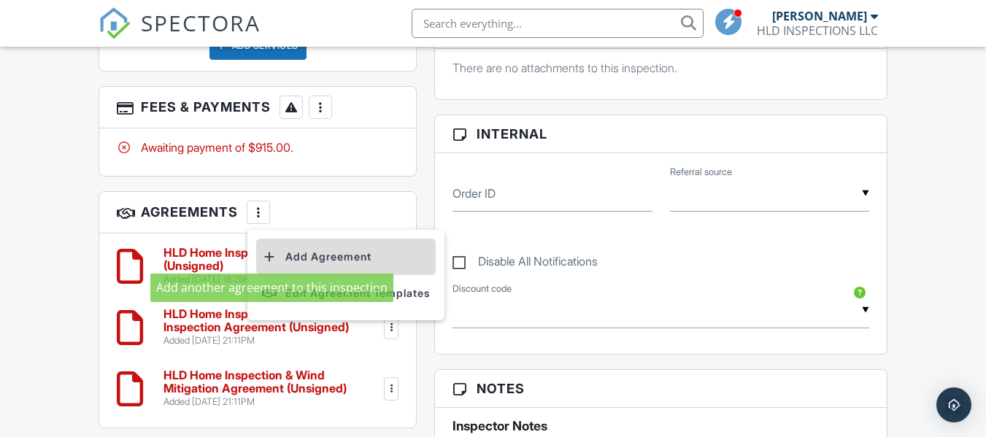
click at [272, 257] on div at bounding box center [269, 257] width 15 height 15
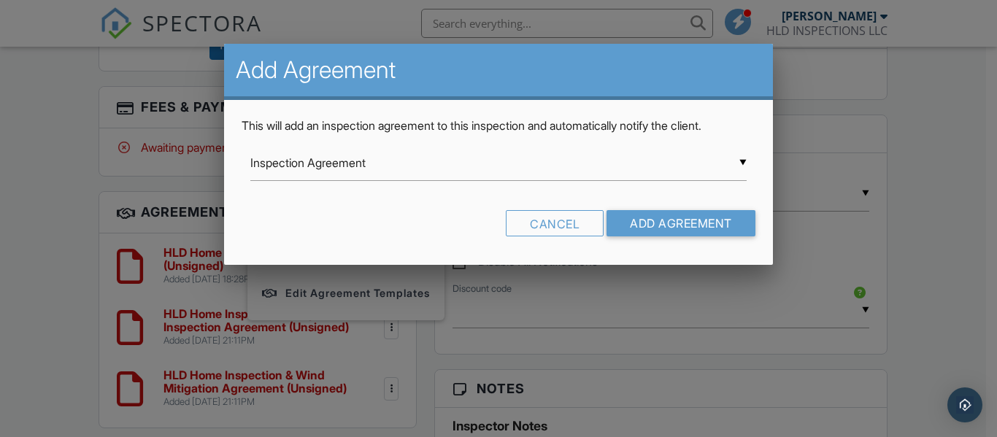
click at [749, 162] on div "▼ Inspection Agreement Inspection Agreement HLD Home Inspection Agreement HLD H…" at bounding box center [498, 170] width 513 height 50
click at [744, 163] on div "▼ Inspection Agreement Inspection Agreement HLD Home Inspection Agreement HLD H…" at bounding box center [498, 163] width 496 height 36
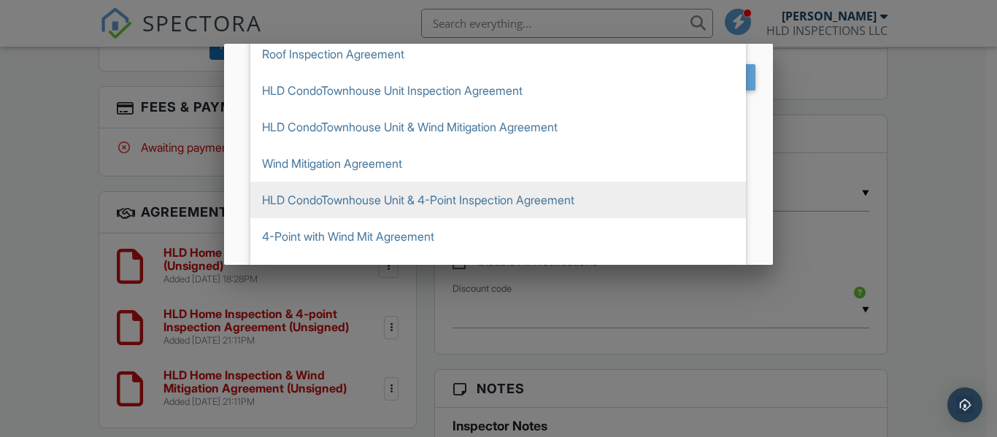
scroll to position [172, 0]
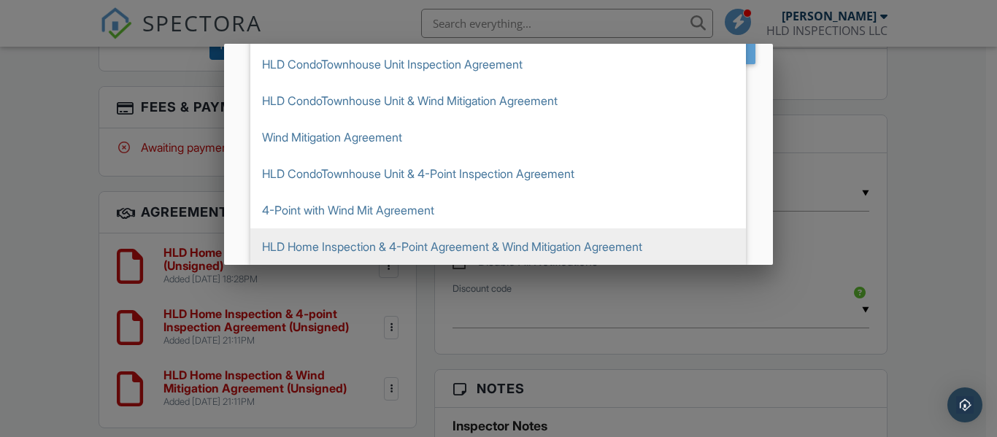
click at [587, 247] on span "HLD Home Inspection & 4-Point Agreement & Wind Mitigation Agreement" at bounding box center [498, 246] width 496 height 36
type input "HLD Home Inspection & 4-Point Agreement & Wind Mitigation Agreement"
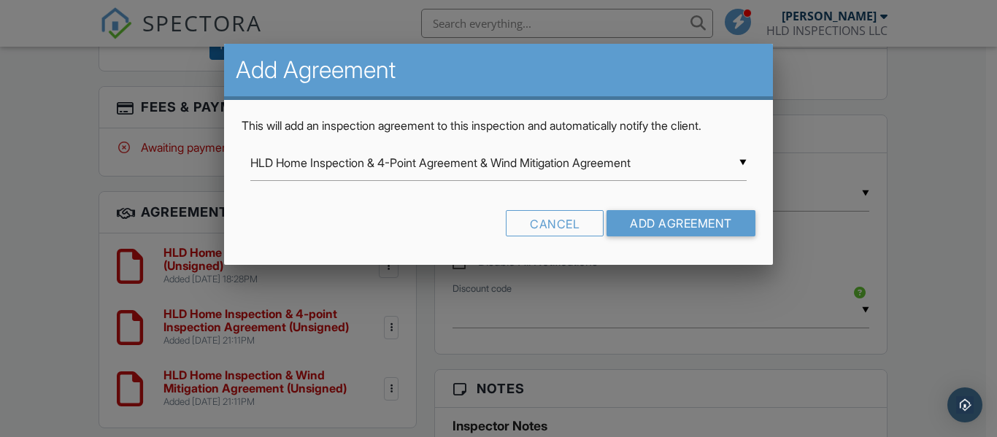
scroll to position [0, 0]
click at [661, 221] on input "Add Agreement" at bounding box center [681, 223] width 149 height 26
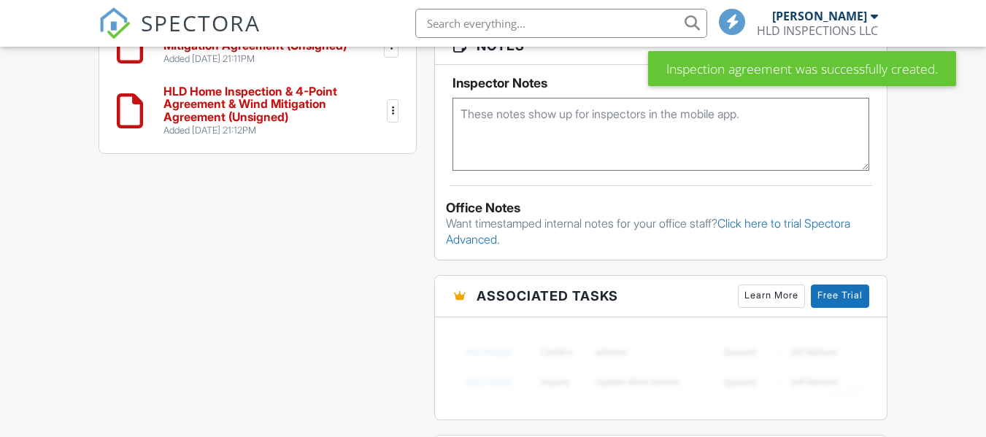
click at [388, 58] on div at bounding box center [391, 45] width 15 height 23
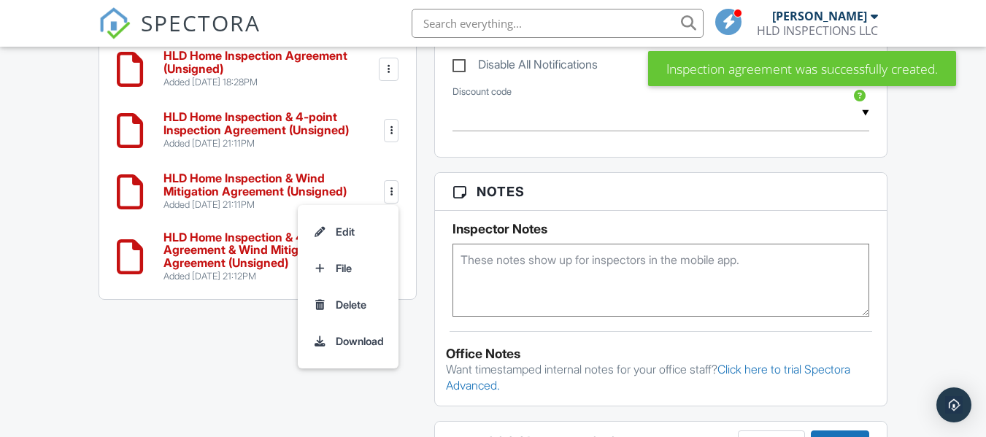
drag, startPoint x: 363, startPoint y: 299, endPoint x: 463, endPoint y: 173, distance: 160.5
click at [363, 299] on li "Delete" at bounding box center [348, 305] width 83 height 36
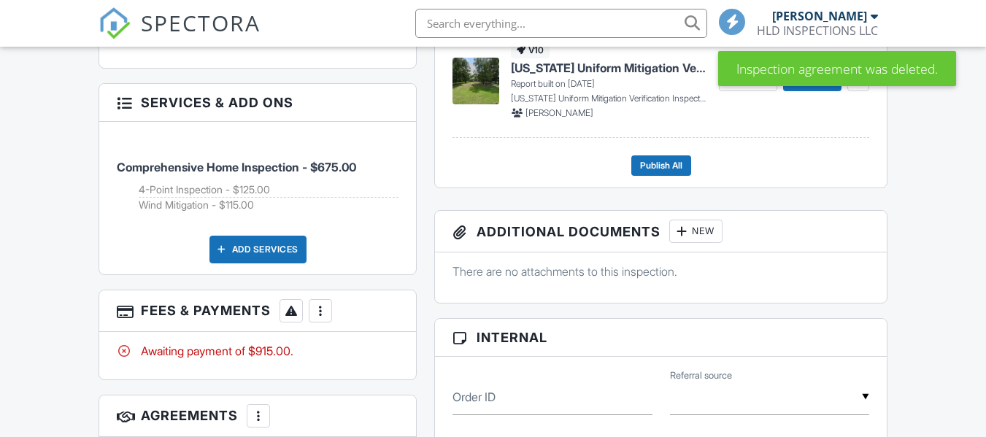
scroll to position [1022, 0]
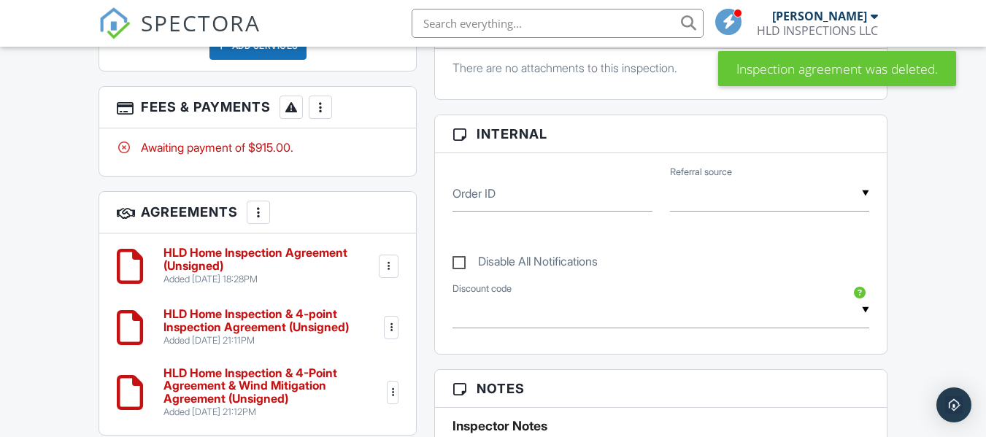
click at [390, 264] on div at bounding box center [389, 266] width 15 height 15
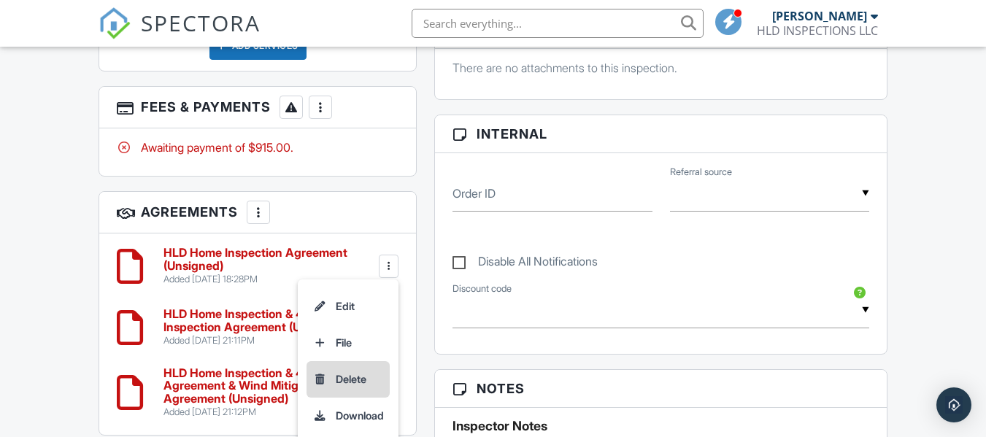
click at [359, 379] on li "Delete" at bounding box center [348, 379] width 83 height 36
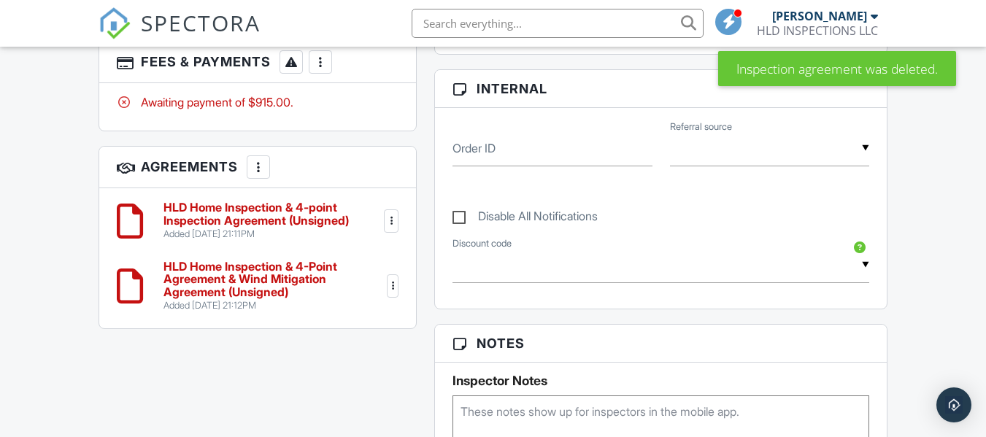
scroll to position [1095, 0]
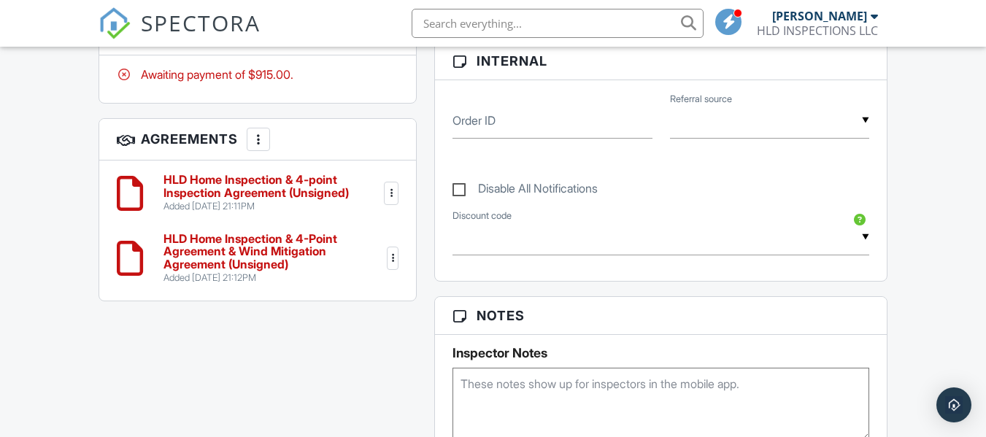
click at [393, 199] on div at bounding box center [391, 193] width 15 height 15
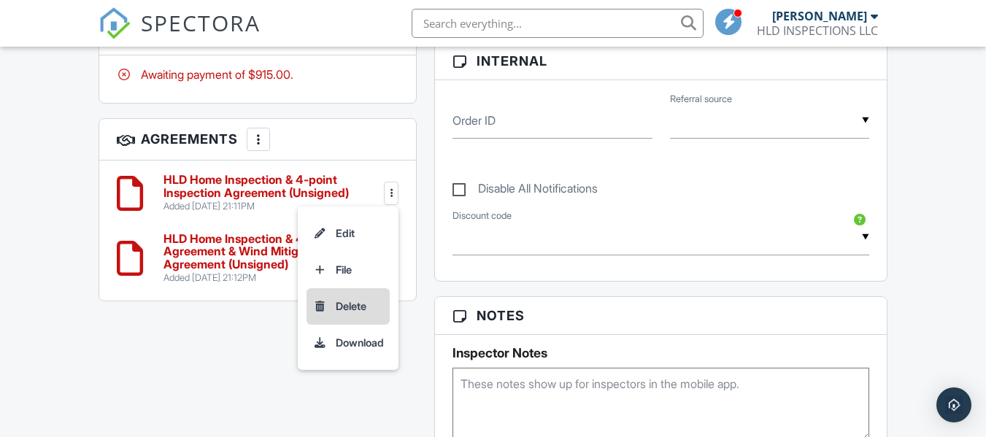
click at [357, 307] on li "Delete" at bounding box center [348, 306] width 83 height 36
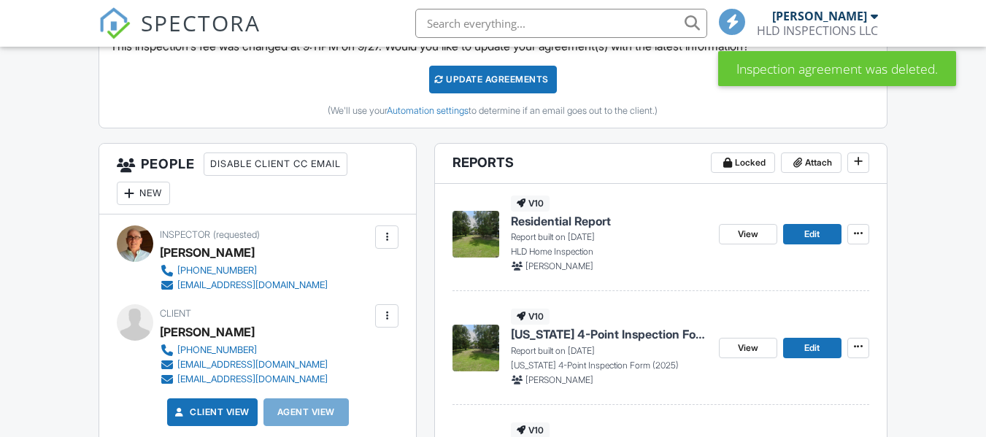
click at [483, 86] on div "Update Agreements" at bounding box center [493, 80] width 128 height 28
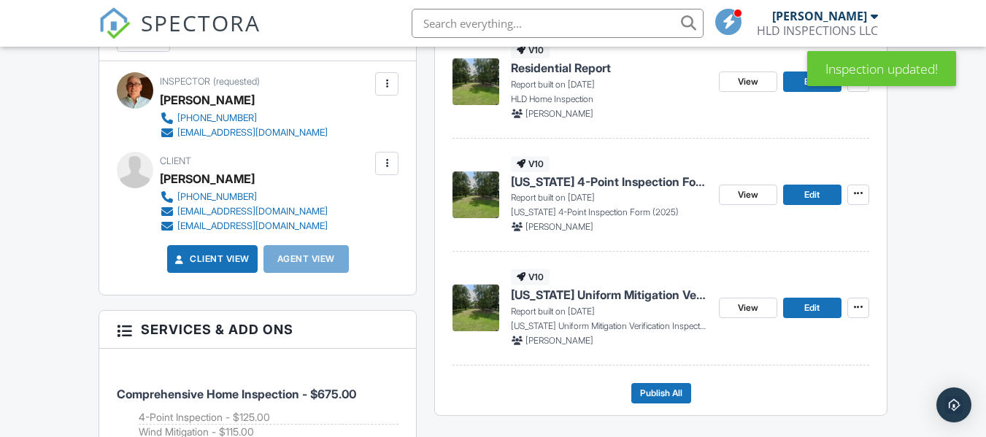
scroll to position [365, 0]
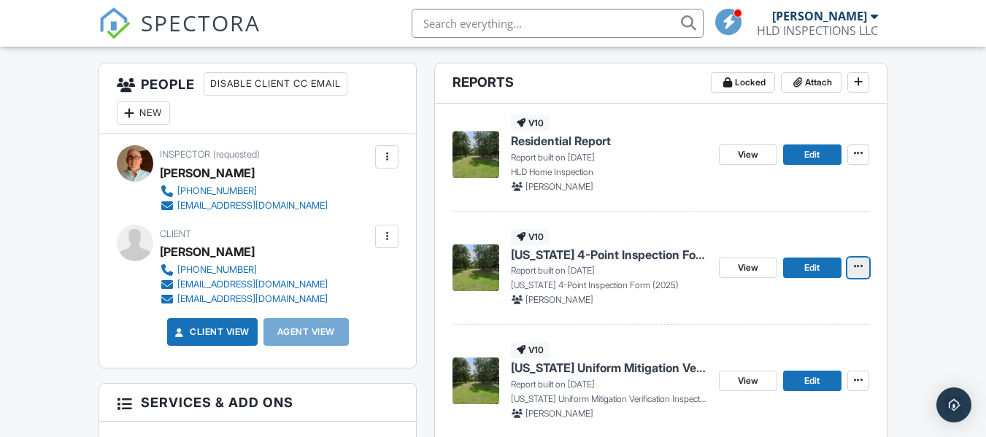
click at [862, 266] on span at bounding box center [858, 266] width 15 height 15
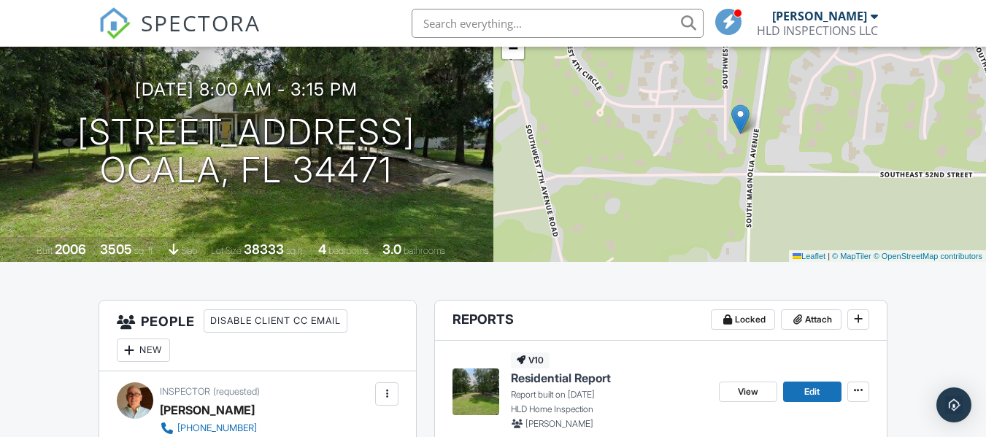
scroll to position [219, 0]
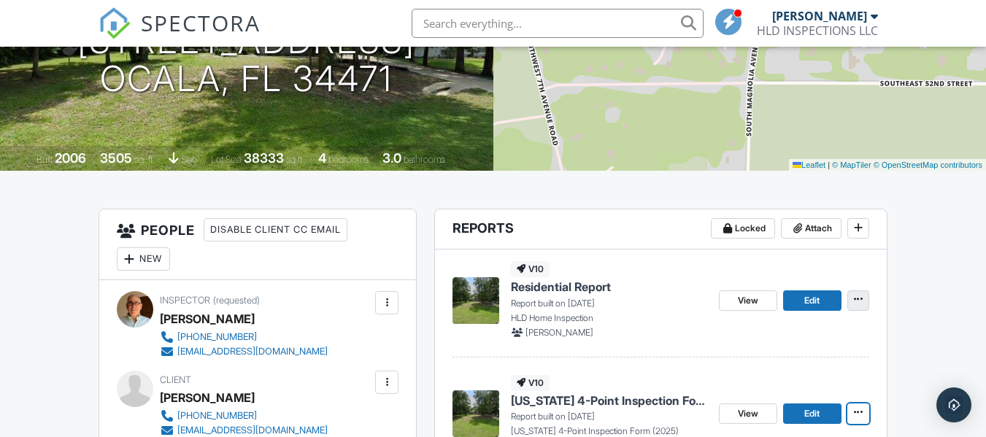
click at [857, 299] on icon at bounding box center [858, 299] width 9 height 10
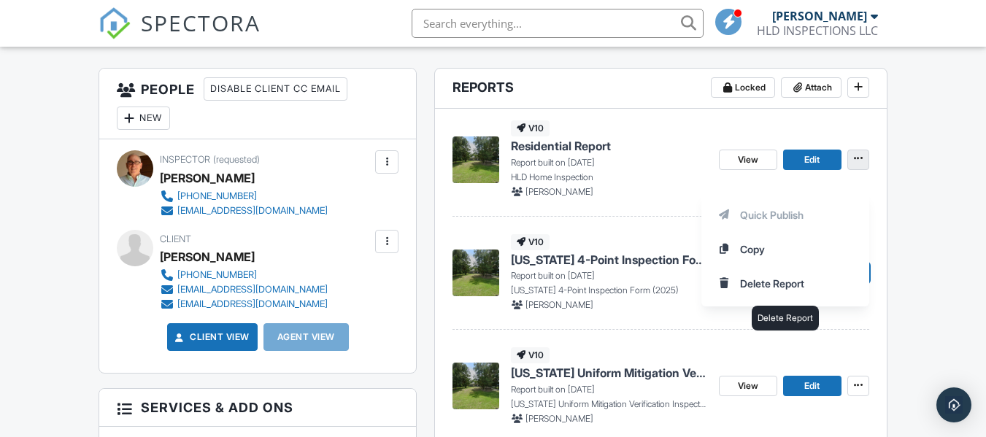
scroll to position [365, 0]
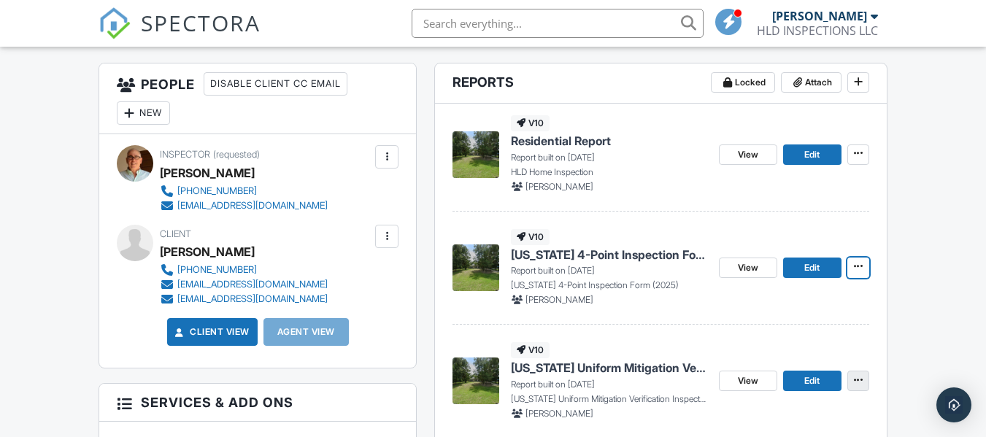
click at [863, 383] on span at bounding box center [858, 380] width 15 height 15
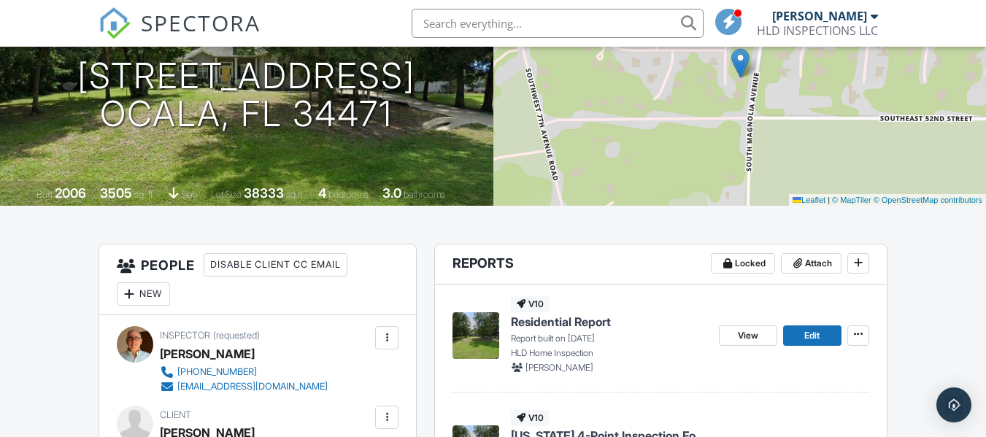
scroll to position [219, 0]
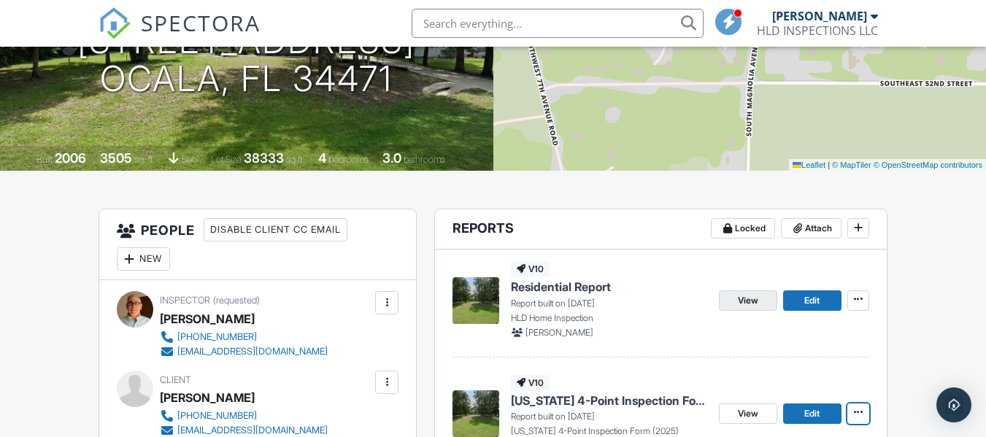
click at [735, 302] on link "View" at bounding box center [748, 301] width 58 height 20
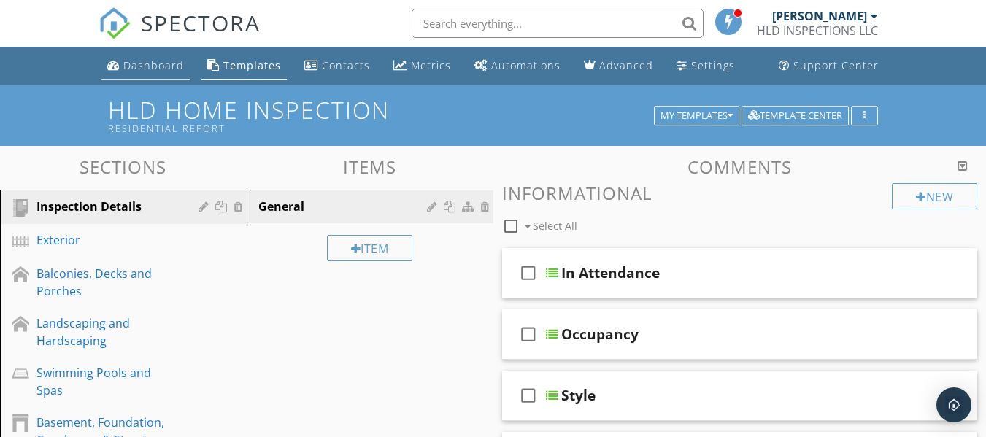
click at [172, 61] on div "Dashboard" at bounding box center [153, 65] width 61 height 14
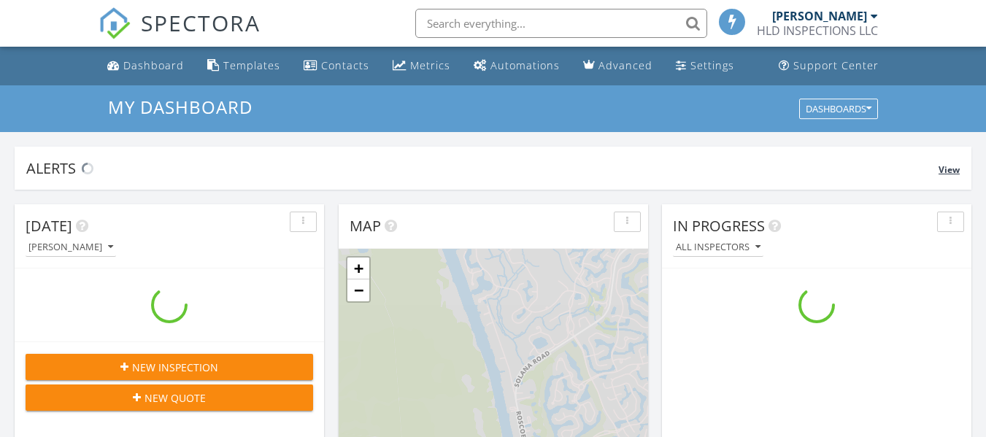
scroll to position [1351, 1009]
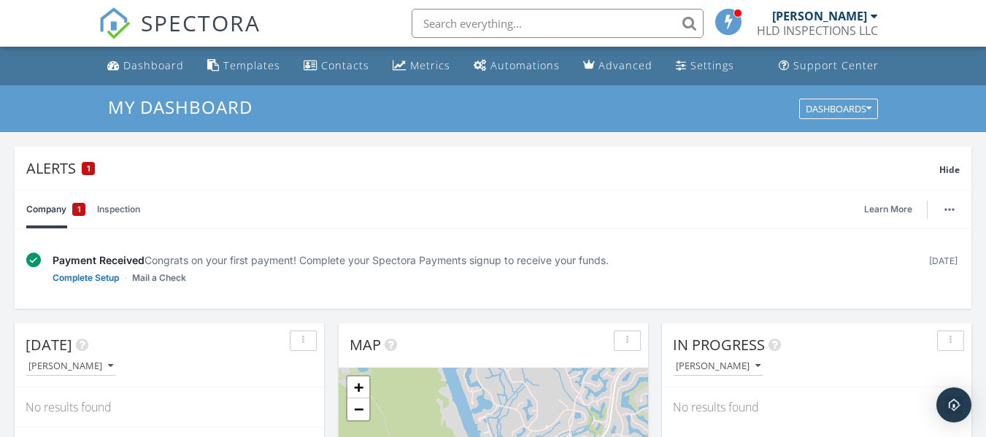
click at [874, 17] on div at bounding box center [874, 16] width 7 height 12
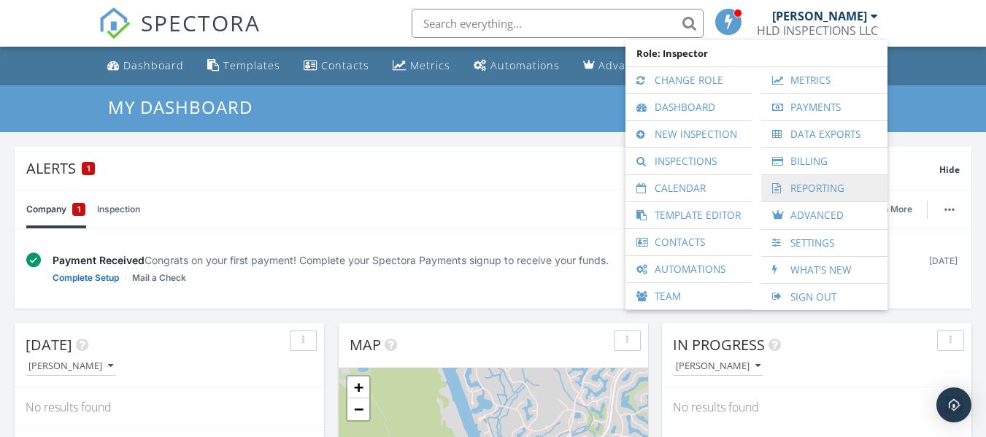
click at [804, 186] on link "Reporting" at bounding box center [825, 188] width 112 height 26
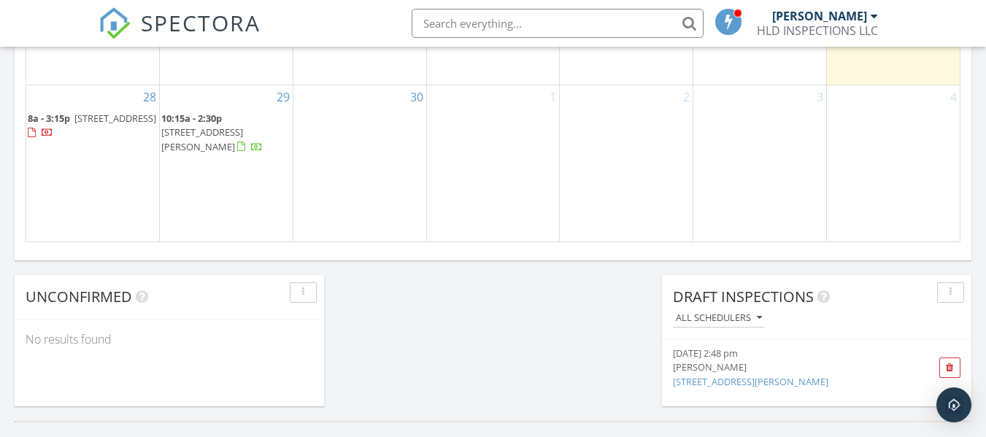
scroll to position [1095, 0]
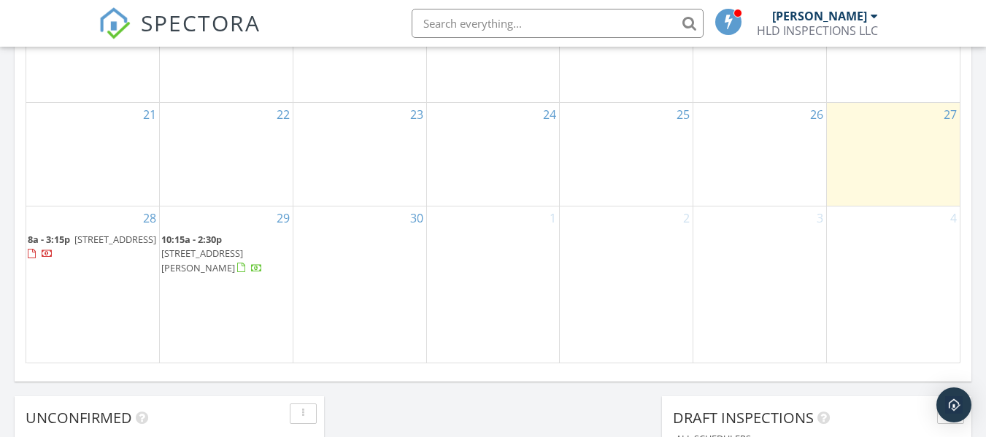
click at [53, 254] on div at bounding box center [48, 256] width 12 height 12
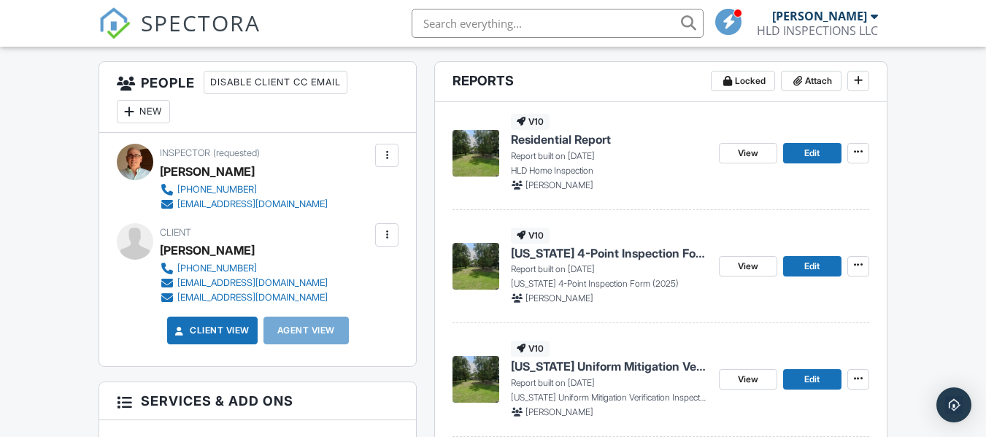
scroll to position [365, 0]
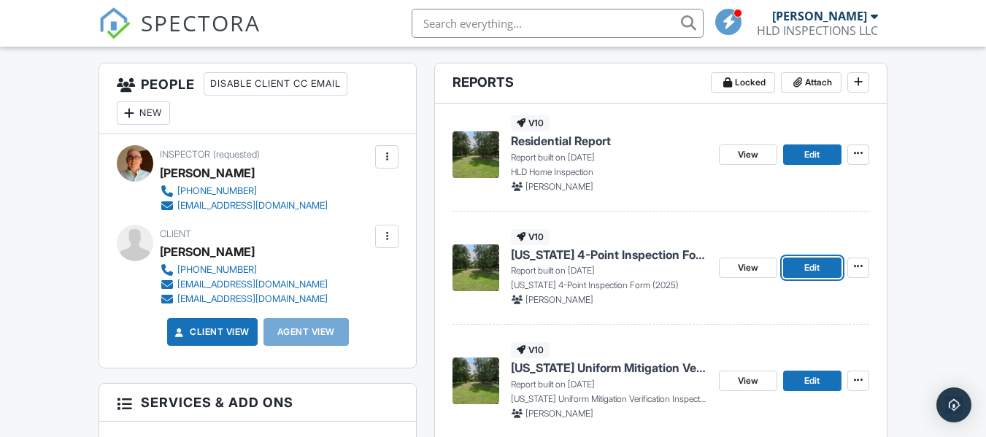
click at [803, 269] on link "Edit" at bounding box center [812, 268] width 58 height 20
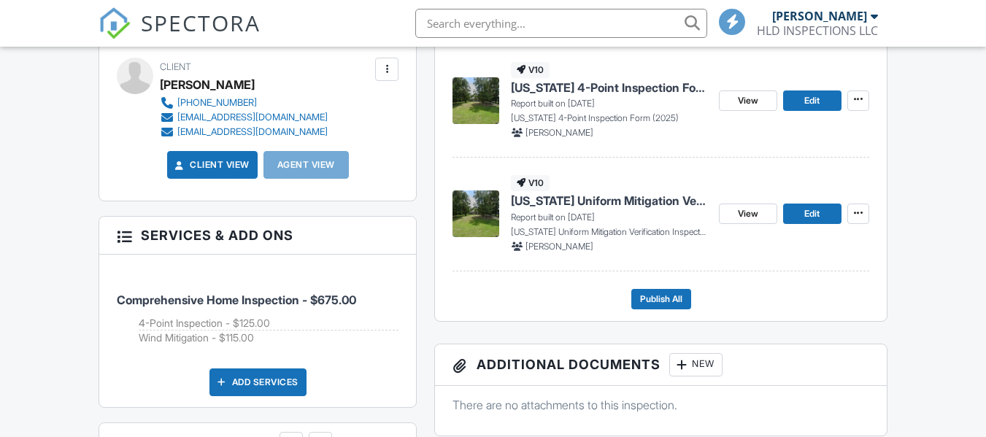
scroll to position [584, 0]
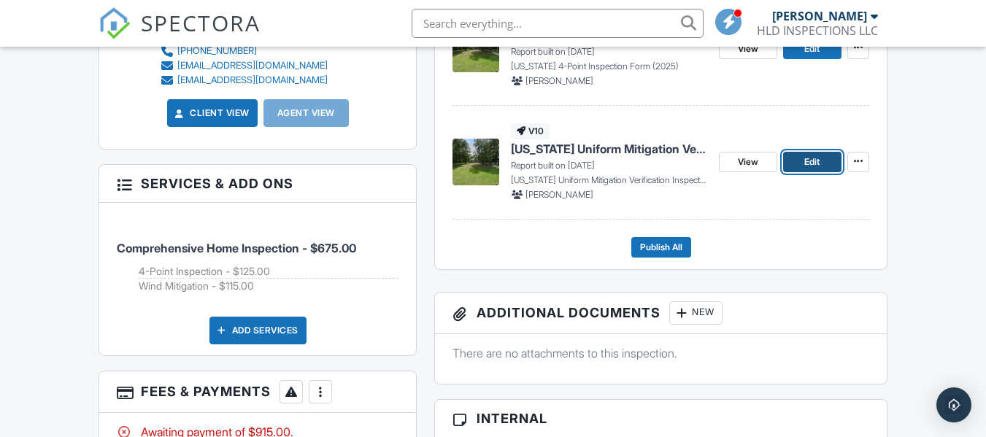
click at [809, 161] on span "Edit" at bounding box center [811, 162] width 15 height 15
